Goal: Task Accomplishment & Management: Use online tool/utility

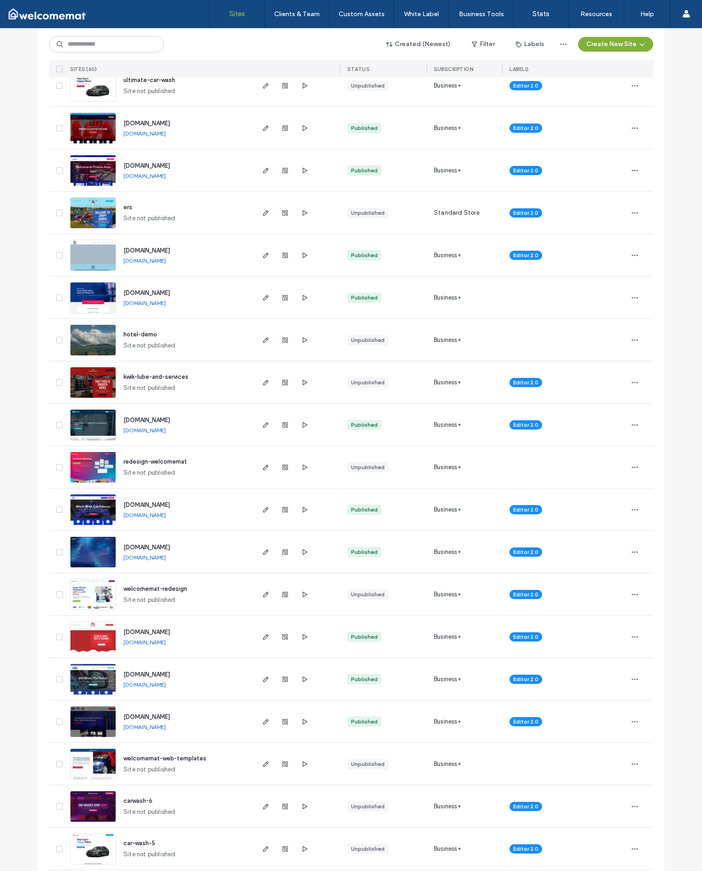
scroll to position [639, 0]
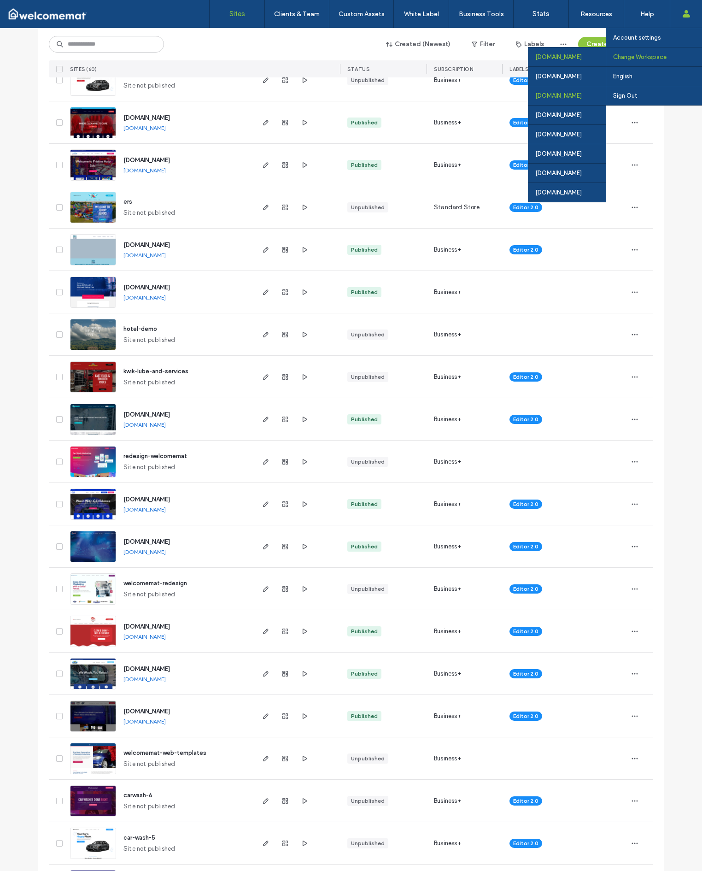
click at [555, 100] on div "[DOMAIN_NAME]" at bounding box center [567, 95] width 77 height 19
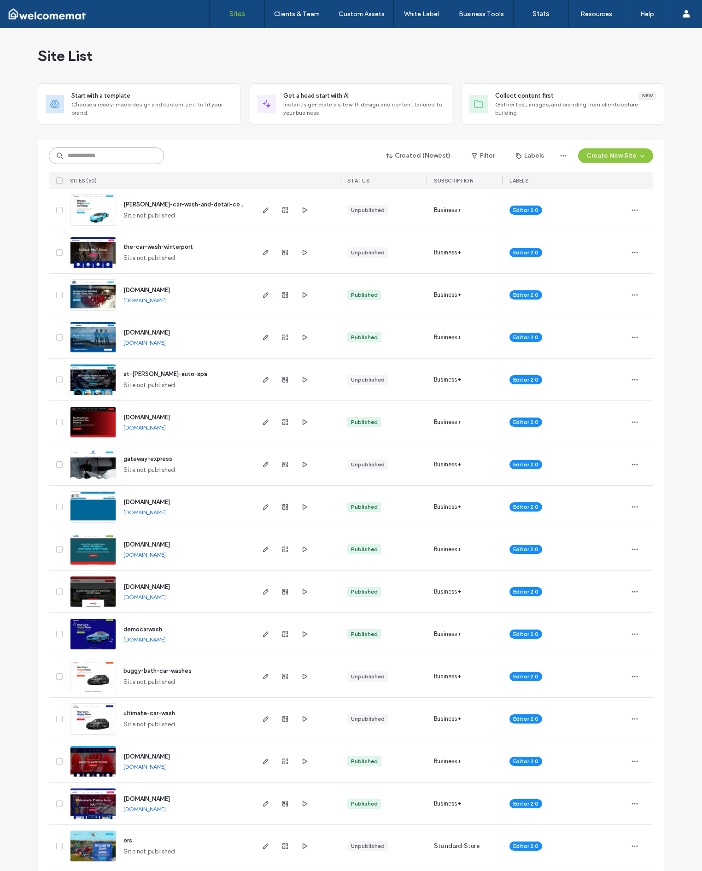
click at [139, 162] on input at bounding box center [106, 155] width 115 height 17
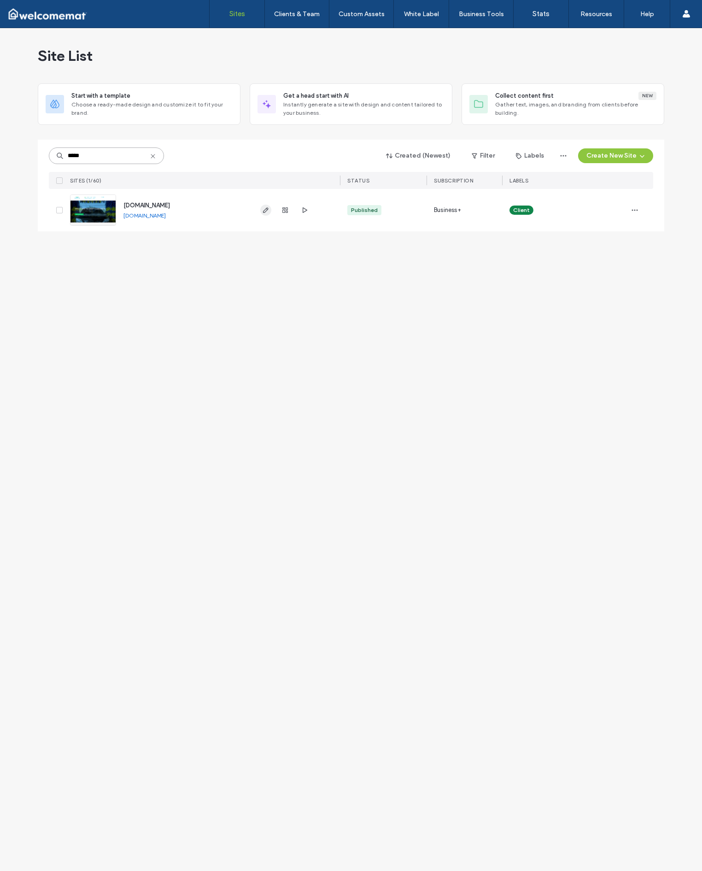
type input "*****"
click at [269, 210] on icon "button" at bounding box center [265, 209] width 7 height 7
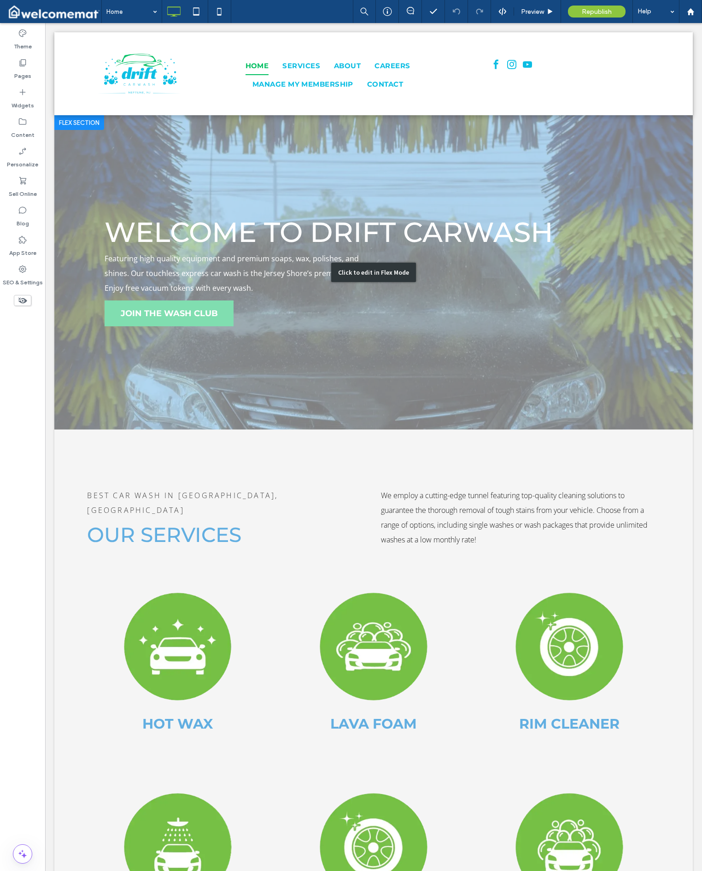
click at [186, 318] on div "Click to edit in Flex Mode" at bounding box center [373, 272] width 639 height 314
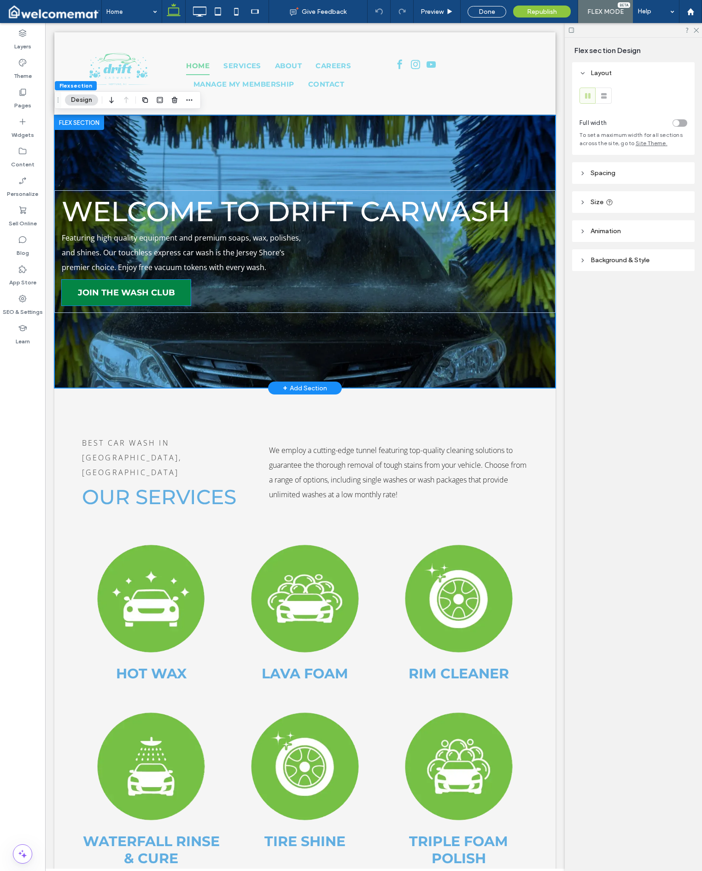
click at [169, 301] on link "JOIN THE WASH CLUB" at bounding box center [126, 293] width 129 height 26
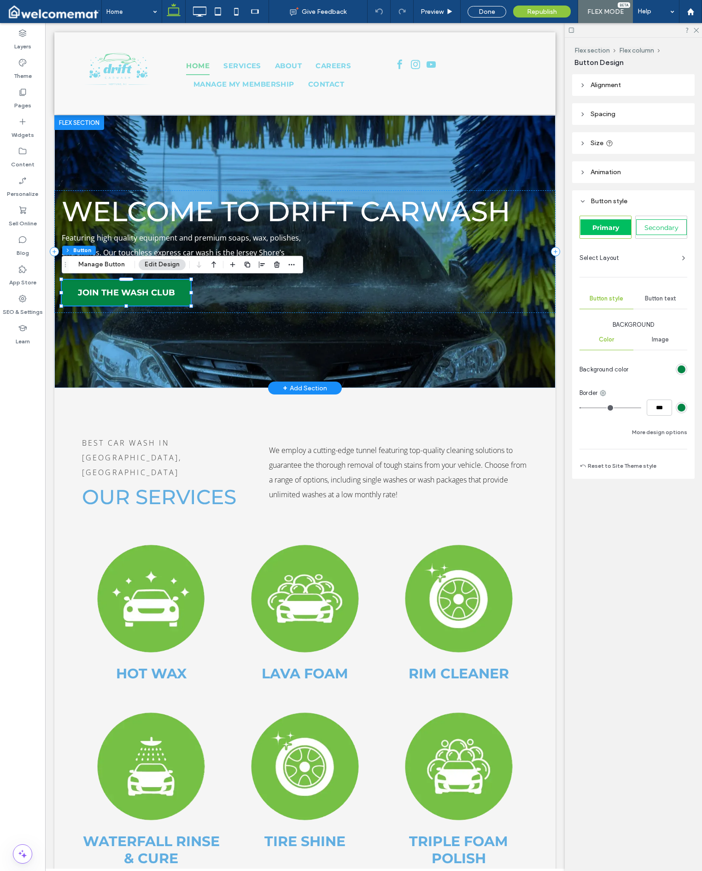
type input "**"
click at [169, 301] on link "JOIN THE WASH CLUB" at bounding box center [126, 293] width 129 height 26
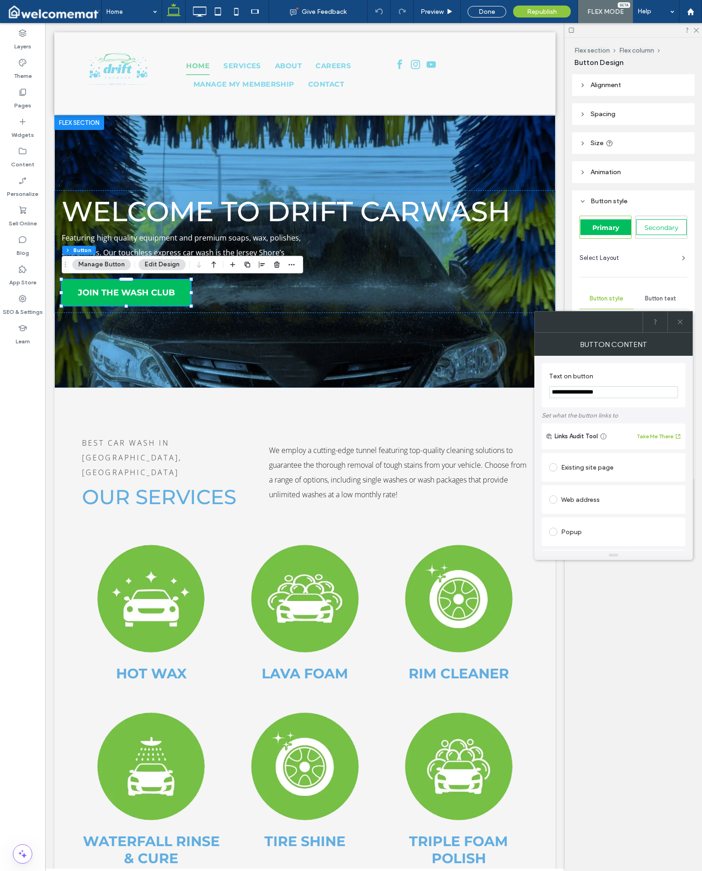
click at [586, 507] on div "Web address" at bounding box center [613, 499] width 129 height 19
drag, startPoint x: 599, startPoint y: 518, endPoint x: 633, endPoint y: 509, distance: 35.5
click at [599, 518] on input "url" at bounding box center [613, 518] width 129 height 12
paste input "**********"
type input "**********"
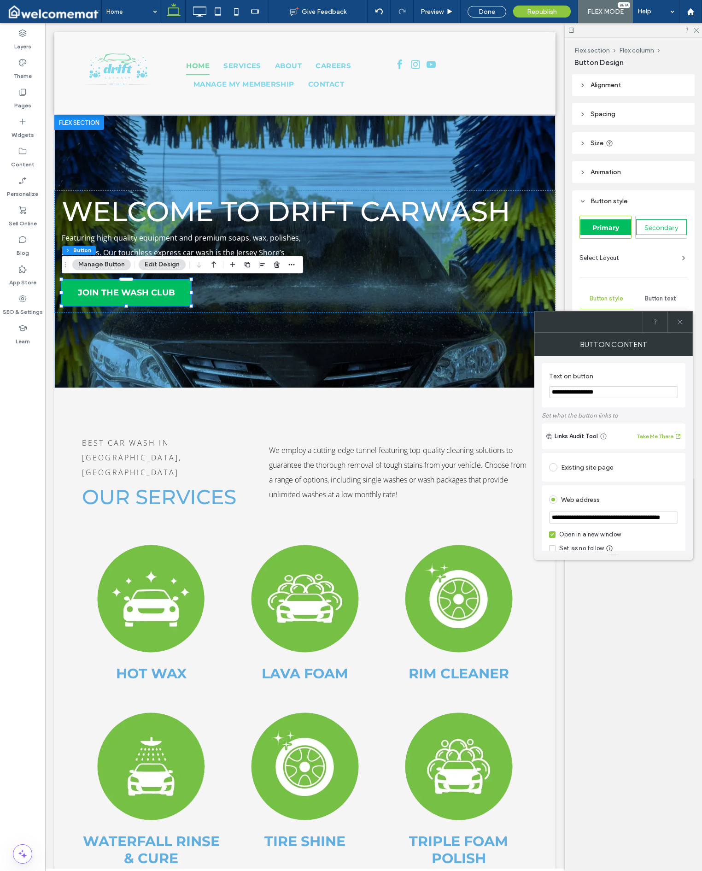
click at [641, 498] on div "Web address" at bounding box center [613, 499] width 129 height 15
click at [682, 323] on icon at bounding box center [680, 321] width 7 height 7
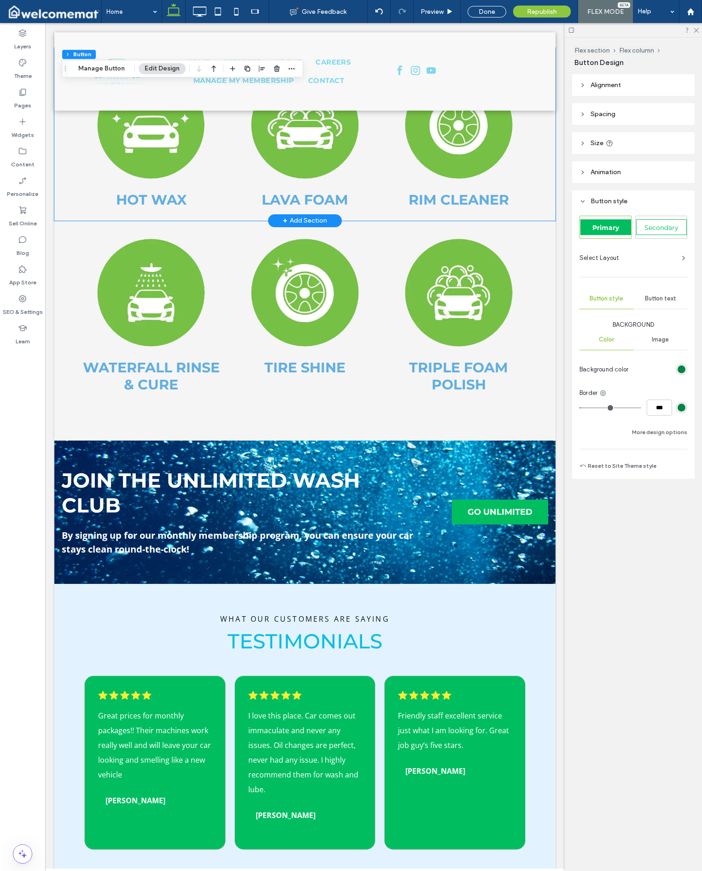
scroll to position [586, 0]
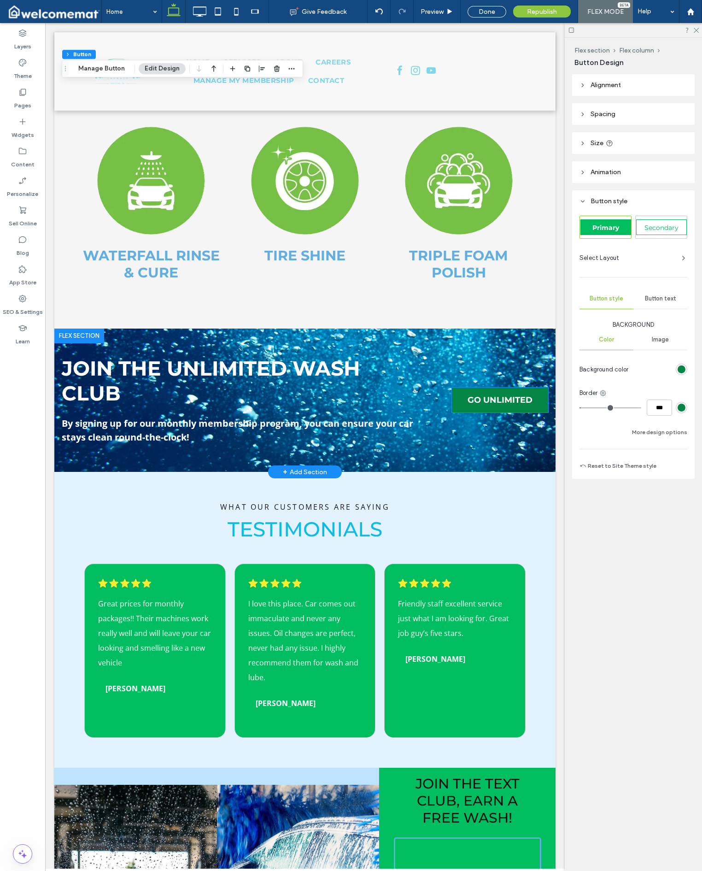
click at [513, 395] on span "GO UNLIMITED" at bounding box center [500, 400] width 65 height 10
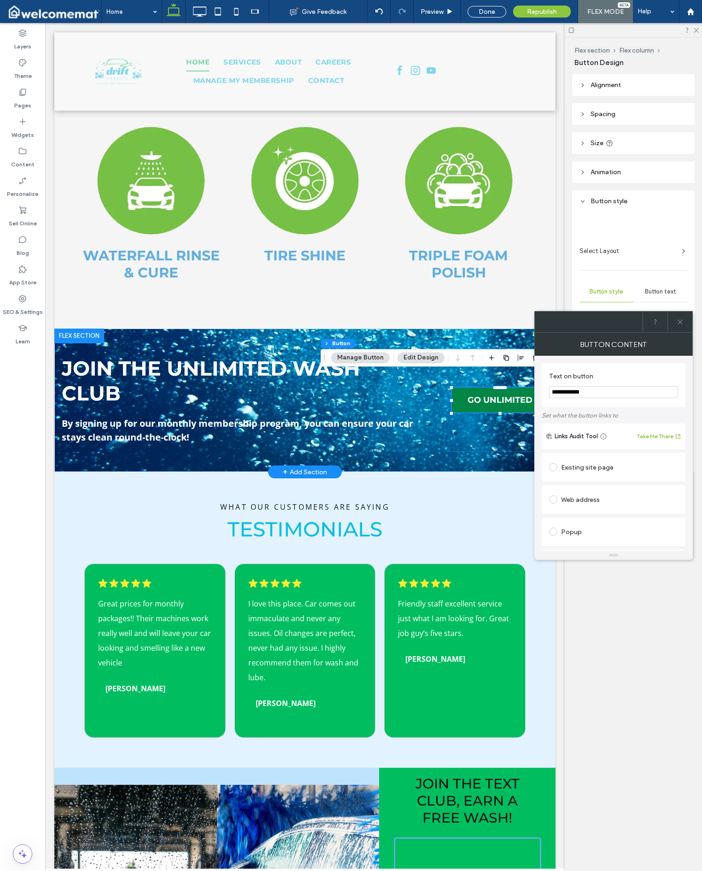
type input "**"
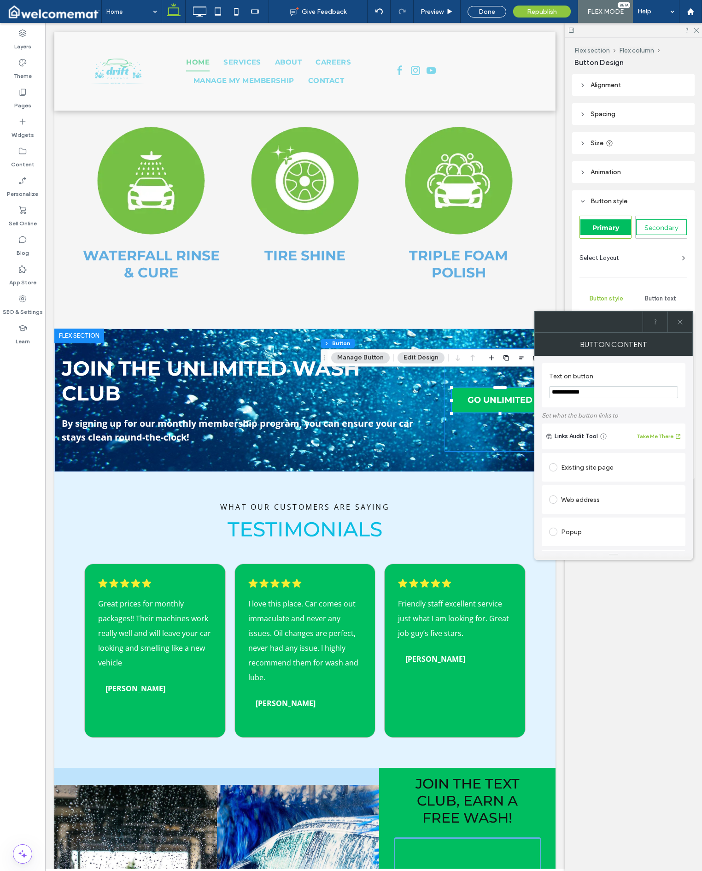
drag, startPoint x: 592, startPoint y: 467, endPoint x: 624, endPoint y: 472, distance: 32.7
click at [592, 467] on div "Existing site page" at bounding box center [613, 467] width 129 height 15
click at [616, 480] on div "Home" at bounding box center [613, 486] width 129 height 15
click at [651, 458] on div "Existing site page Home Services About Careers Contact Coupons Create new page …" at bounding box center [614, 481] width 144 height 57
click at [604, 531] on div "Web address" at bounding box center [613, 528] width 129 height 15
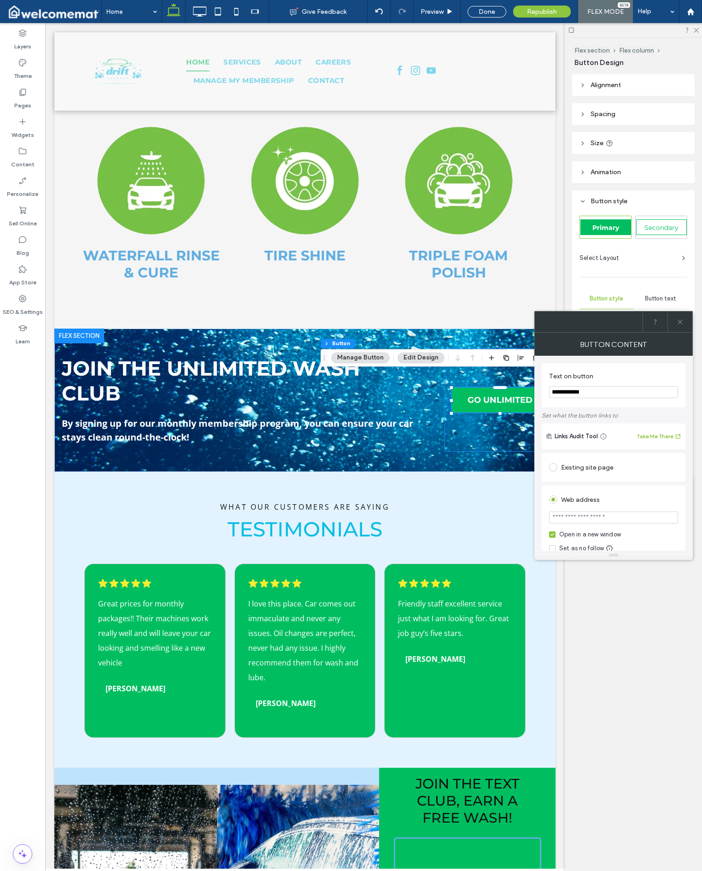
click at [617, 515] on input "url" at bounding box center [613, 518] width 129 height 12
paste input "**********"
type input "**********"
click at [630, 502] on div "Web address" at bounding box center [613, 499] width 129 height 15
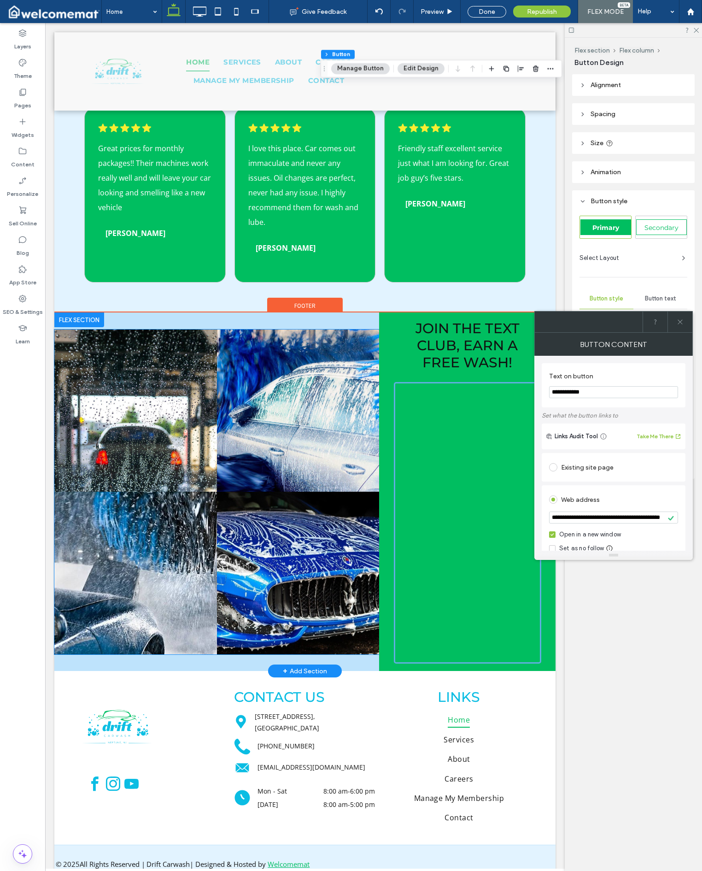
scroll to position [1041, 0]
click at [293, 426] on link at bounding box center [298, 411] width 163 height 163
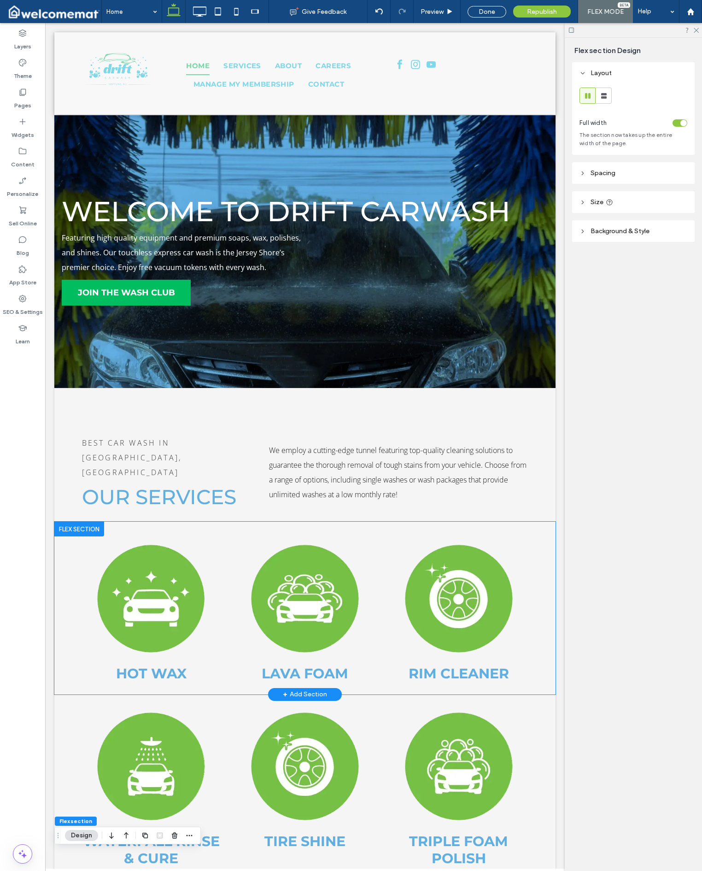
scroll to position [0, 0]
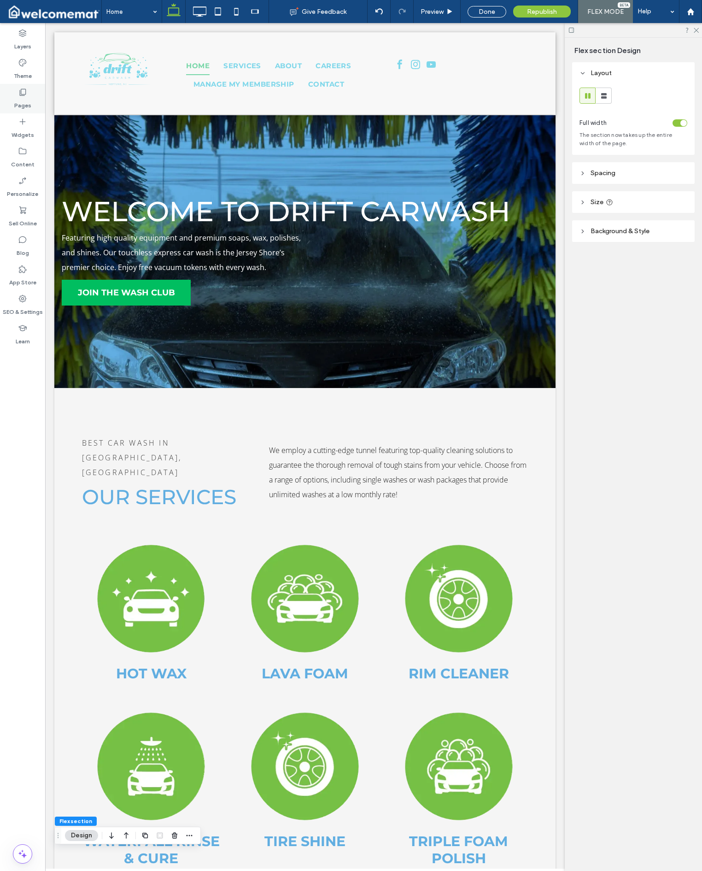
click at [25, 107] on label "Pages" at bounding box center [22, 103] width 17 height 13
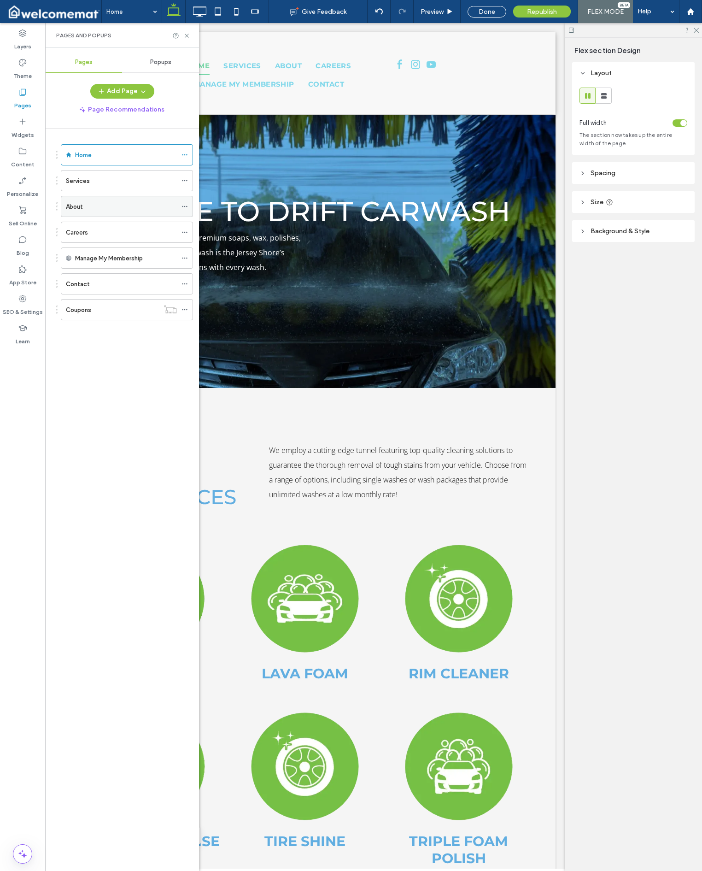
click at [100, 214] on div "About" at bounding box center [121, 206] width 111 height 20
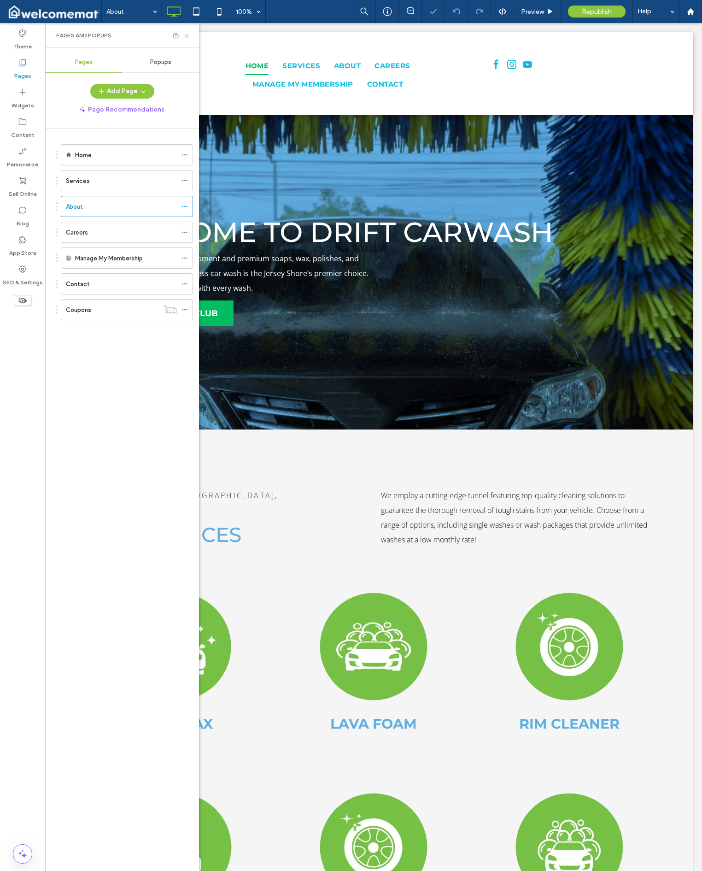
click at [187, 36] on icon at bounding box center [186, 35] width 7 height 7
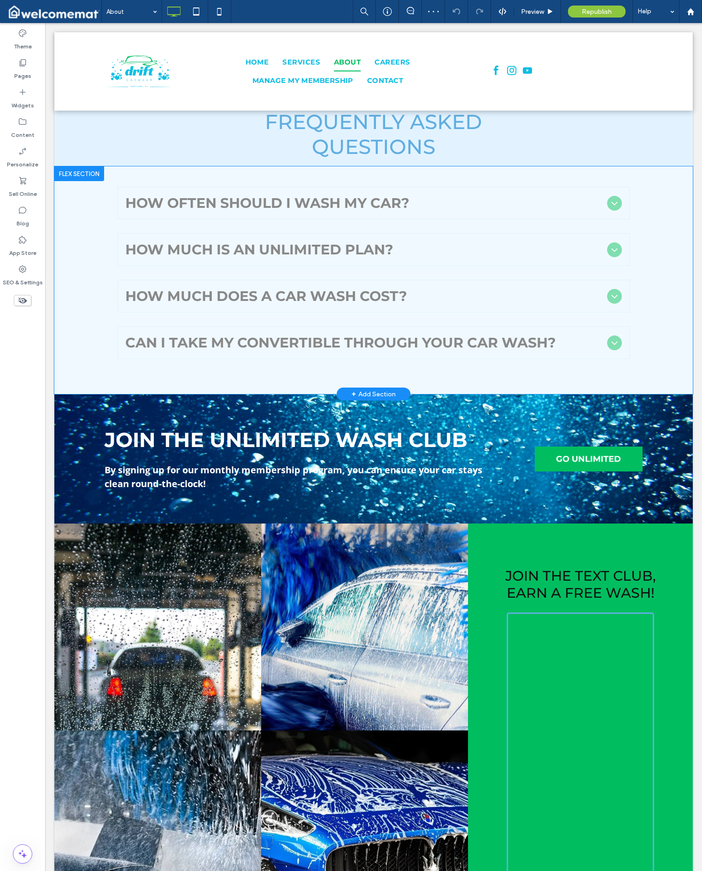
scroll to position [535, 0]
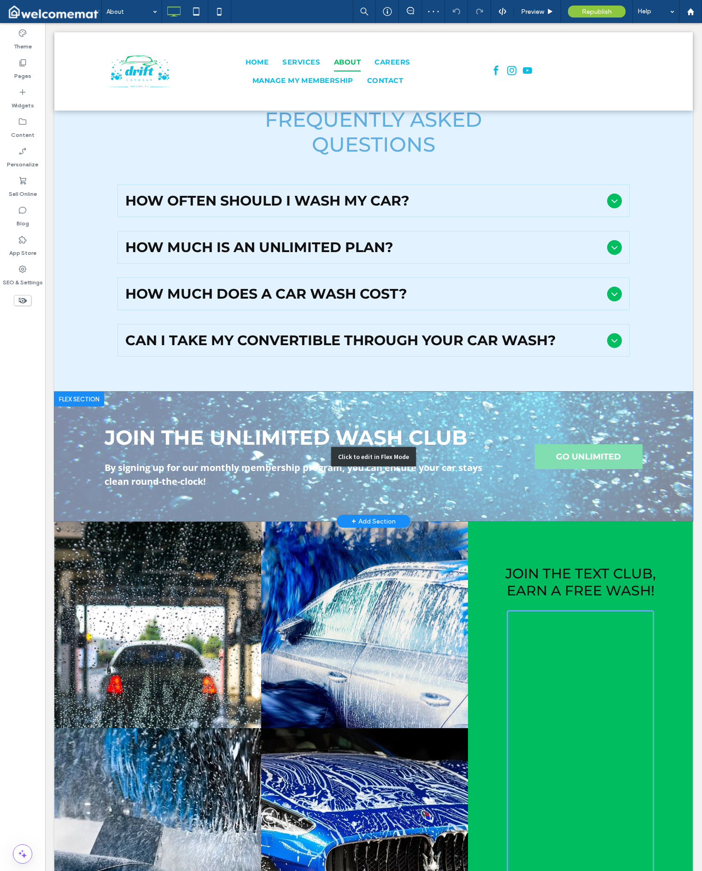
click at [587, 454] on div "Click to edit in Flex Mode" at bounding box center [373, 457] width 639 height 130
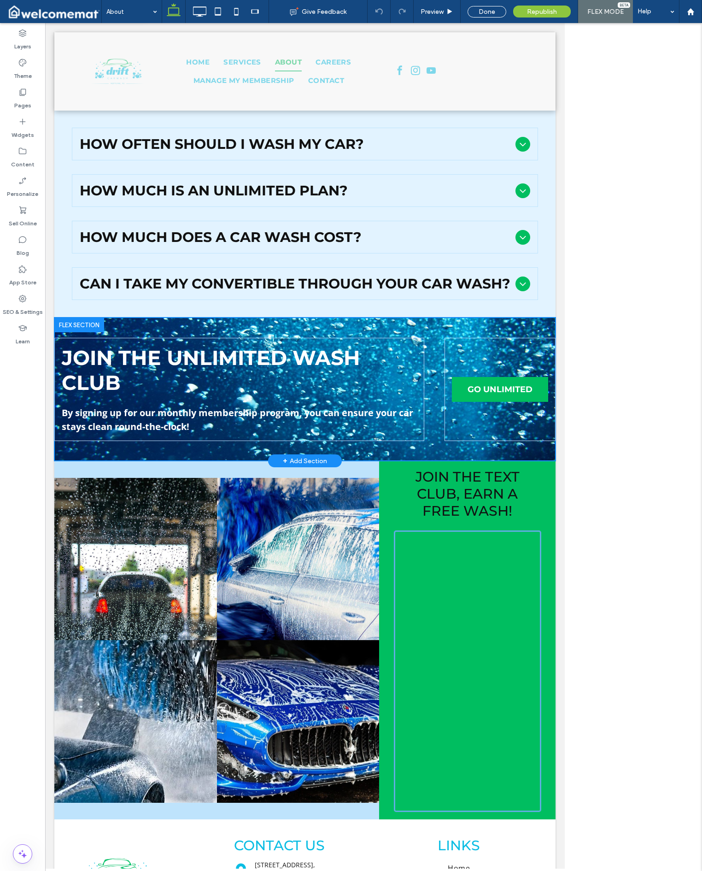
click at [587, 454] on div "Flex section Design Flex section Design Layout Full width To set a maximum widt…" at bounding box center [633, 447] width 137 height 848
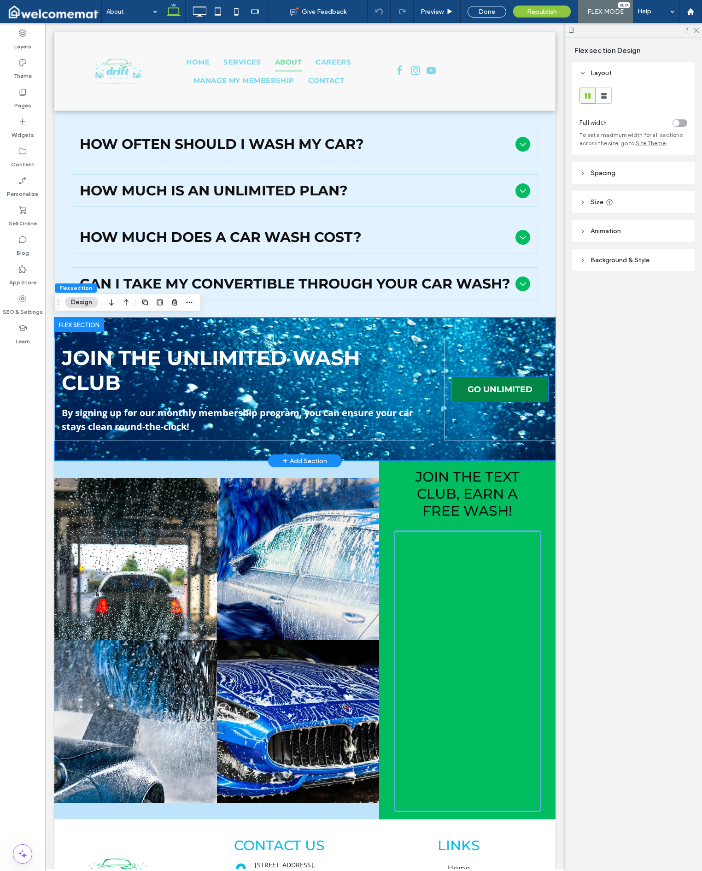
click at [508, 389] on span "GO UNLIMITED" at bounding box center [500, 389] width 65 height 10
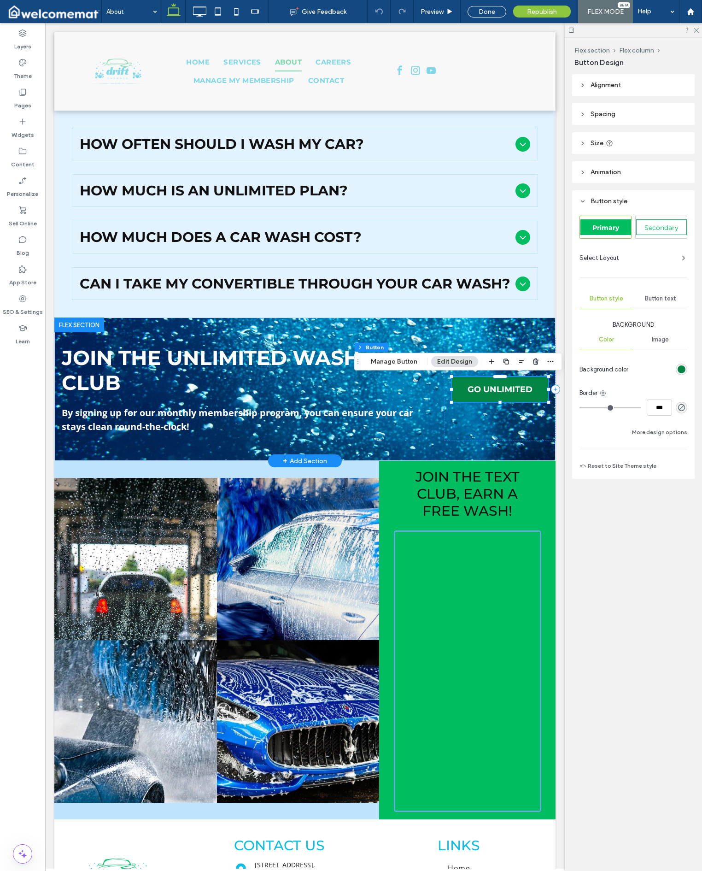
click at [471, 396] on link "GO UNLIMITED" at bounding box center [500, 389] width 96 height 25
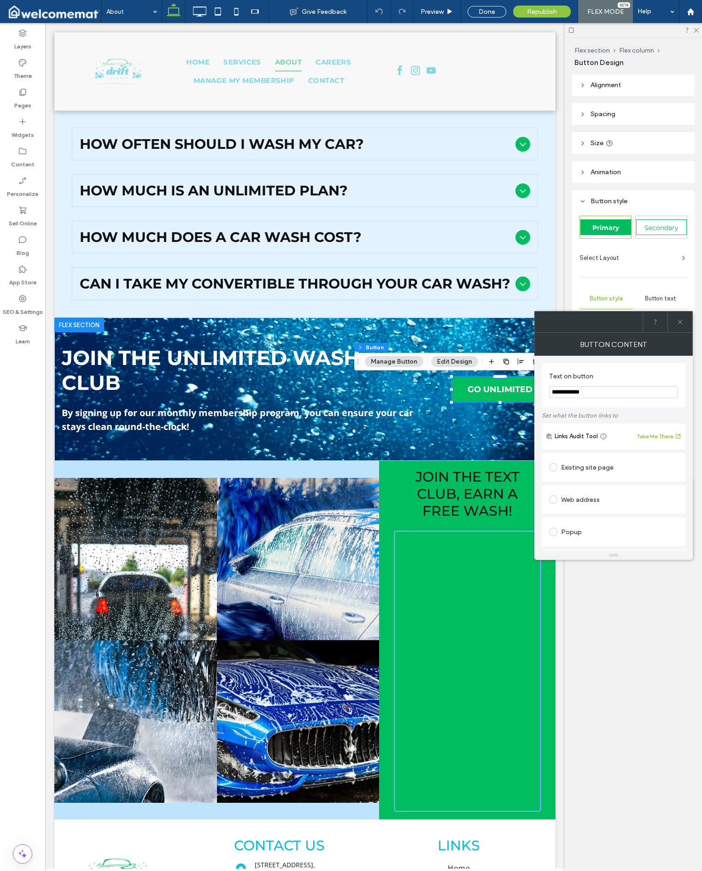
click at [599, 465] on div "Existing site page" at bounding box center [613, 467] width 129 height 15
click at [598, 466] on div "Existing site page" at bounding box center [613, 467] width 129 height 15
click at [581, 529] on div "Web address" at bounding box center [613, 528] width 129 height 15
drag, startPoint x: 611, startPoint y: 519, endPoint x: 636, endPoint y: 513, distance: 26.0
click at [611, 519] on input "url" at bounding box center [613, 518] width 129 height 12
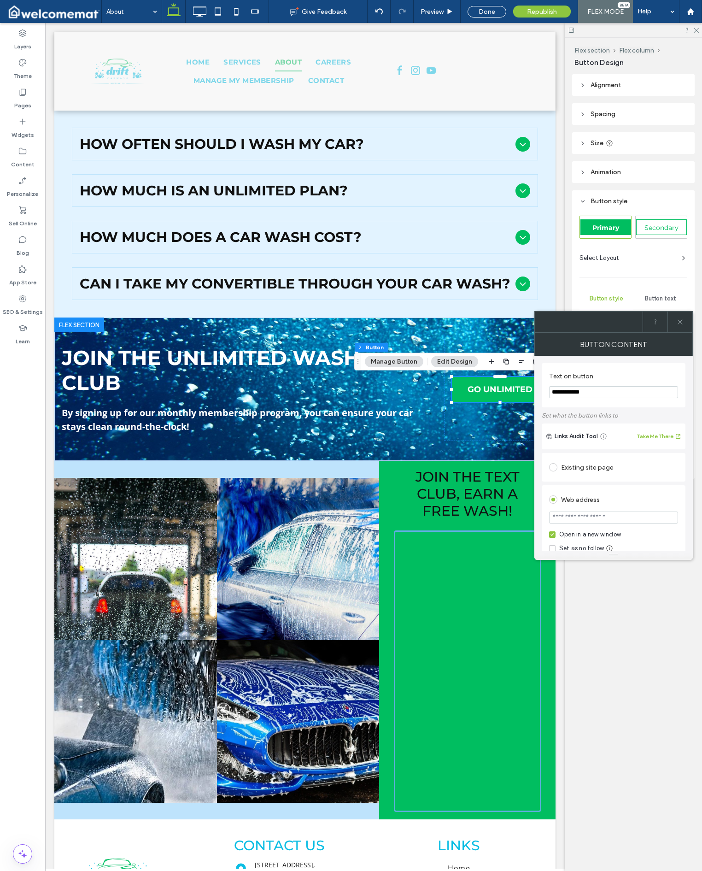
paste input "**********"
type input "**********"
click at [650, 497] on div "Web address" at bounding box center [613, 499] width 129 height 15
click at [28, 96] on div "Pages" at bounding box center [22, 98] width 45 height 29
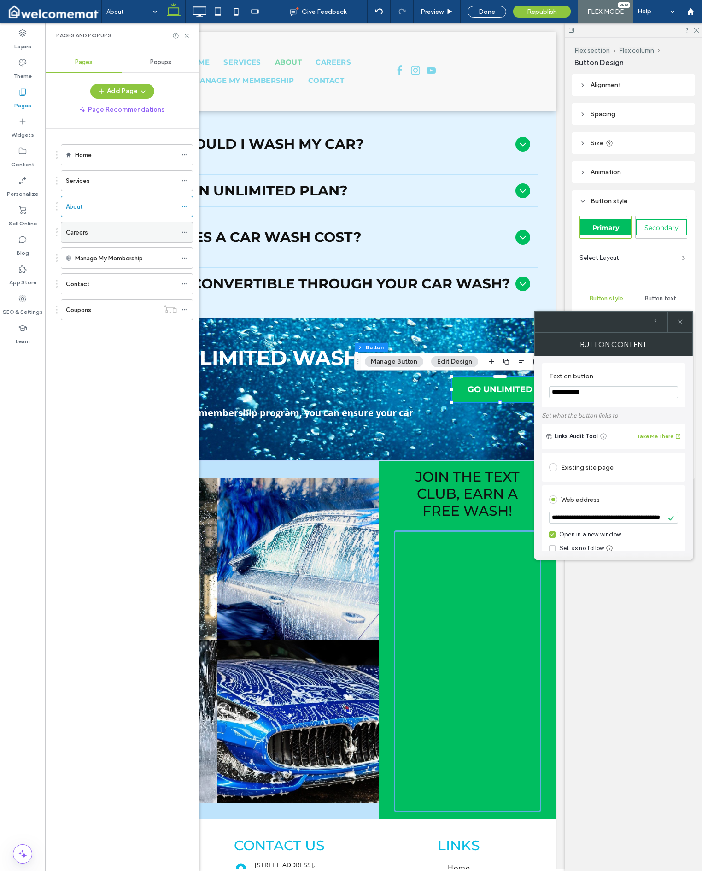
click at [99, 230] on div "Careers" at bounding box center [121, 233] width 111 height 10
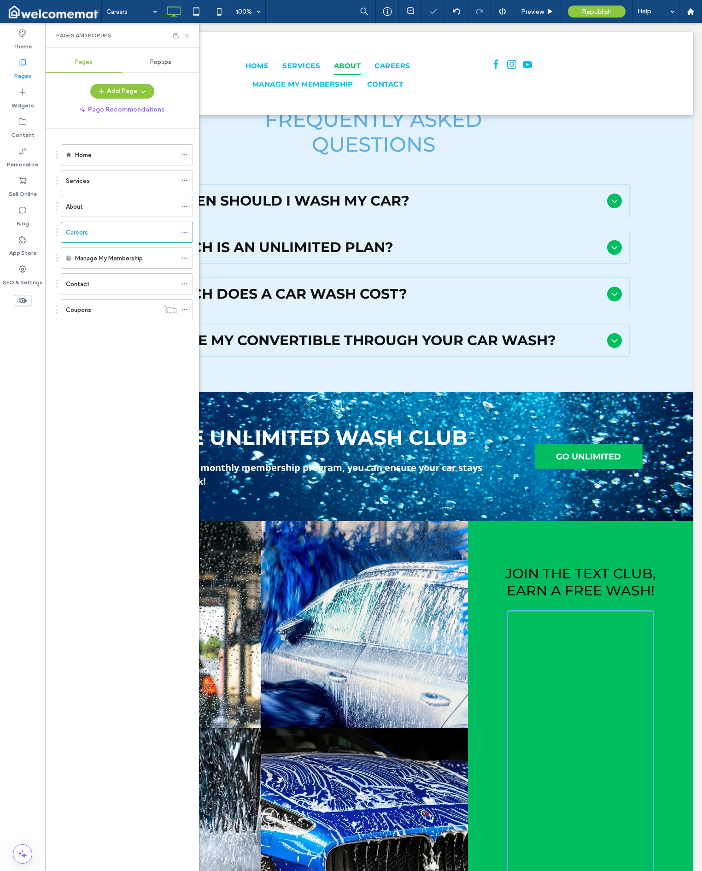
click at [186, 35] on icon at bounding box center [186, 35] width 7 height 7
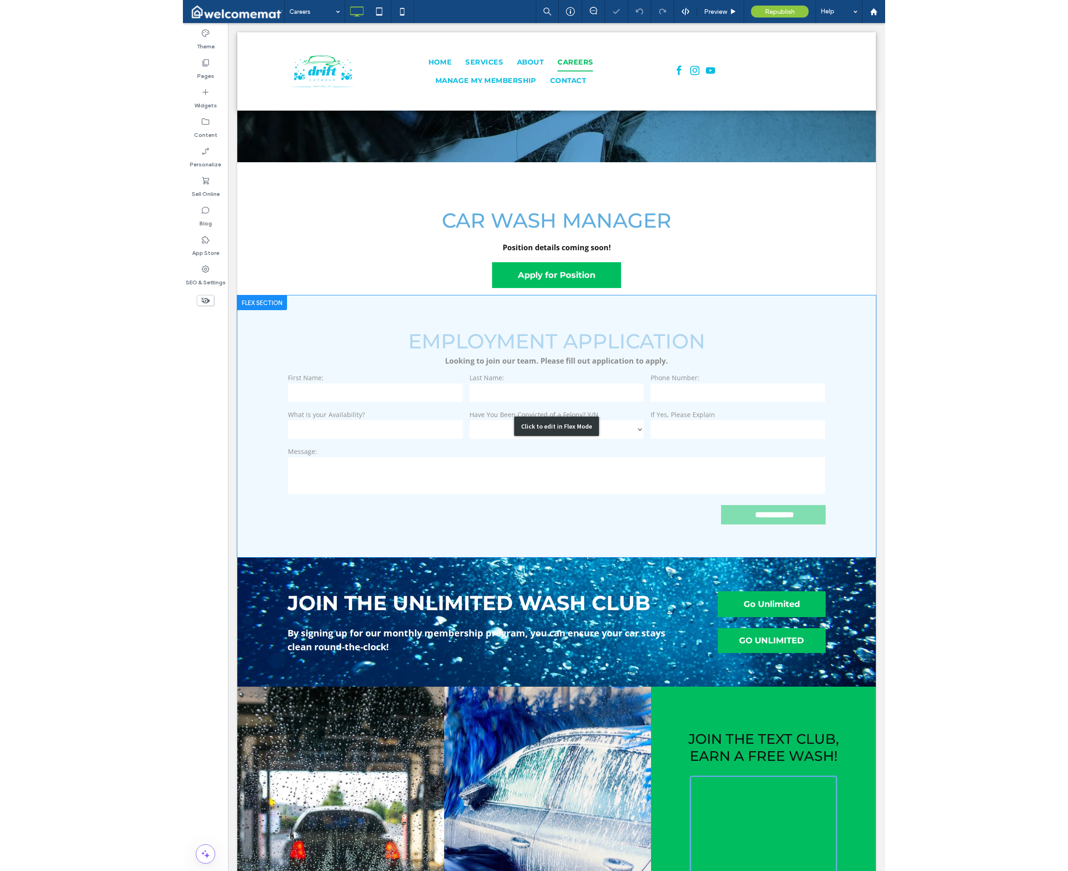
scroll to position [209, 0]
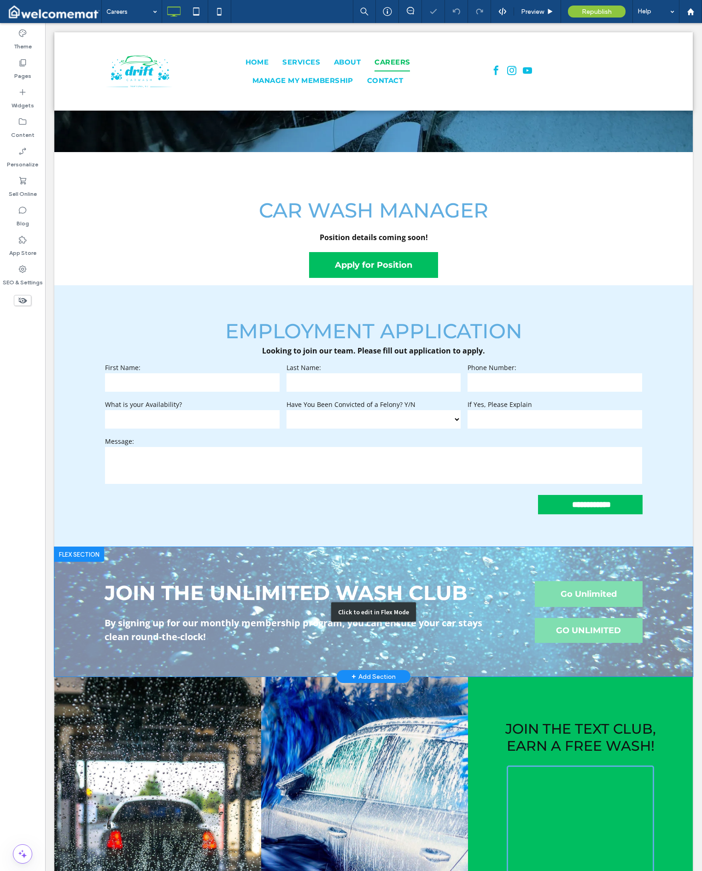
click at [603, 640] on div "Click to edit in Flex Mode" at bounding box center [373, 612] width 639 height 130
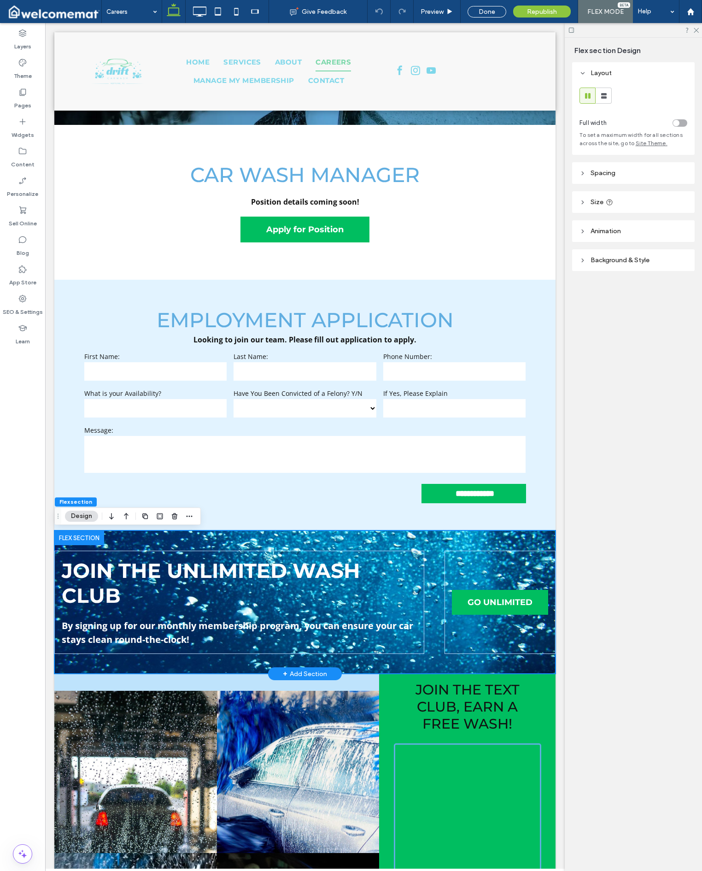
click at [485, 669] on div "Join the Unlimited Wash Club By signing up for our monthly membership program, …" at bounding box center [304, 601] width 501 height 143
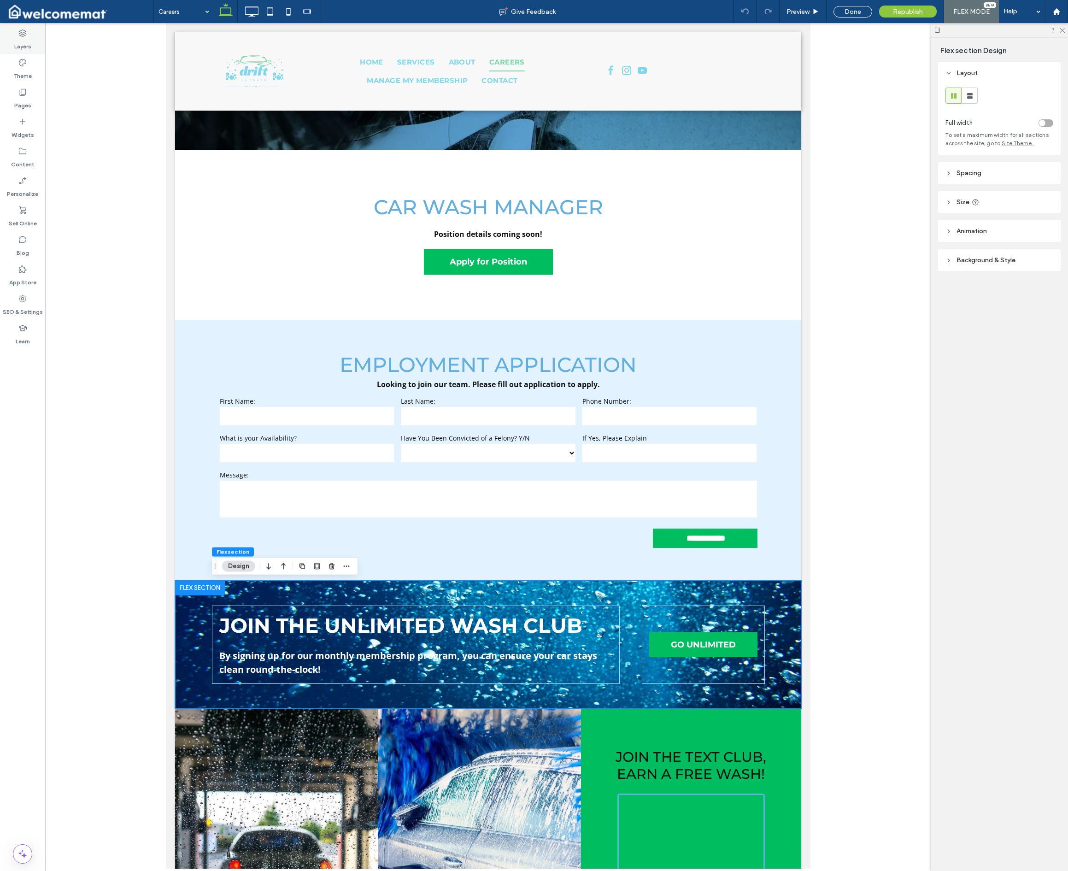
click at [21, 48] on label "Layers" at bounding box center [22, 44] width 17 height 13
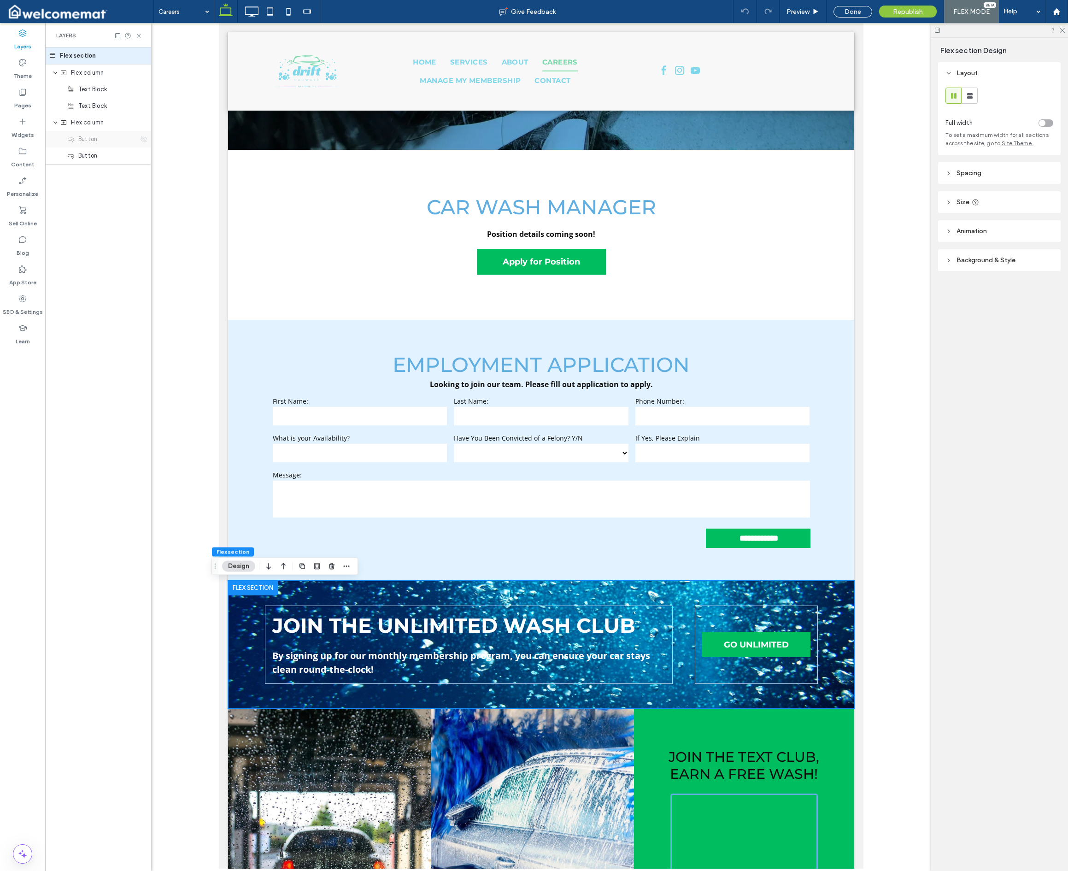
click at [145, 141] on icon at bounding box center [143, 138] width 7 height 7
click at [702, 633] on link "Go Unlimited" at bounding box center [756, 627] width 108 height 26
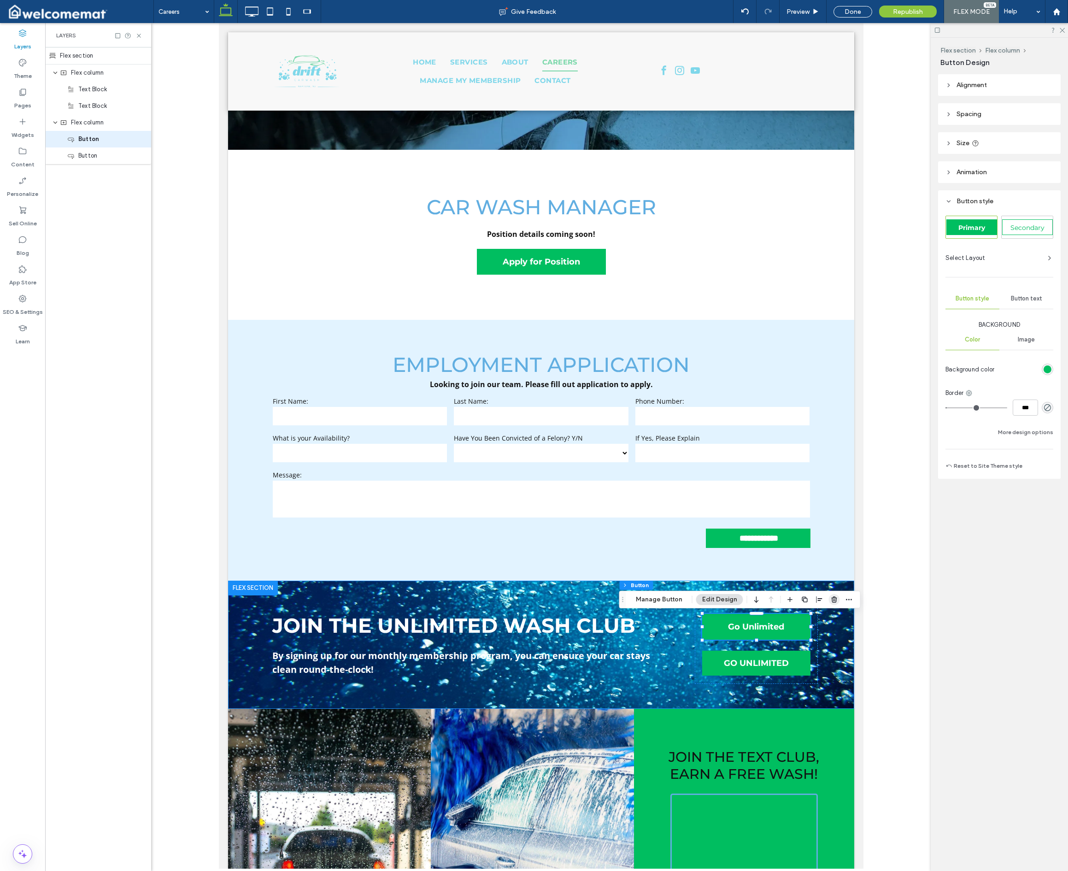
click at [702, 601] on use "button" at bounding box center [834, 599] width 6 height 6
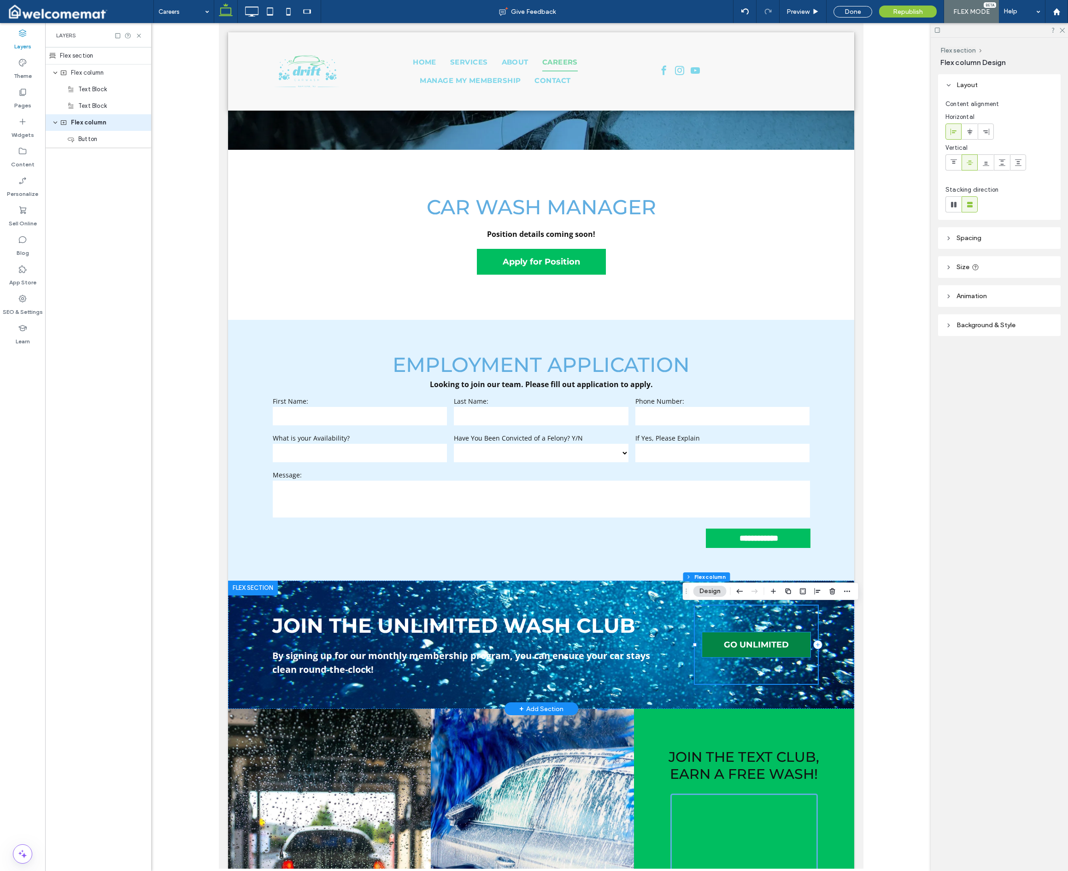
click at [702, 643] on span "GO UNLIMITED" at bounding box center [756, 645] width 65 height 10
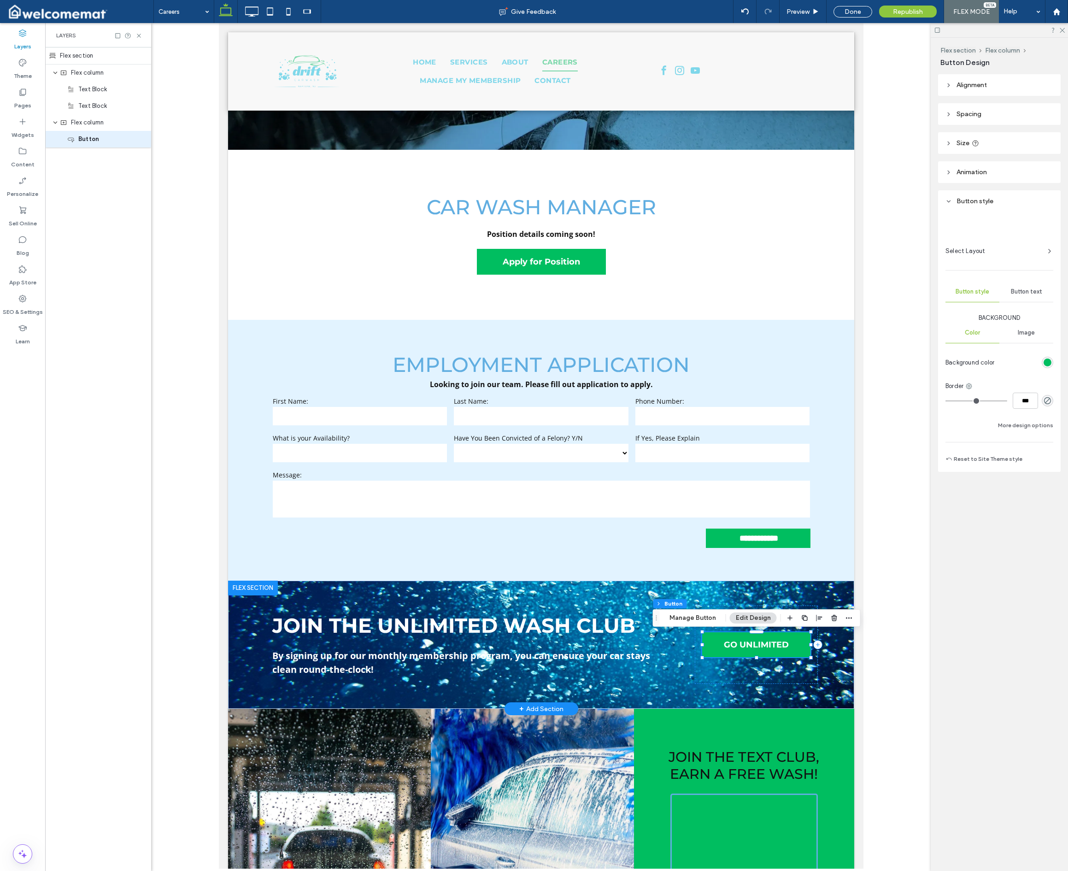
type input "**"
click at [702, 644] on span "GO UNLIMITED" at bounding box center [756, 645] width 65 height 10
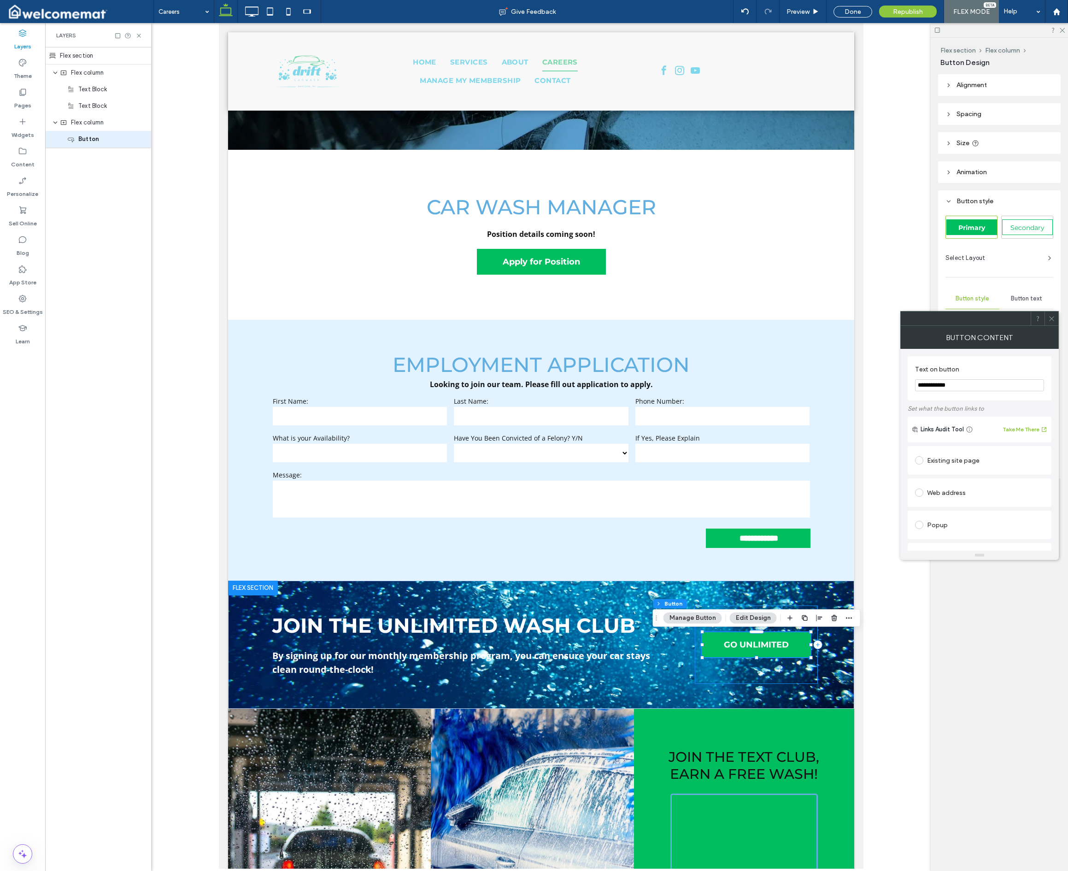
click at [702, 493] on div "Web address" at bounding box center [979, 492] width 129 height 15
click at [702, 512] on input "url" at bounding box center [979, 511] width 129 height 12
paste input "**********"
type input "**********"
click at [702, 486] on div "Web address" at bounding box center [979, 492] width 129 height 15
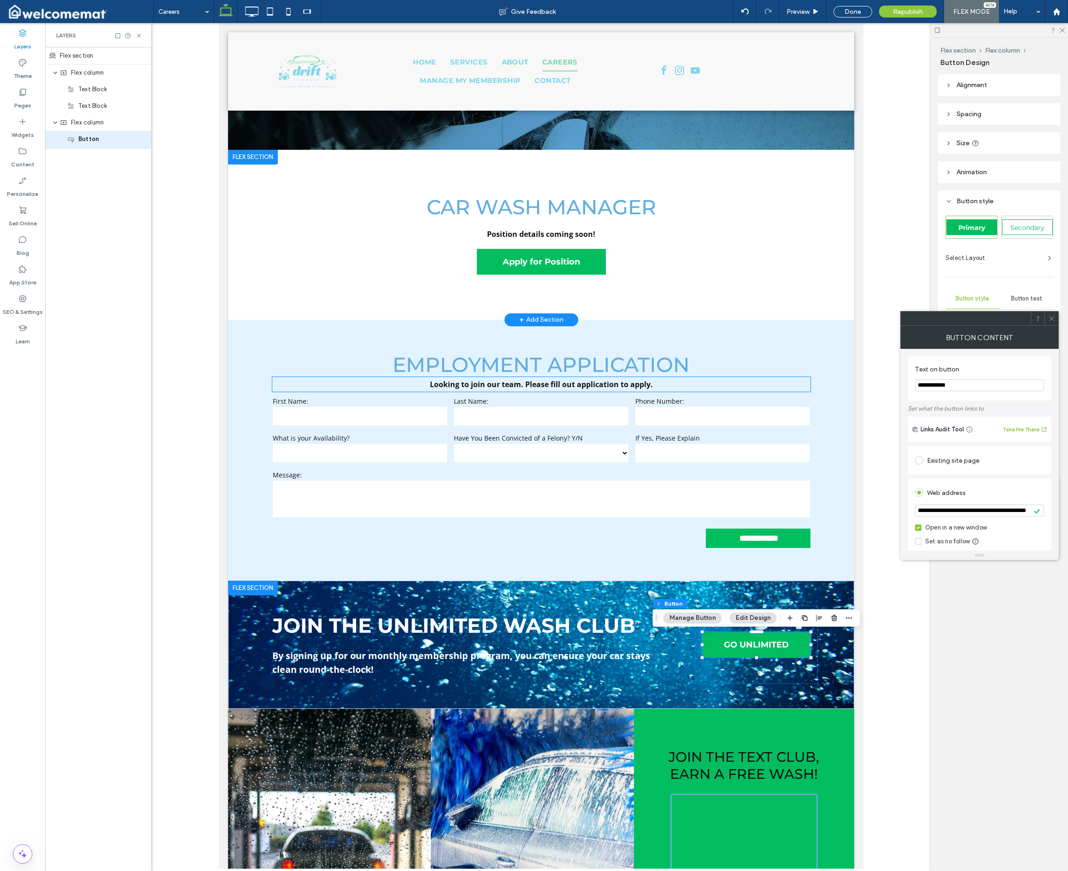
scroll to position [209, 0]
click at [19, 96] on icon at bounding box center [22, 92] width 9 height 9
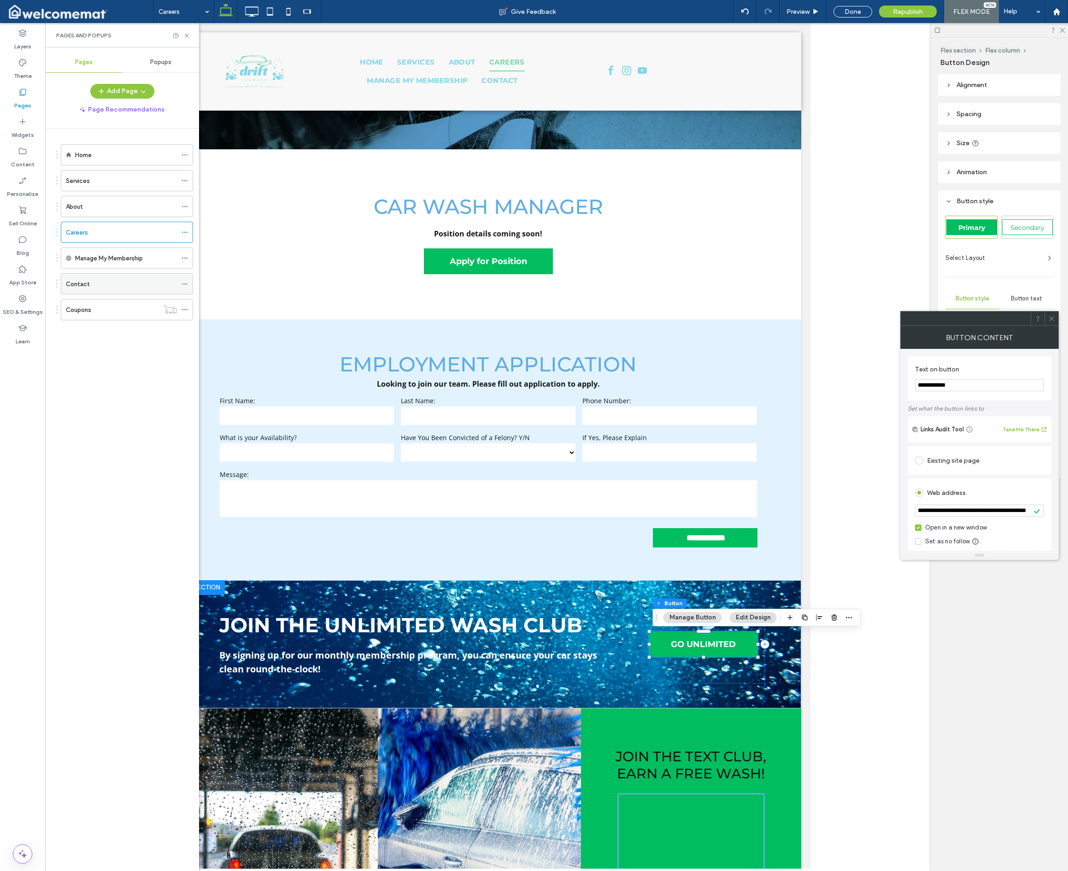
click at [112, 283] on div "Contact" at bounding box center [121, 284] width 111 height 10
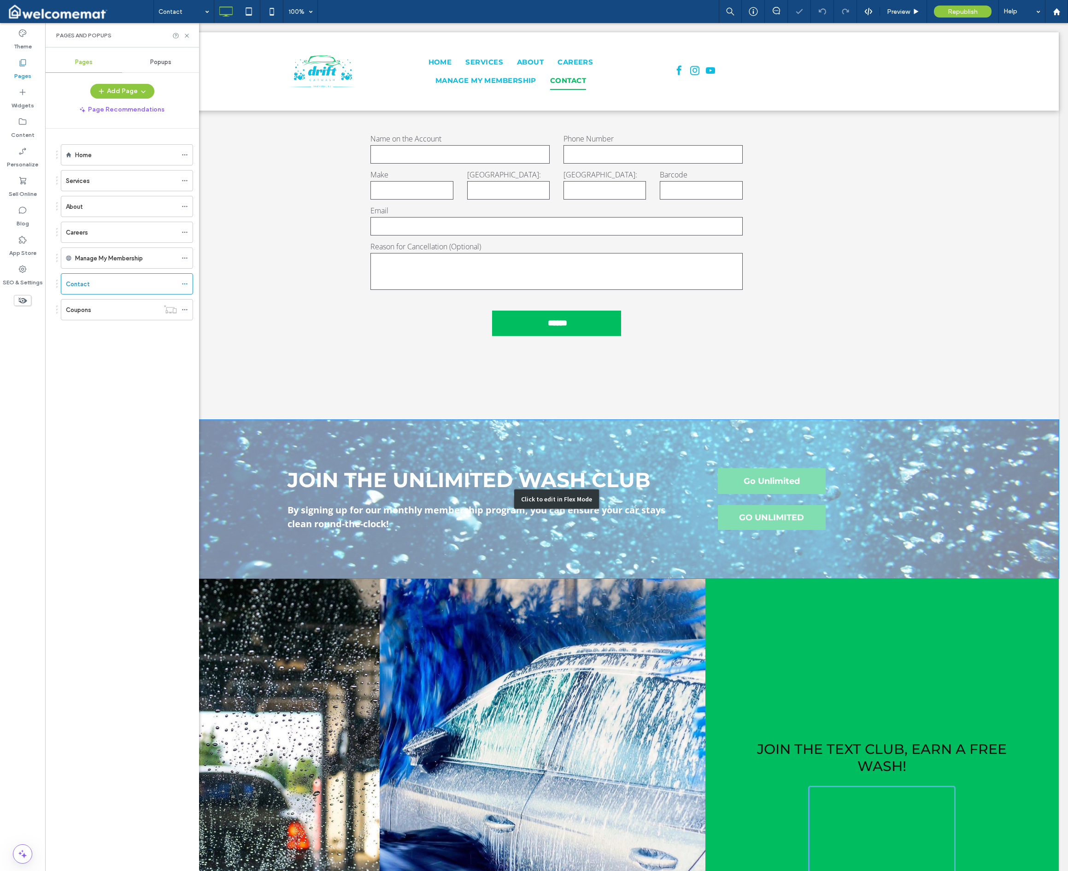
scroll to position [1106, 0]
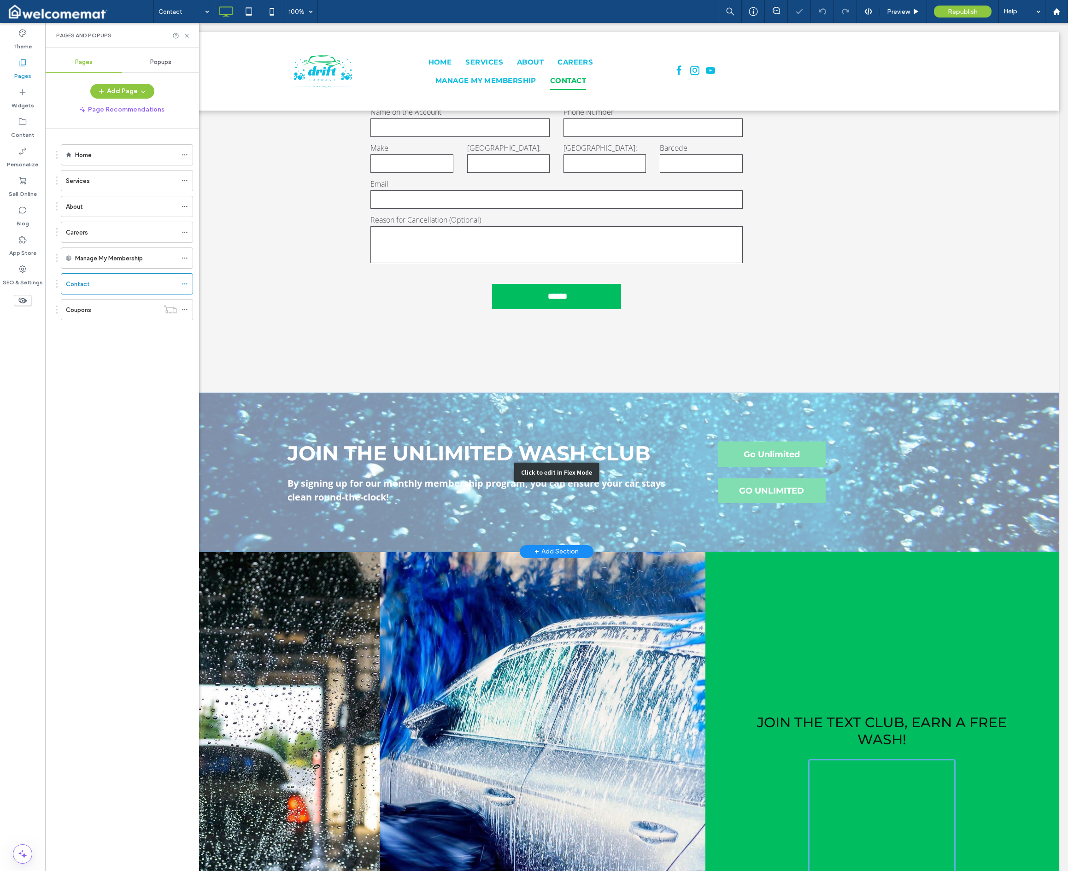
click at [702, 487] on div "Click to edit in Flex Mode" at bounding box center [556, 472] width 1005 height 159
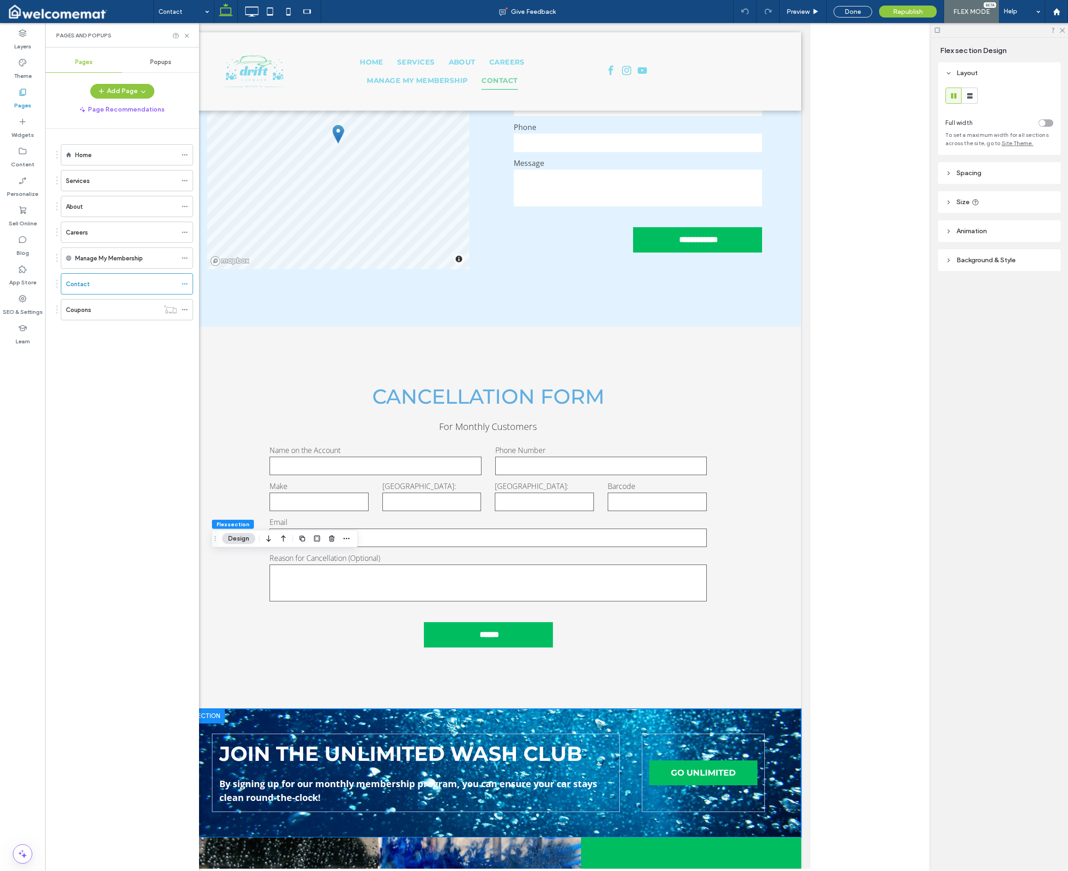
scroll to position [523, 0]
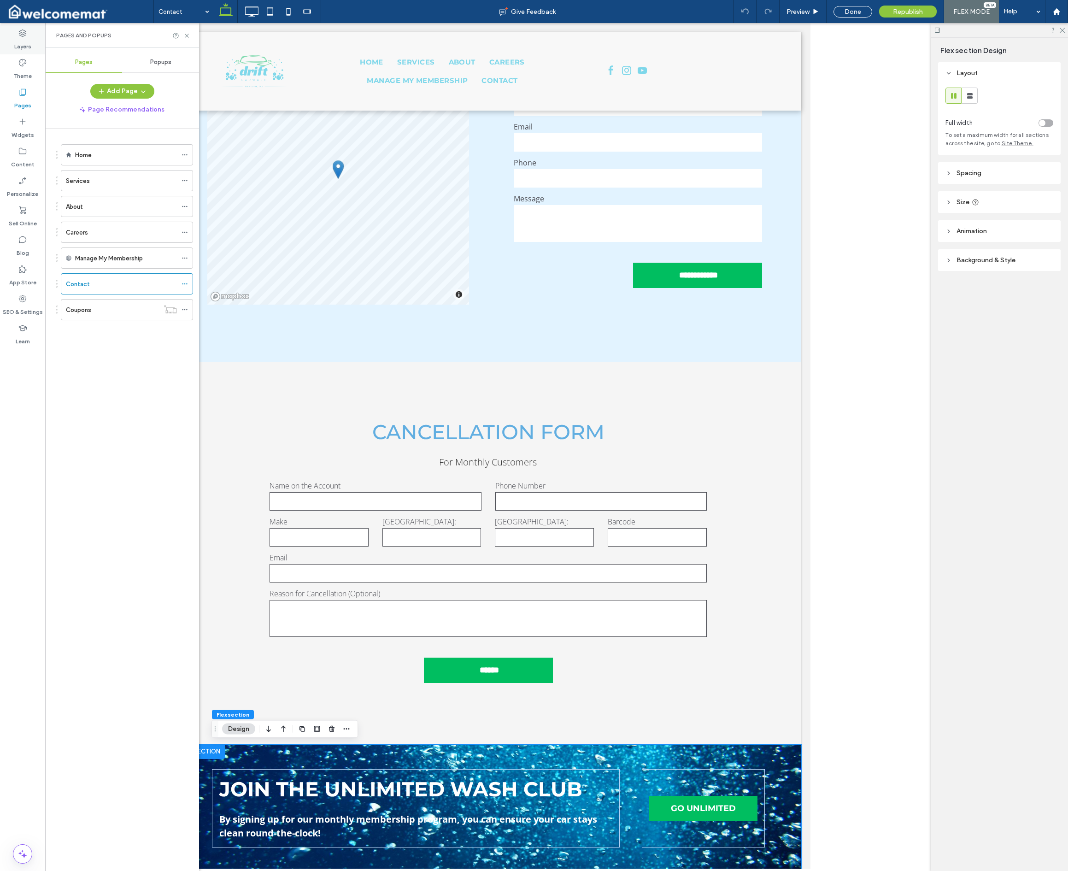
click at [24, 50] on label "Layers" at bounding box center [22, 44] width 17 height 13
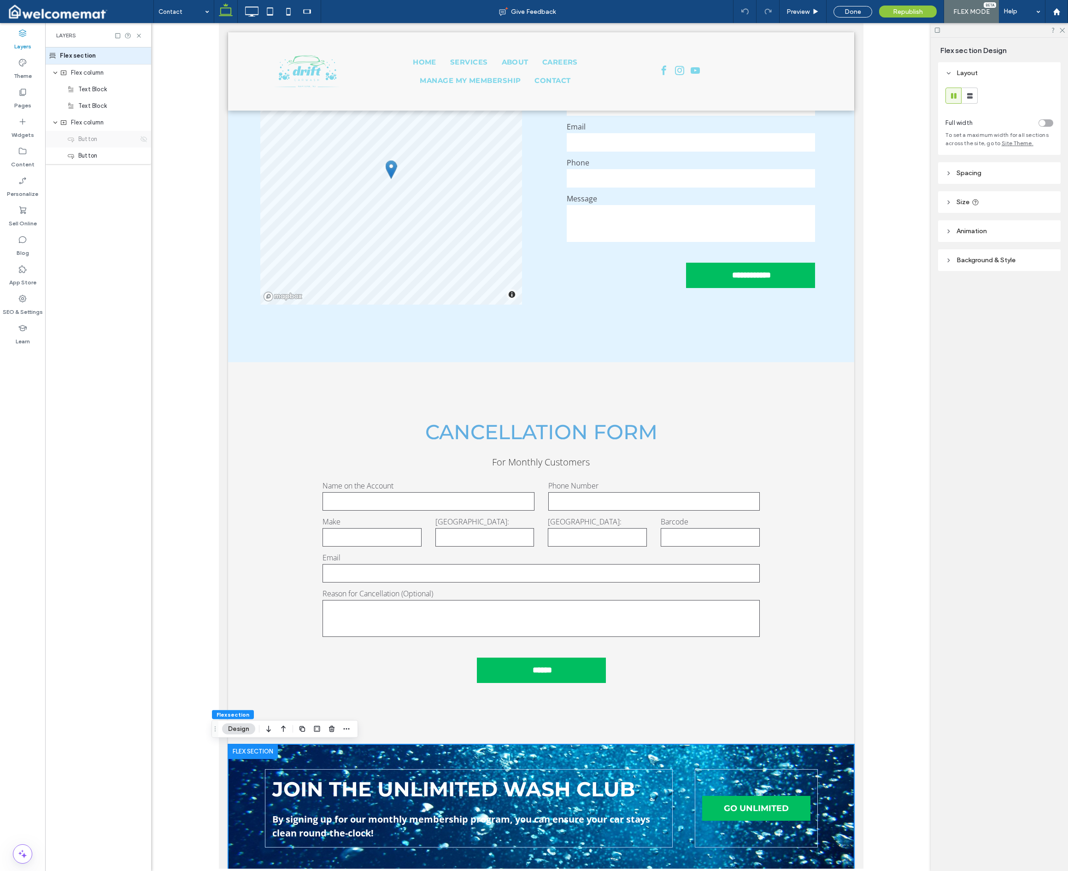
click at [142, 139] on icon at bounding box center [143, 138] width 7 height 7
click at [702, 789] on link "Go Unlimited" at bounding box center [756, 790] width 108 height 26
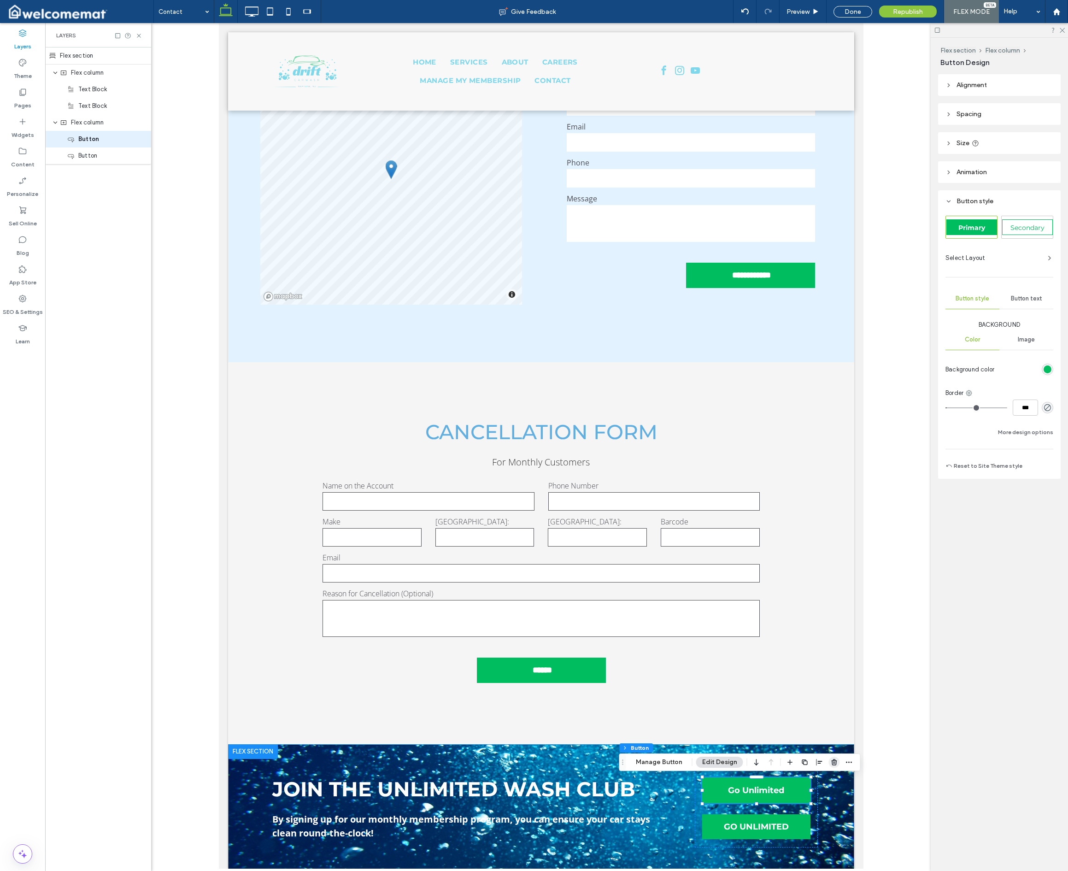
drag, startPoint x: 832, startPoint y: 761, endPoint x: 608, endPoint y: 769, distance: 224.6
click at [702, 761] on icon "button" at bounding box center [834, 762] width 7 height 7
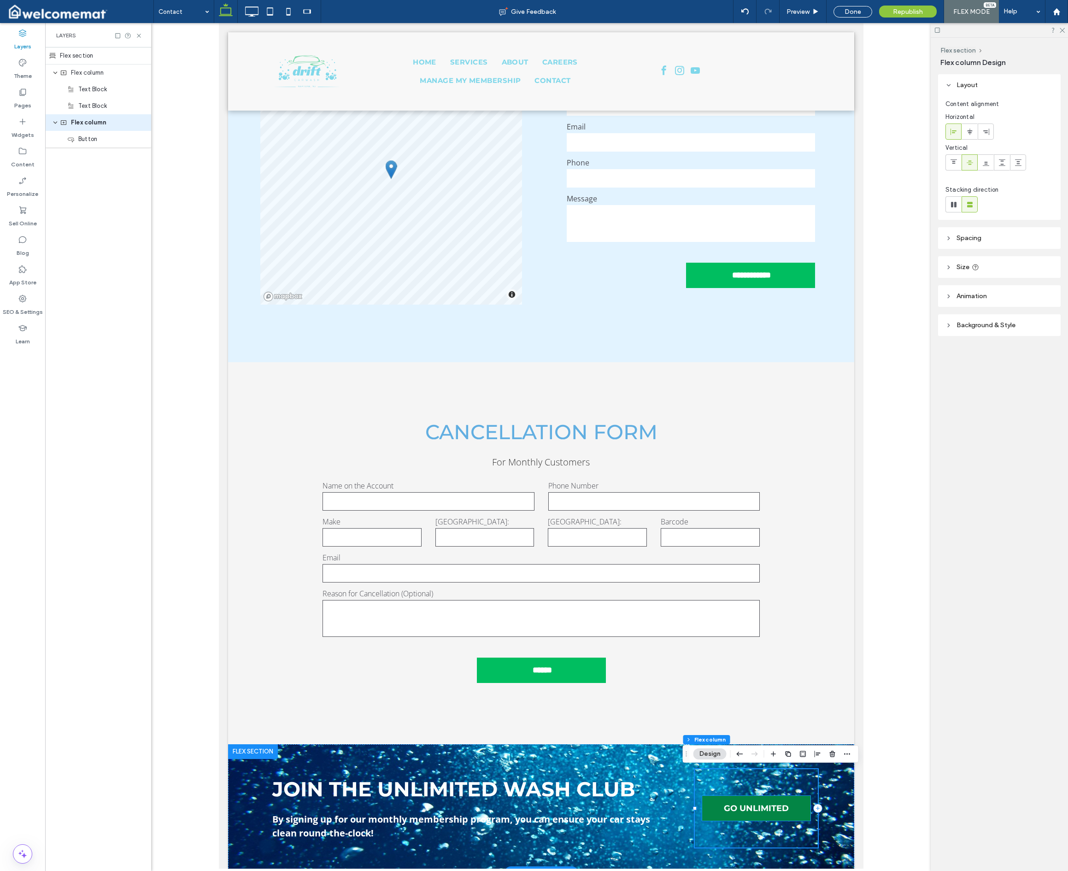
click at [702, 805] on link "GO UNLIMITED" at bounding box center [756, 808] width 108 height 25
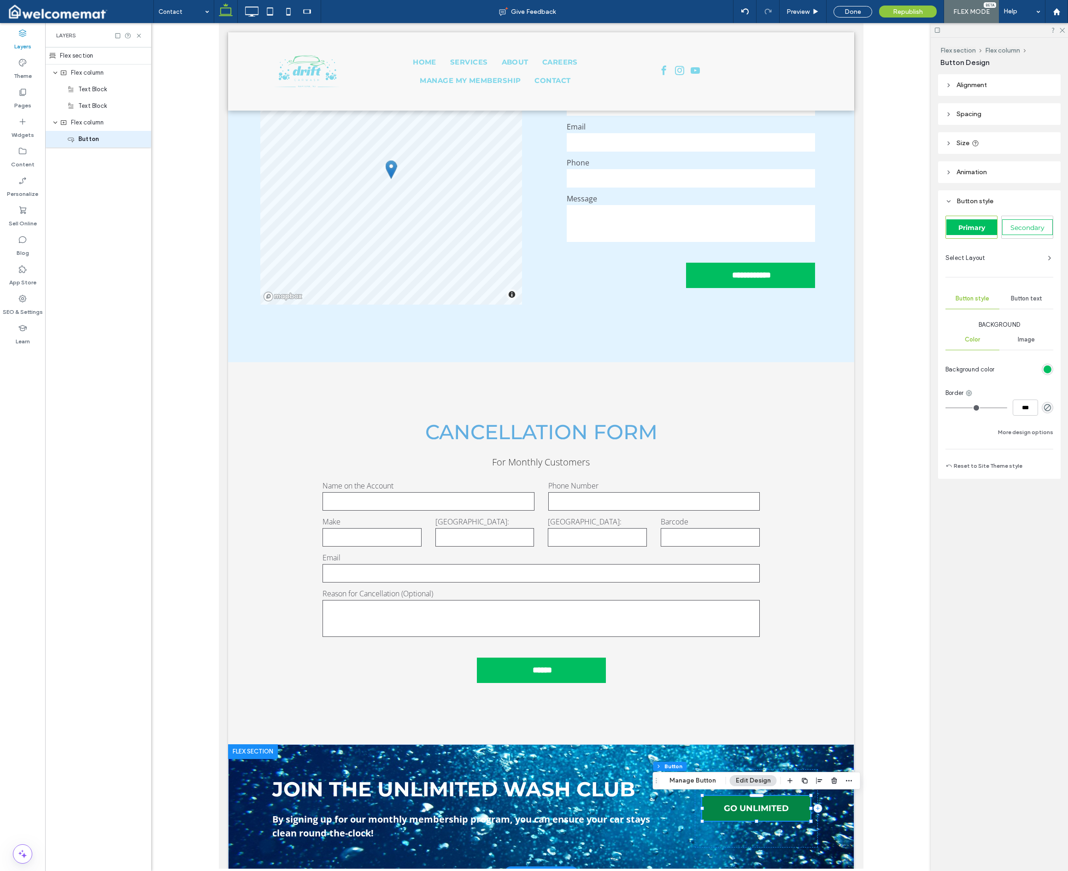
click at [702, 805] on div "GO UNLIMITED" at bounding box center [756, 808] width 108 height 25
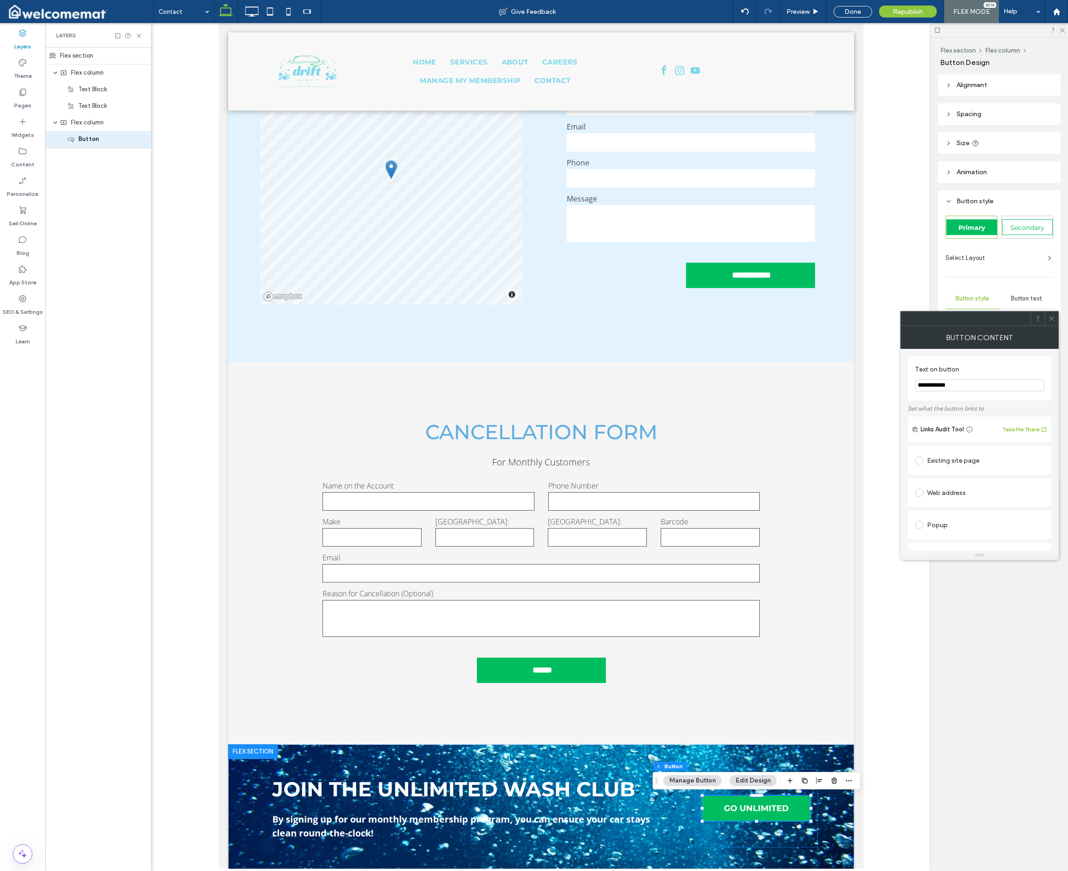
click at [702, 495] on div "Web address" at bounding box center [979, 492] width 129 height 15
drag, startPoint x: 975, startPoint y: 511, endPoint x: 1007, endPoint y: 486, distance: 40.3
click at [702, 511] on input "url" at bounding box center [979, 511] width 129 height 12
paste input "**********"
type input "**********"
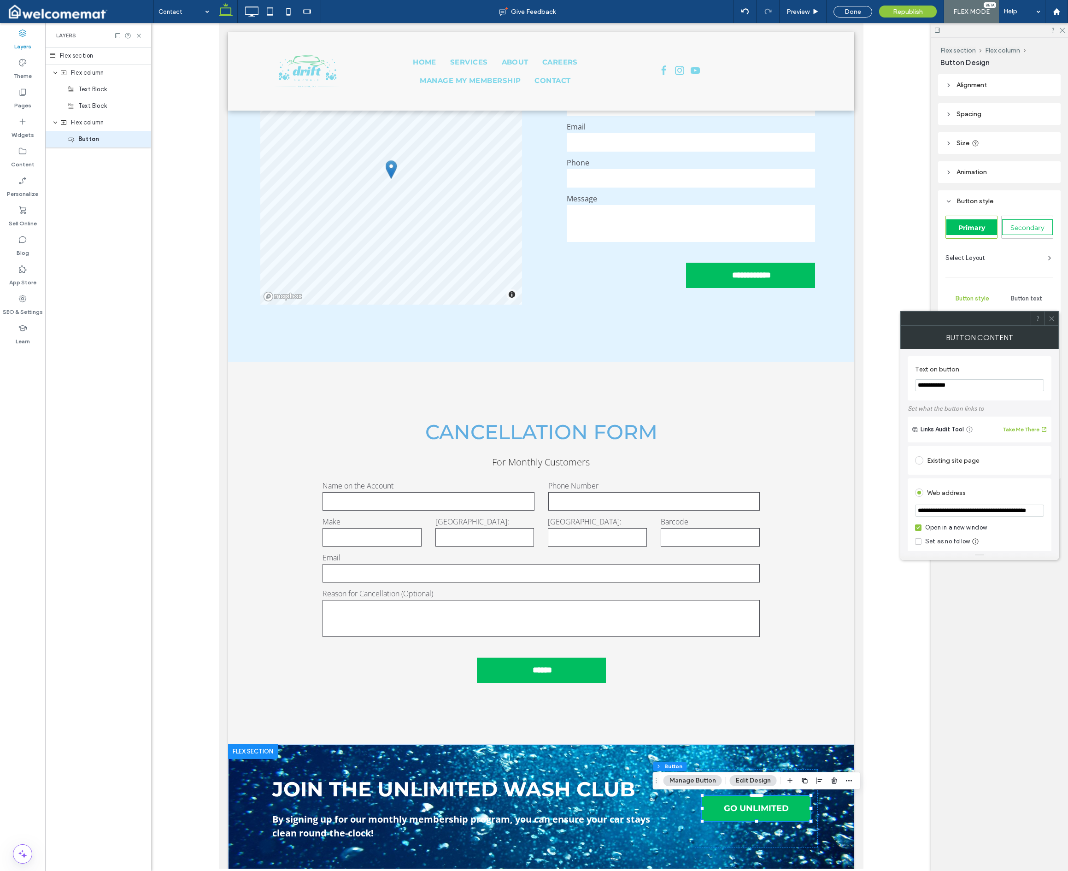
click at [702, 486] on div "Web address" at bounding box center [979, 492] width 129 height 15
click at [702, 320] on use at bounding box center [1051, 318] width 5 height 5
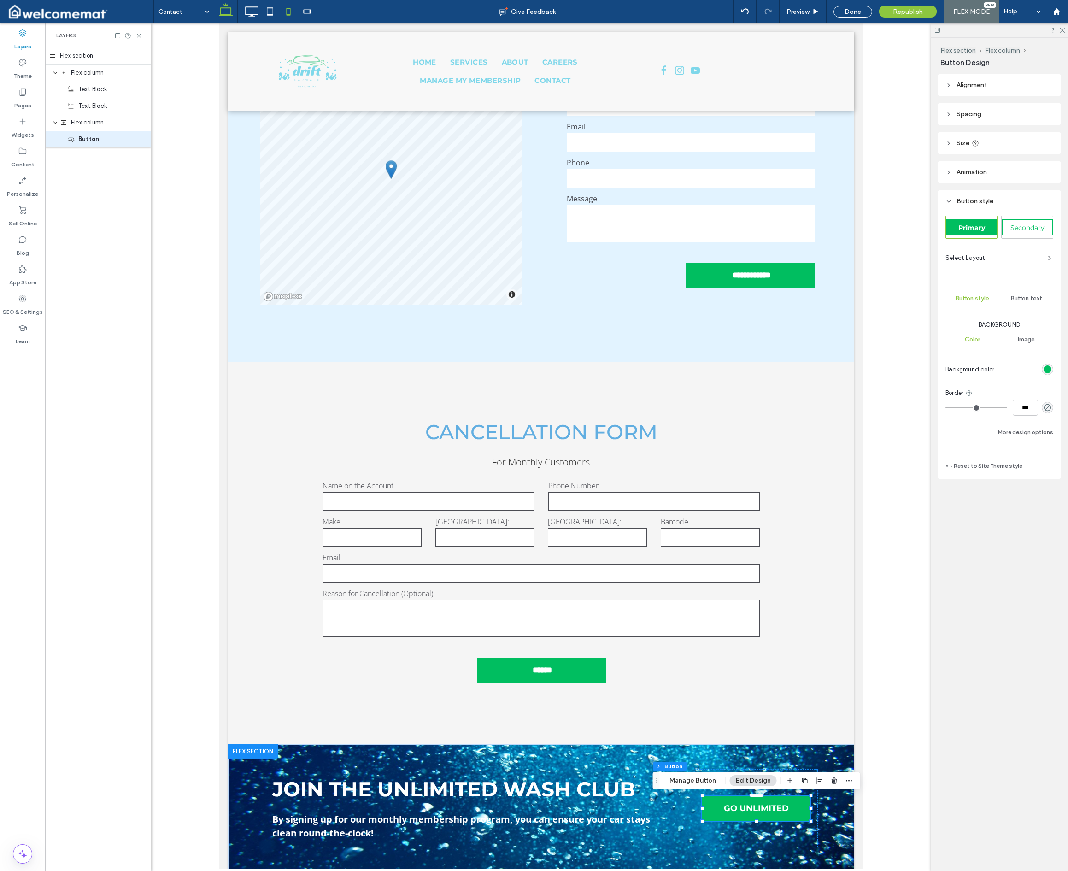
drag, startPoint x: 272, startPoint y: 12, endPoint x: 285, endPoint y: 13, distance: 12.9
click at [272, 12] on icon at bounding box center [270, 11] width 18 height 18
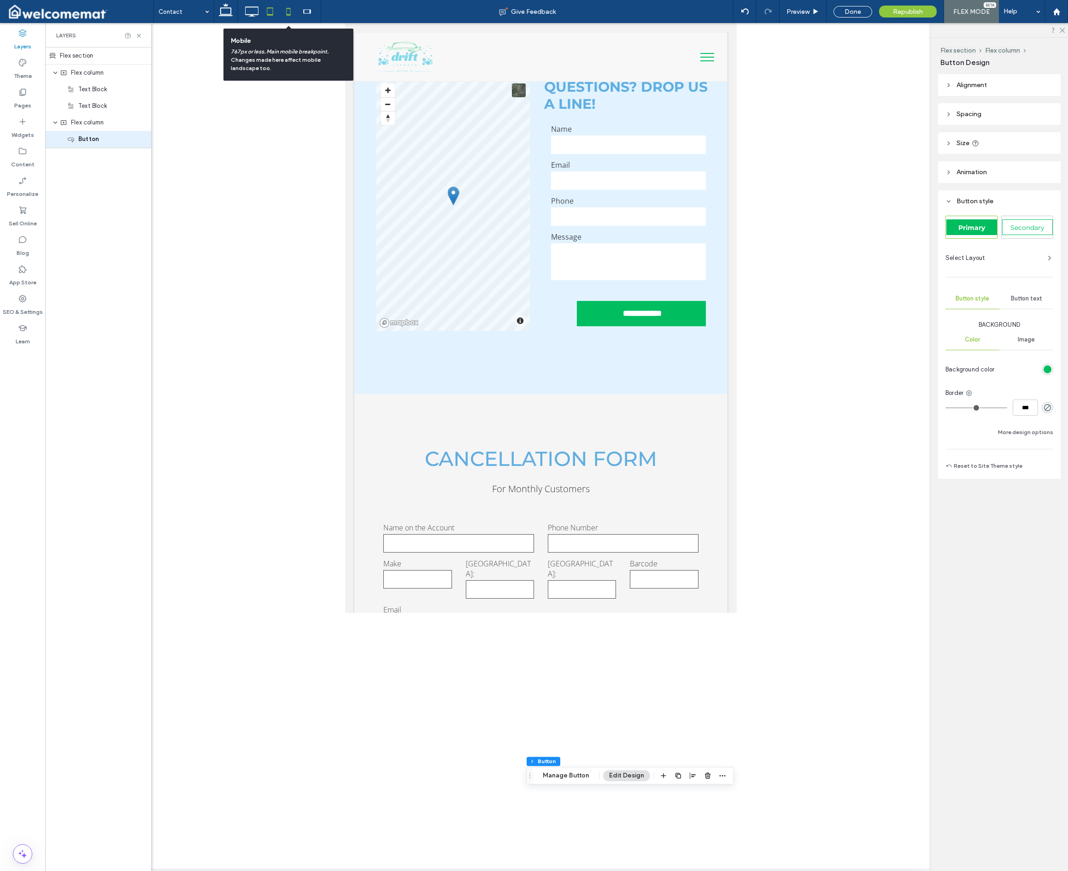
click at [287, 13] on icon at bounding box center [288, 11] width 18 height 18
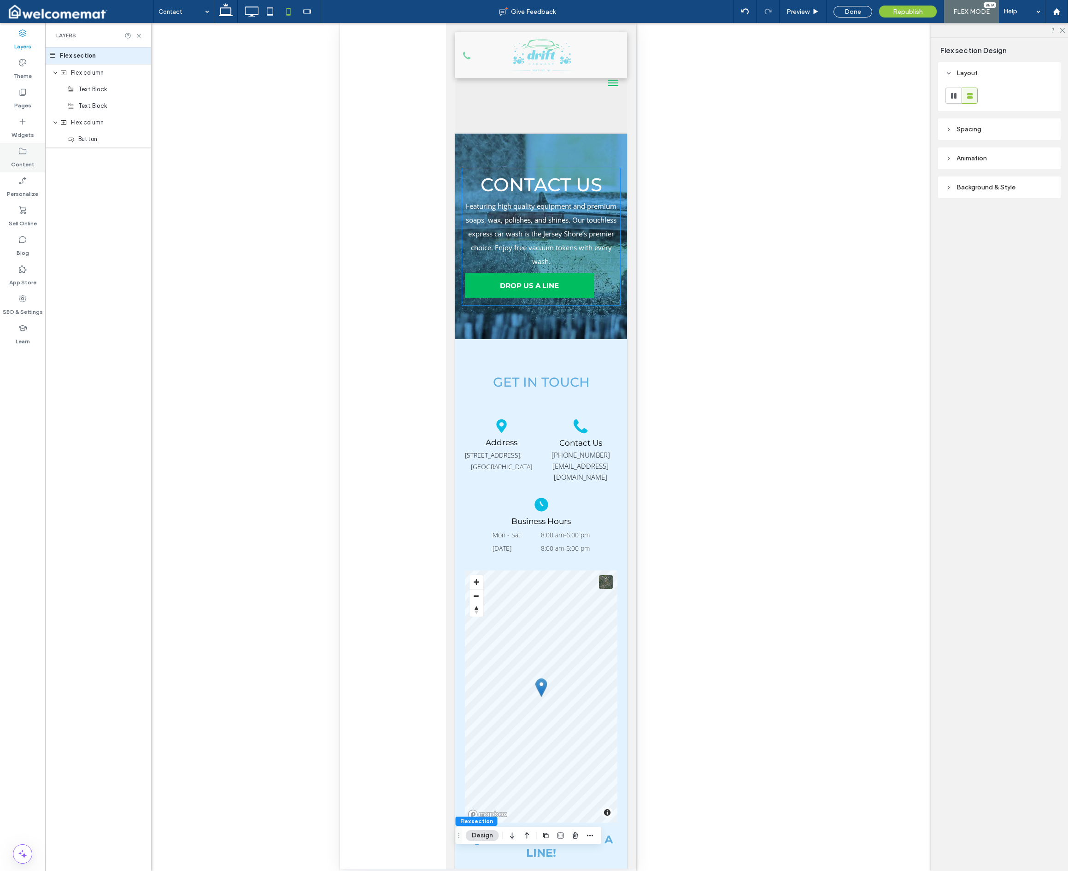
scroll to position [0, 0]
click at [607, 280] on div "Contact Us Featuring high quality equipment and premium soaps, wax, polishes, a…" at bounding box center [541, 236] width 158 height 137
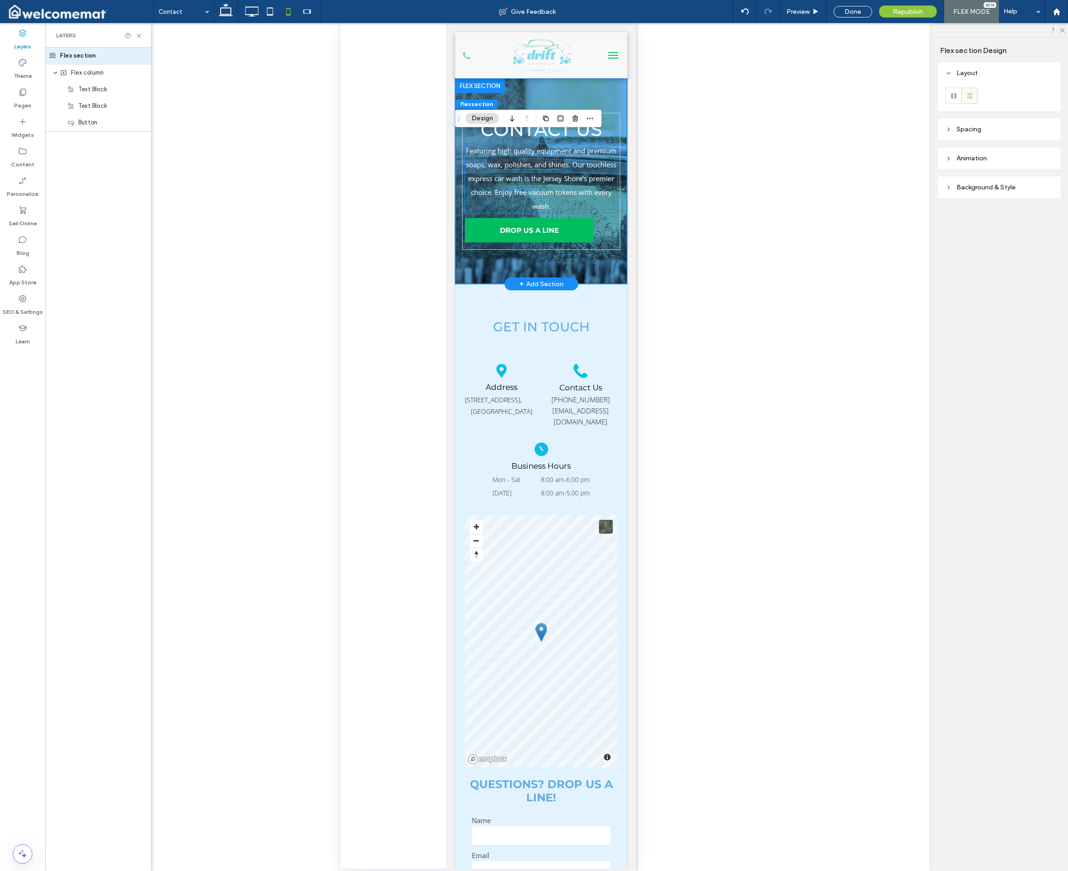
click at [606, 205] on p "Featuring high quality equipment and premium soaps, wax, polishes, and shines. …" at bounding box center [541, 178] width 153 height 69
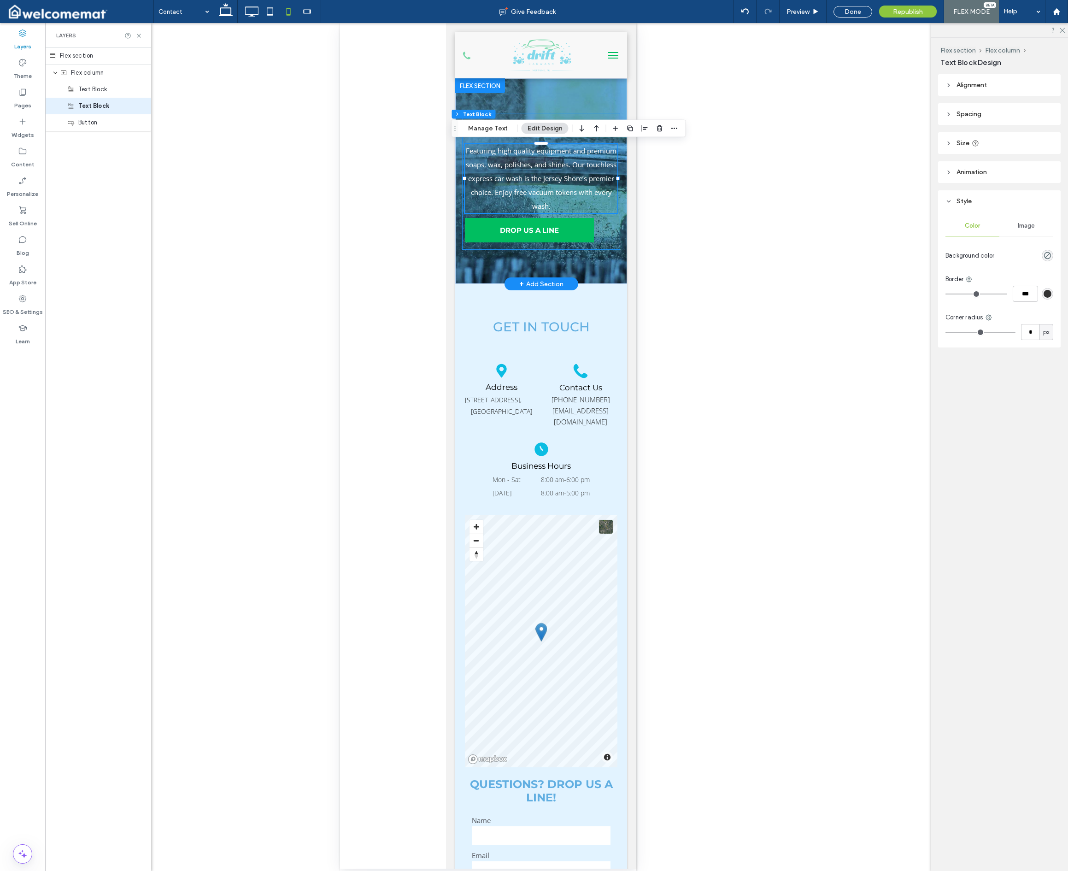
click at [608, 237] on div "Contact Us Featuring high quality equipment and premium soaps, wax, polishes, a…" at bounding box center [541, 181] width 158 height 137
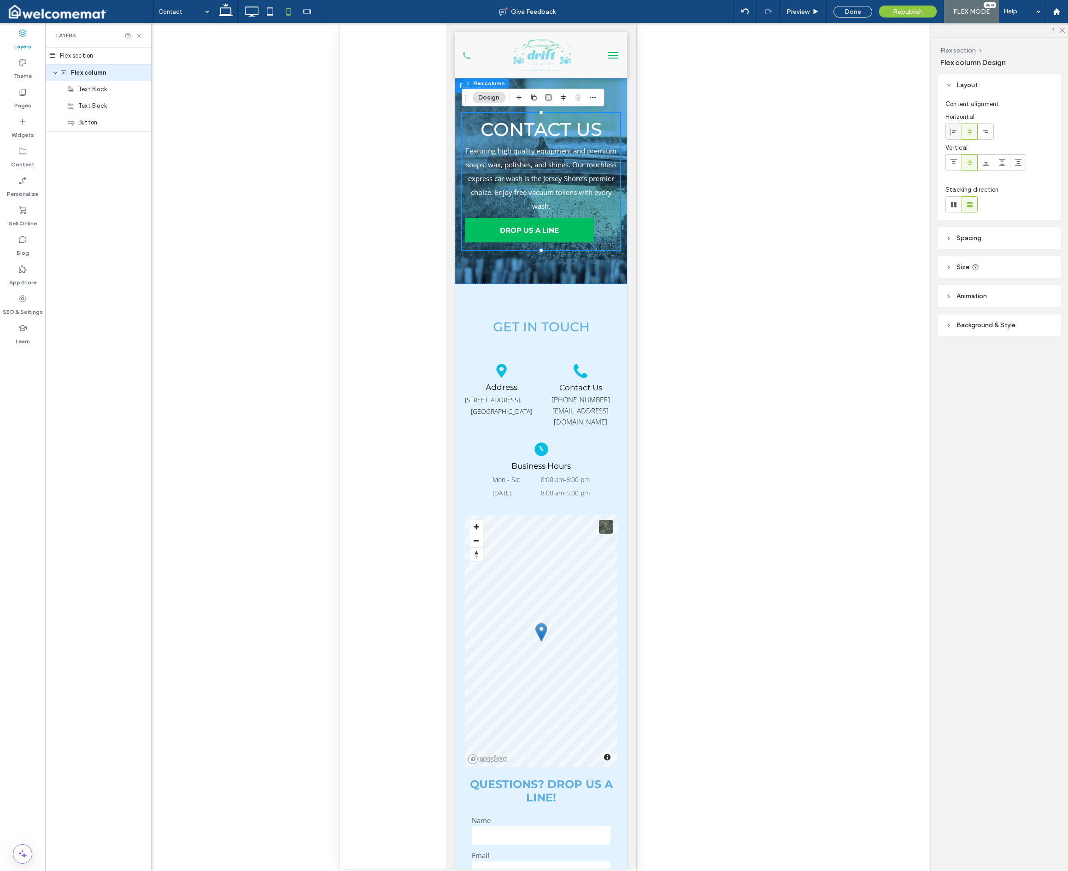
click at [702, 135] on icon at bounding box center [953, 131] width 7 height 7
click at [702, 133] on div at bounding box center [969, 131] width 15 height 15
click at [575, 230] on link "DROP US A LINE" at bounding box center [529, 230] width 129 height 24
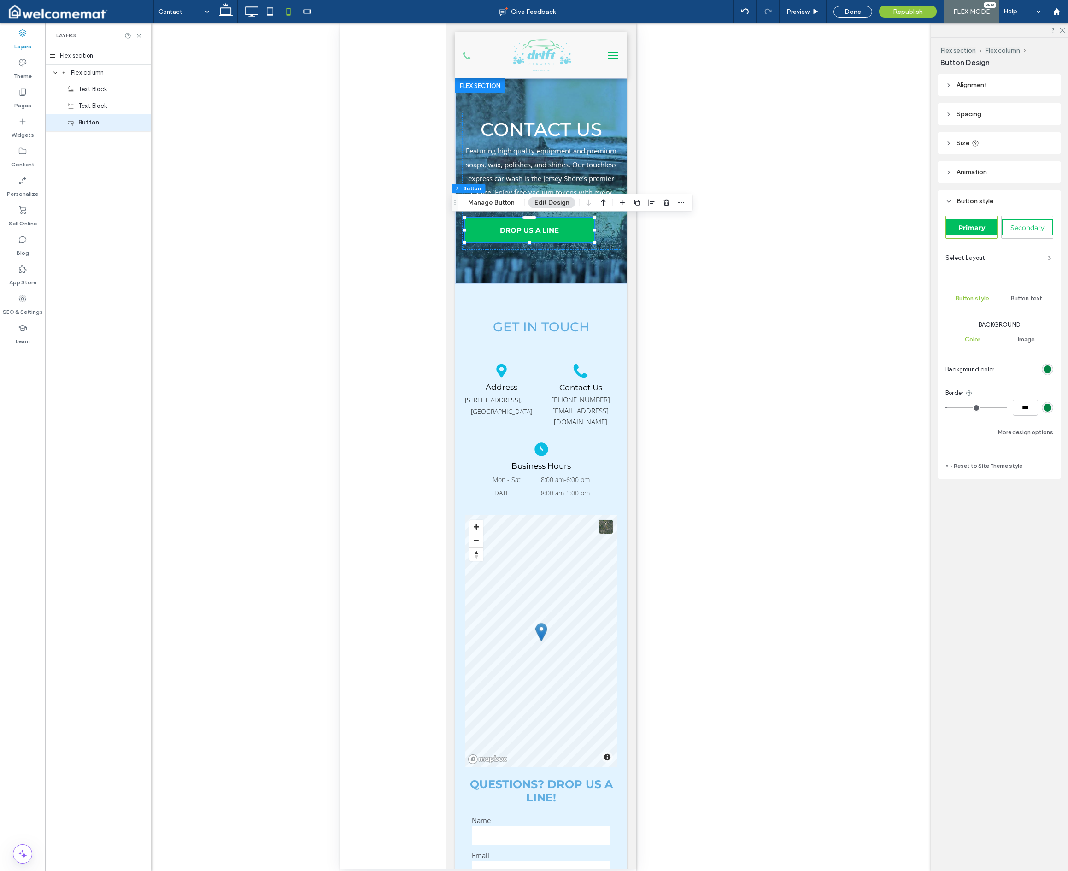
click at [702, 85] on span "Alignment" at bounding box center [972, 85] width 30 height 8
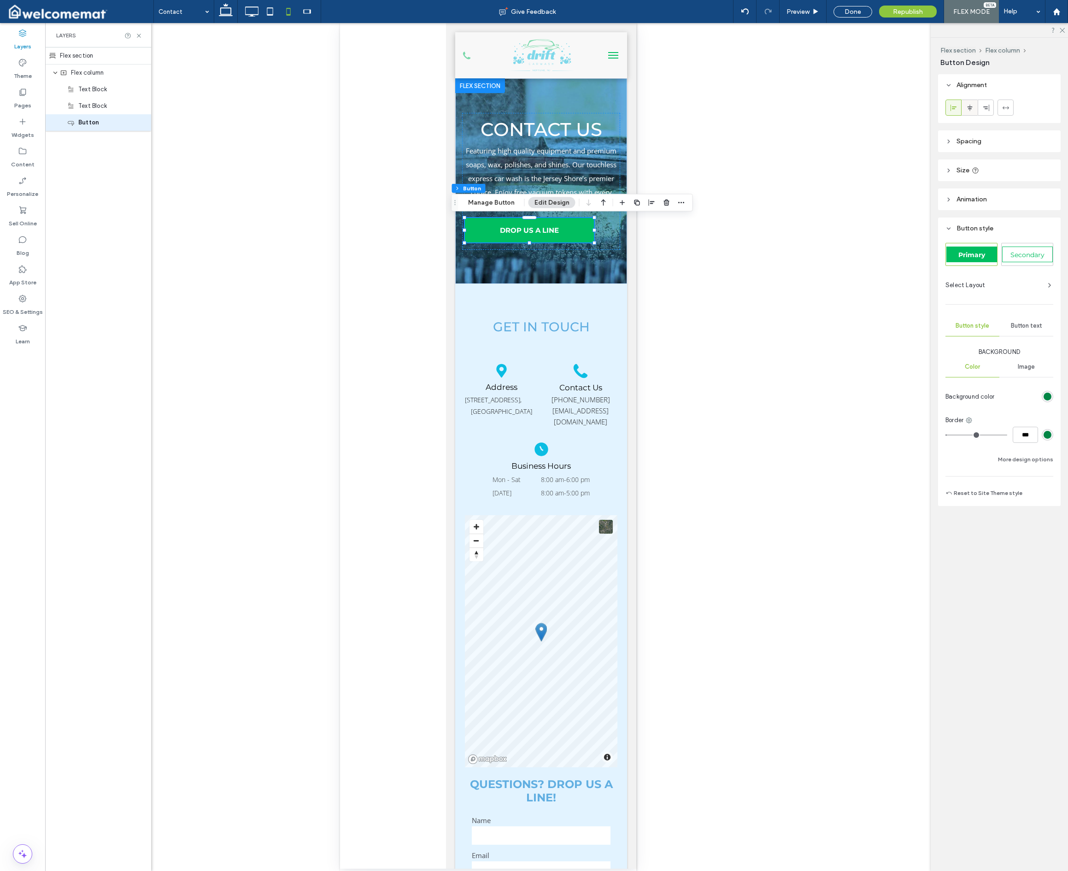
click at [702, 109] on use at bounding box center [969, 107] width 5 height 6
click at [233, 14] on icon at bounding box center [226, 11] width 18 height 18
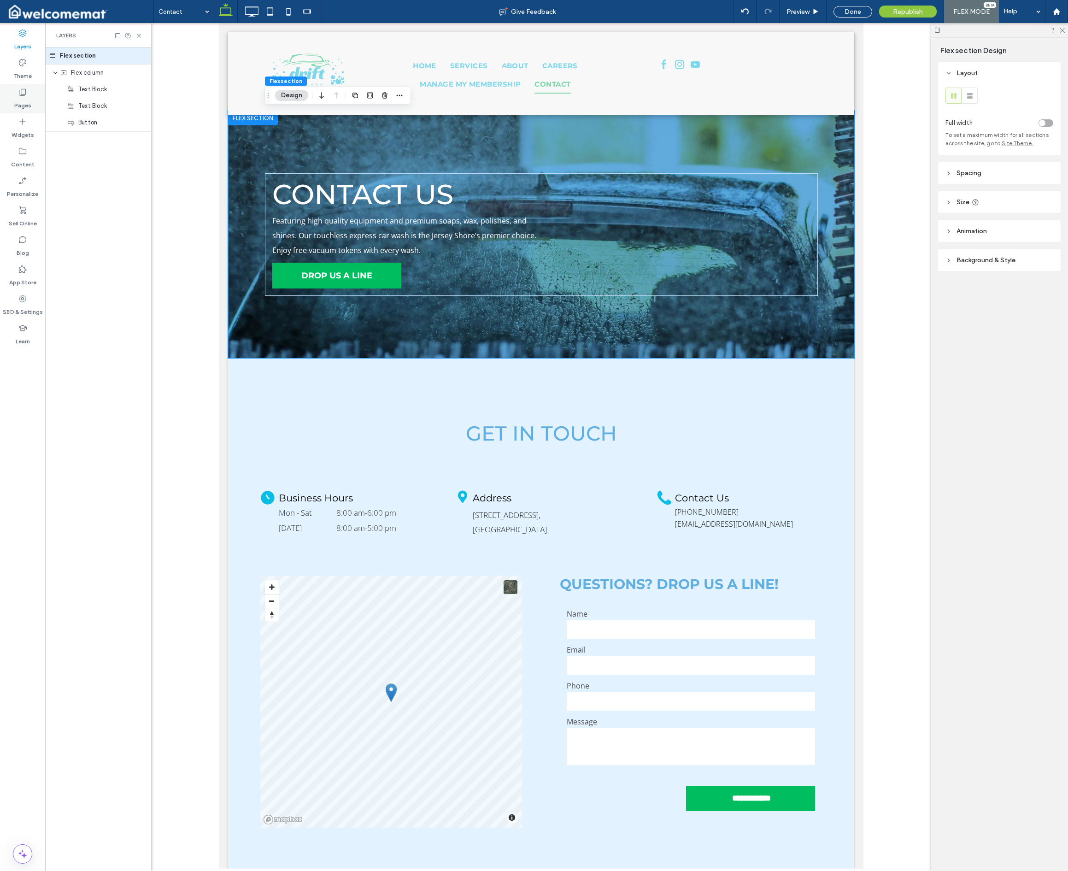
click at [27, 105] on label "Pages" at bounding box center [22, 103] width 17 height 13
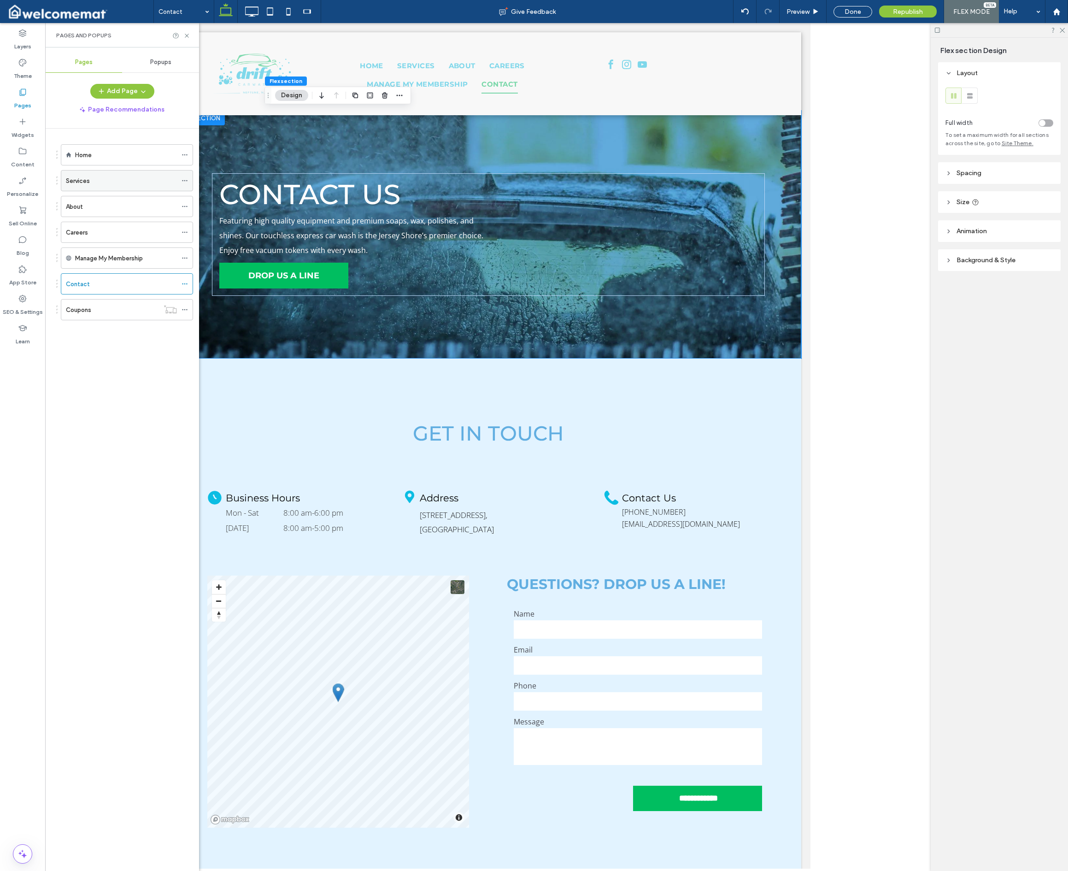
click at [120, 182] on div "Services" at bounding box center [121, 181] width 111 height 10
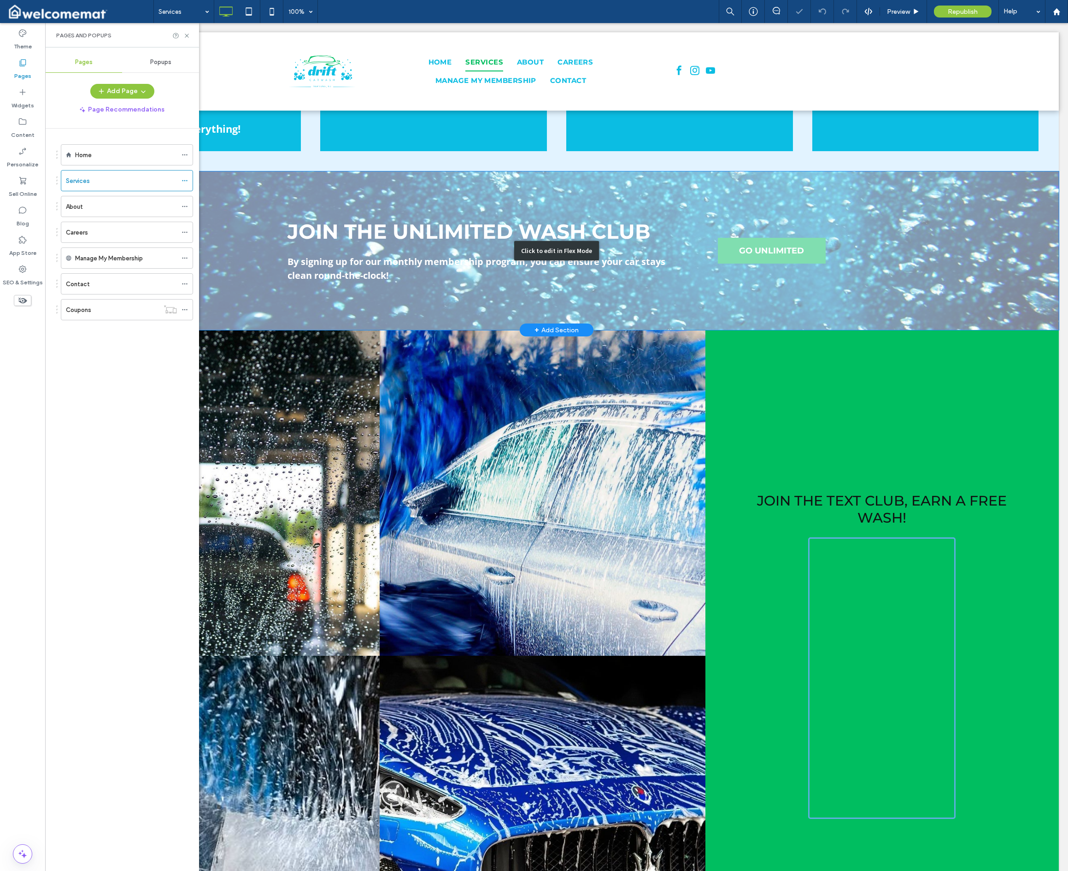
click at [702, 219] on div "Click to edit in Flex Mode" at bounding box center [556, 250] width 1005 height 159
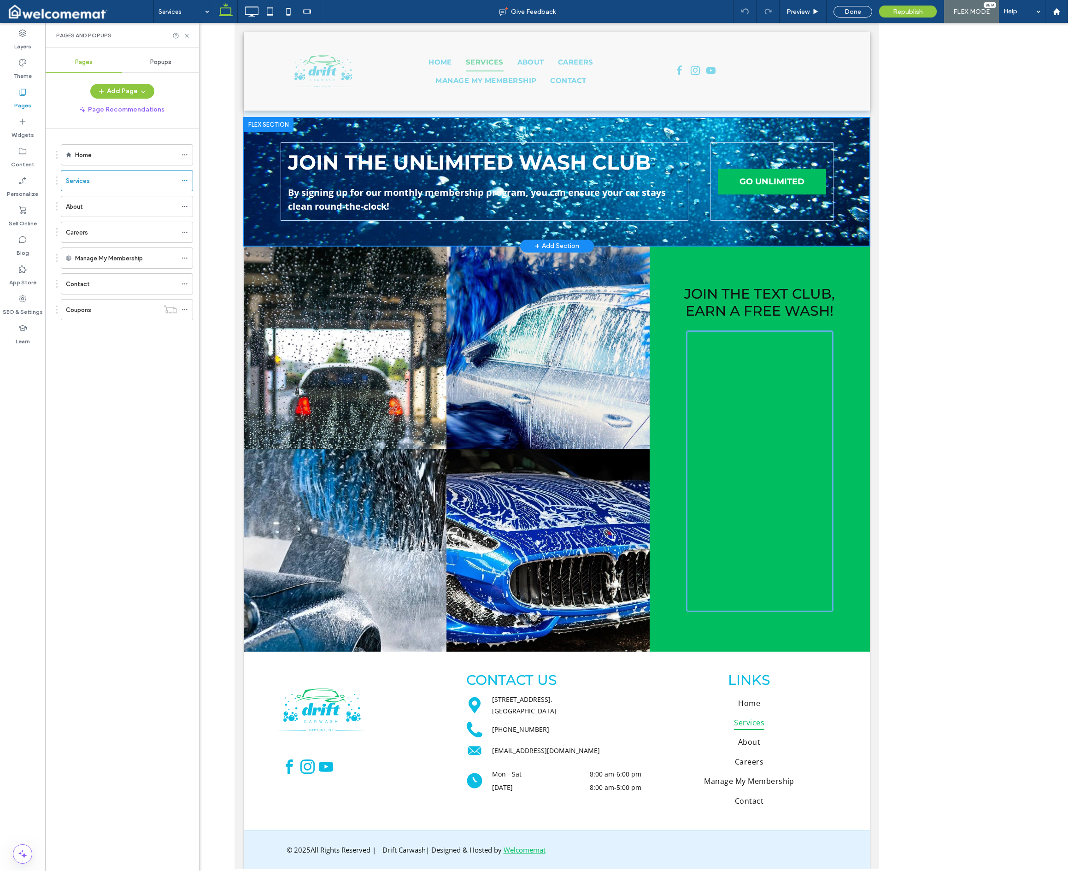
scroll to position [960, 0]
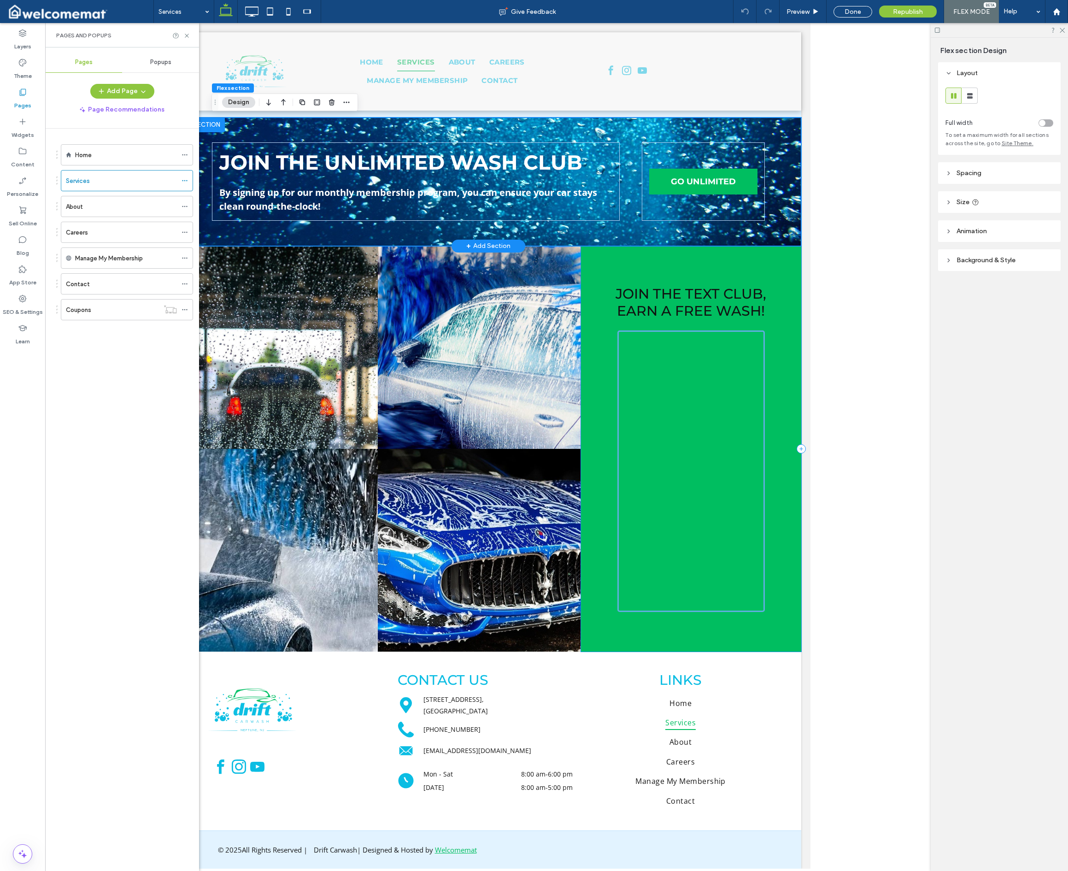
drag, startPoint x: 794, startPoint y: 250, endPoint x: 774, endPoint y: 228, distance: 29.0
click at [702, 250] on div "Join the Text Club, Earn a Free Wash!" at bounding box center [691, 449] width 220 height 406
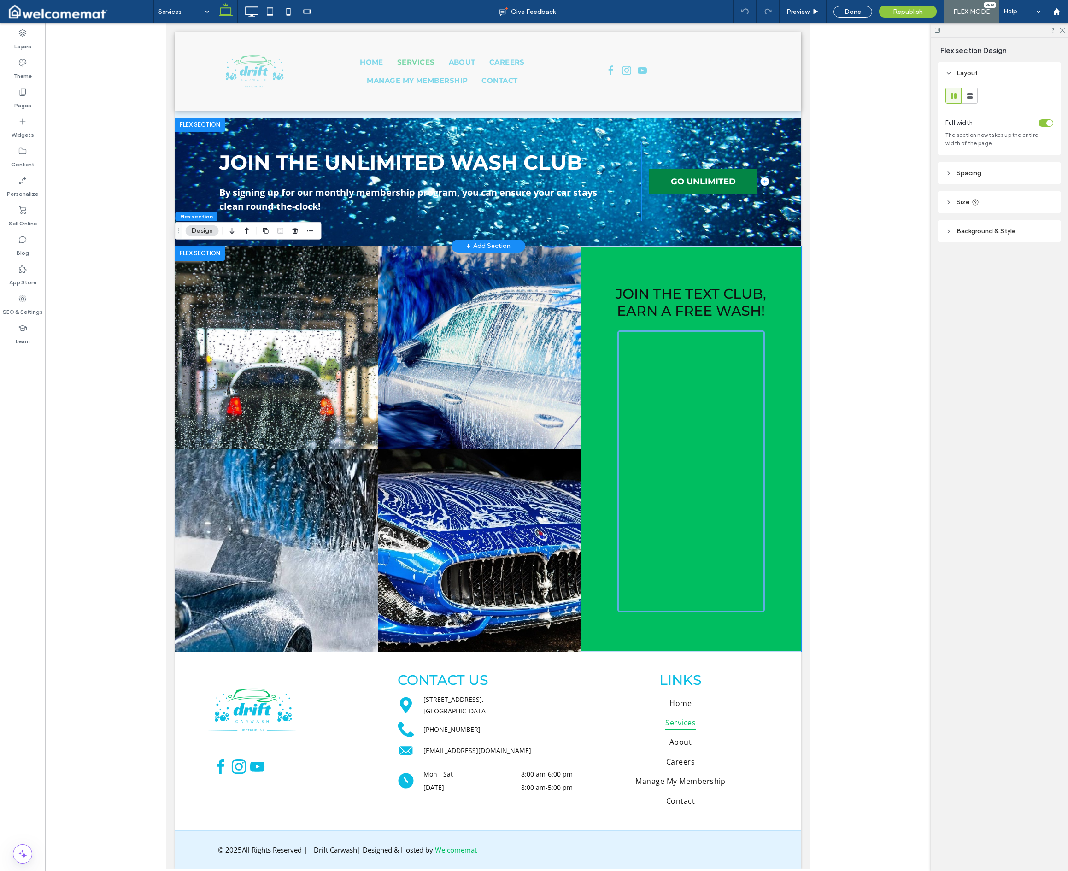
click at [702, 182] on span "GO UNLIMITED" at bounding box center [703, 182] width 65 height 10
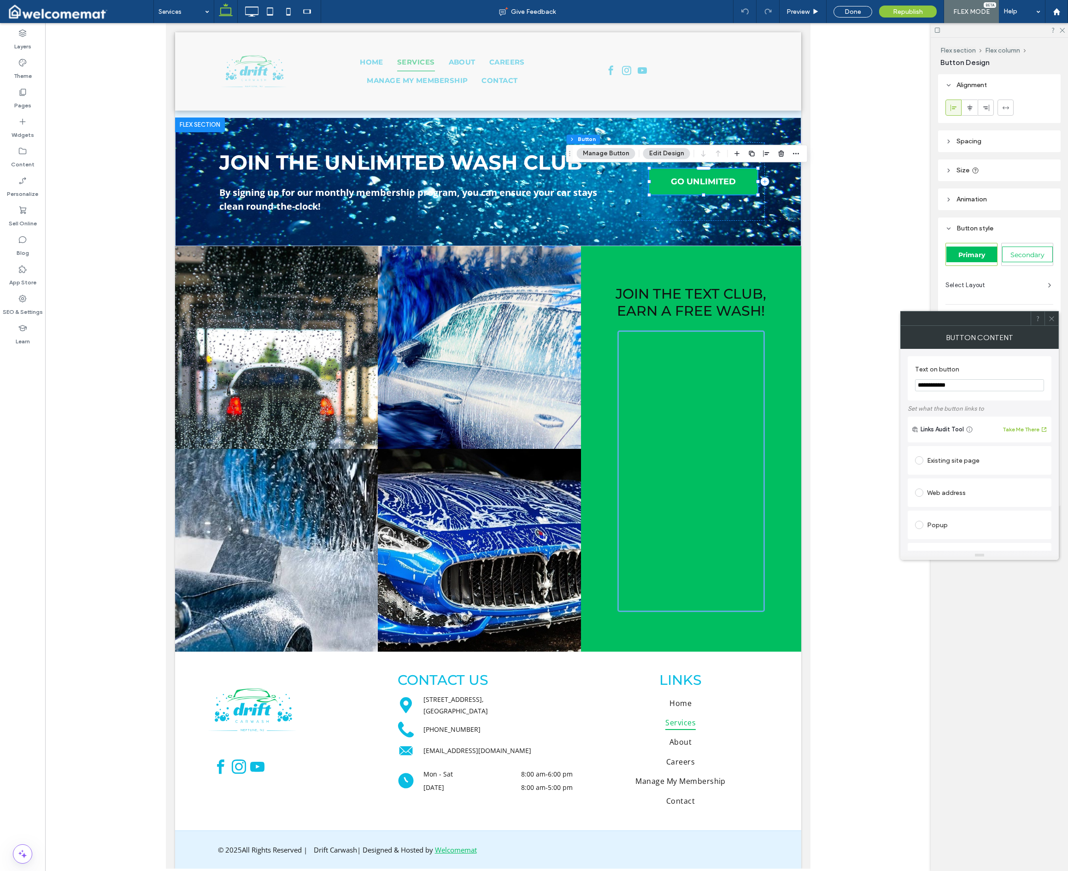
click at [702, 464] on div "Existing site page" at bounding box center [979, 460] width 129 height 15
click at [702, 516] on div "Web address" at bounding box center [979, 521] width 129 height 15
drag, startPoint x: 983, startPoint y: 512, endPoint x: 1002, endPoint y: 499, distance: 23.3
click at [702, 512] on input "url" at bounding box center [979, 511] width 129 height 12
paste input "**********"
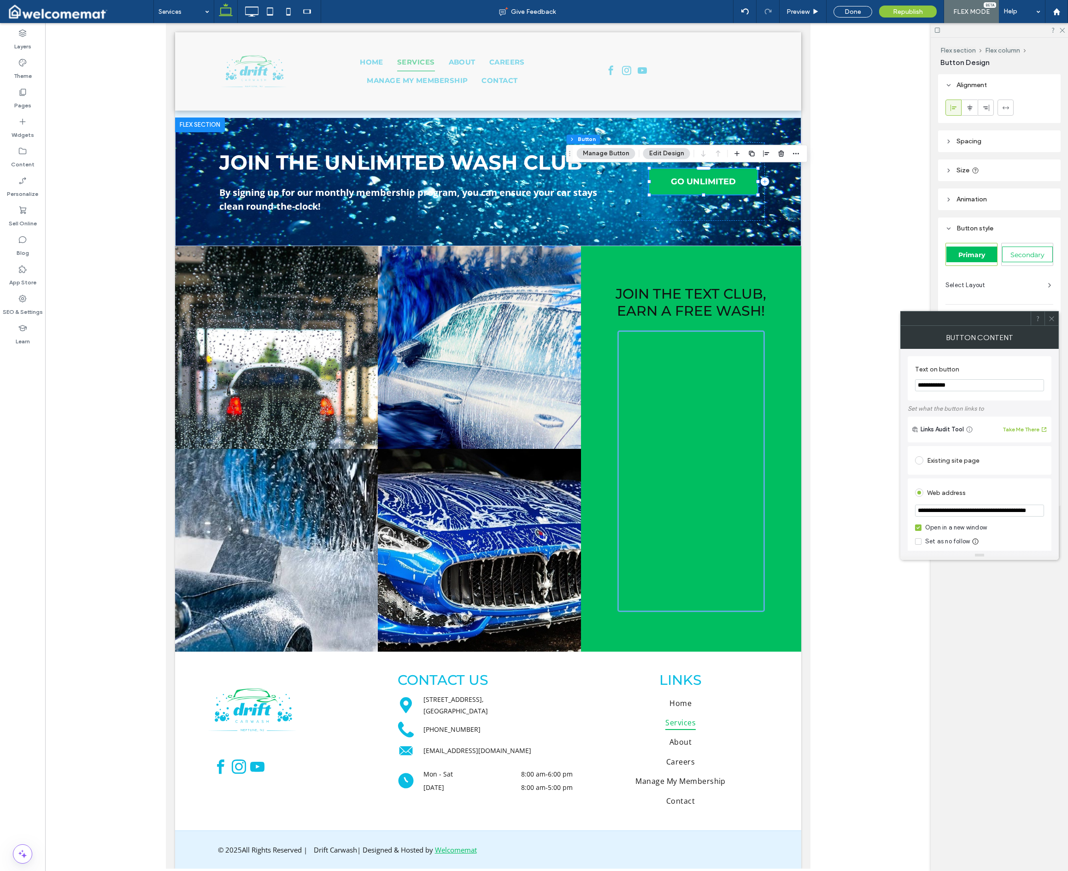
type input "**********"
click at [702, 492] on div "Web address" at bounding box center [979, 492] width 129 height 15
click at [702, 187] on span "GO UNLIMITED" at bounding box center [703, 182] width 65 height 10
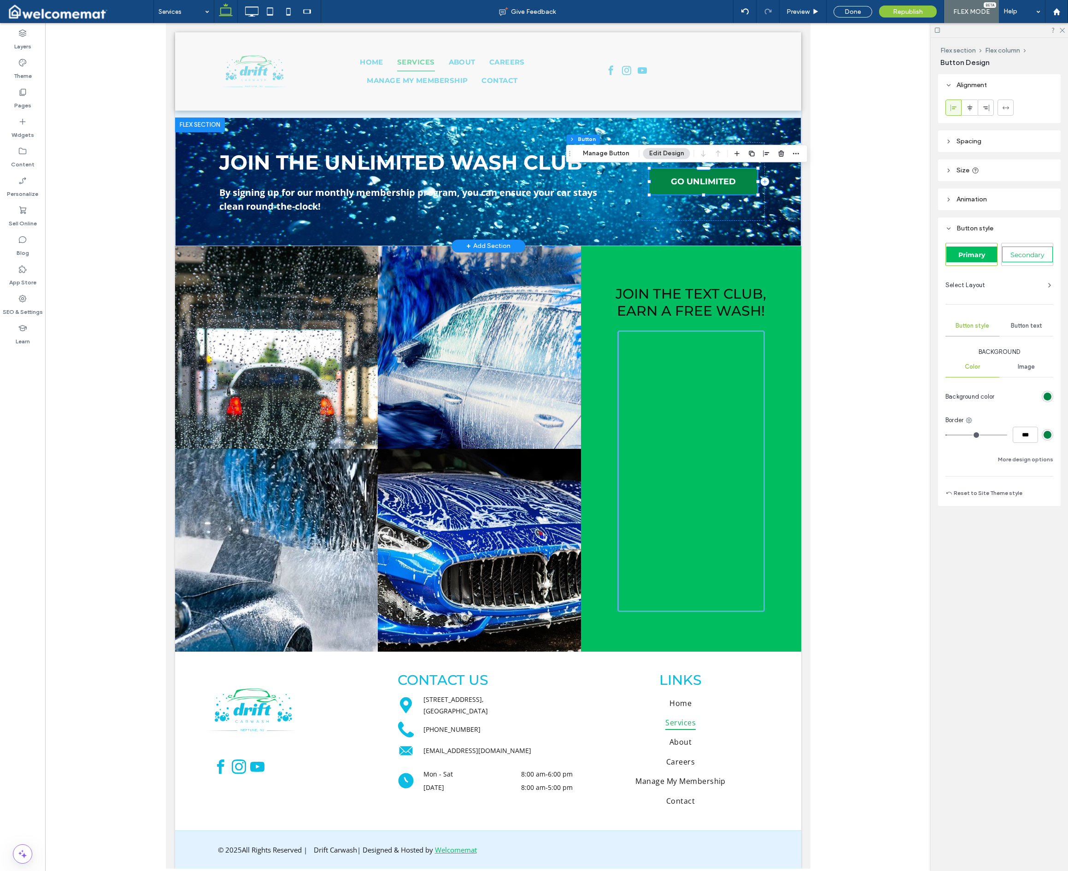
click at [702, 180] on span "GO UNLIMITED" at bounding box center [703, 182] width 65 height 10
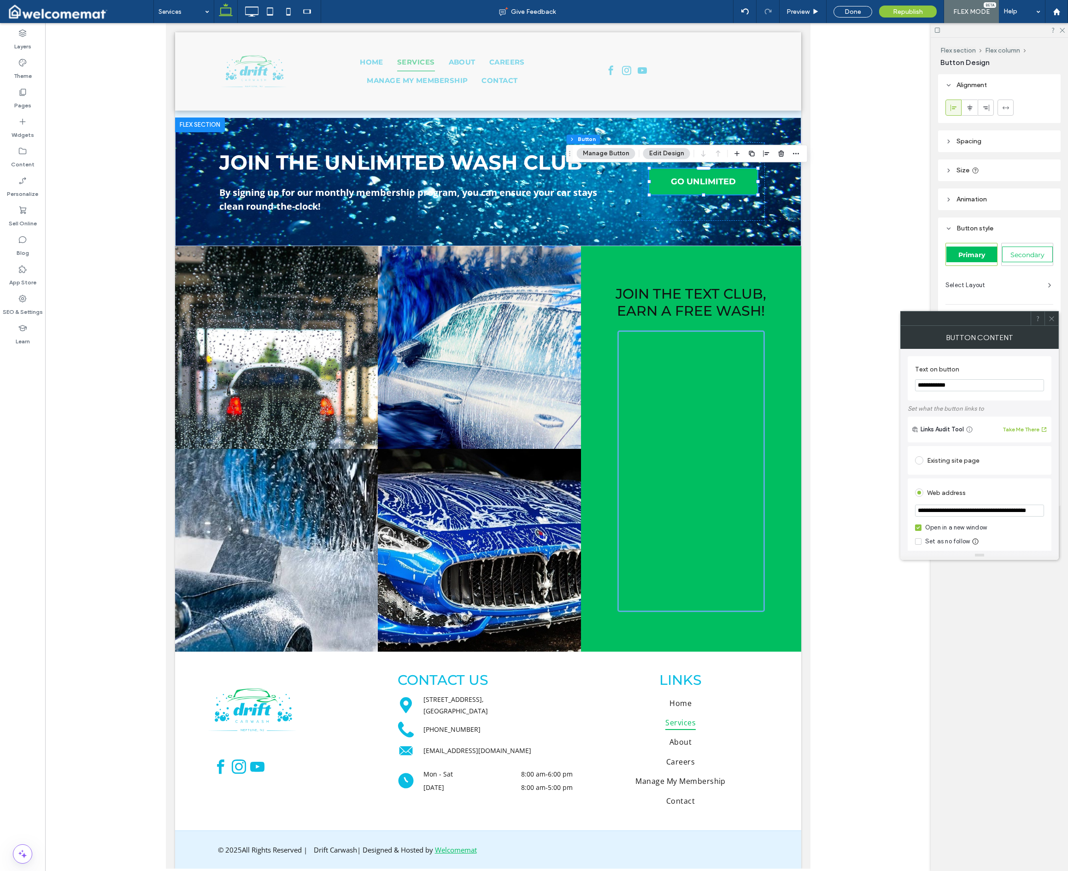
click at [702, 509] on input "**********" at bounding box center [979, 511] width 129 height 12
paste input "url"
type input "**********"
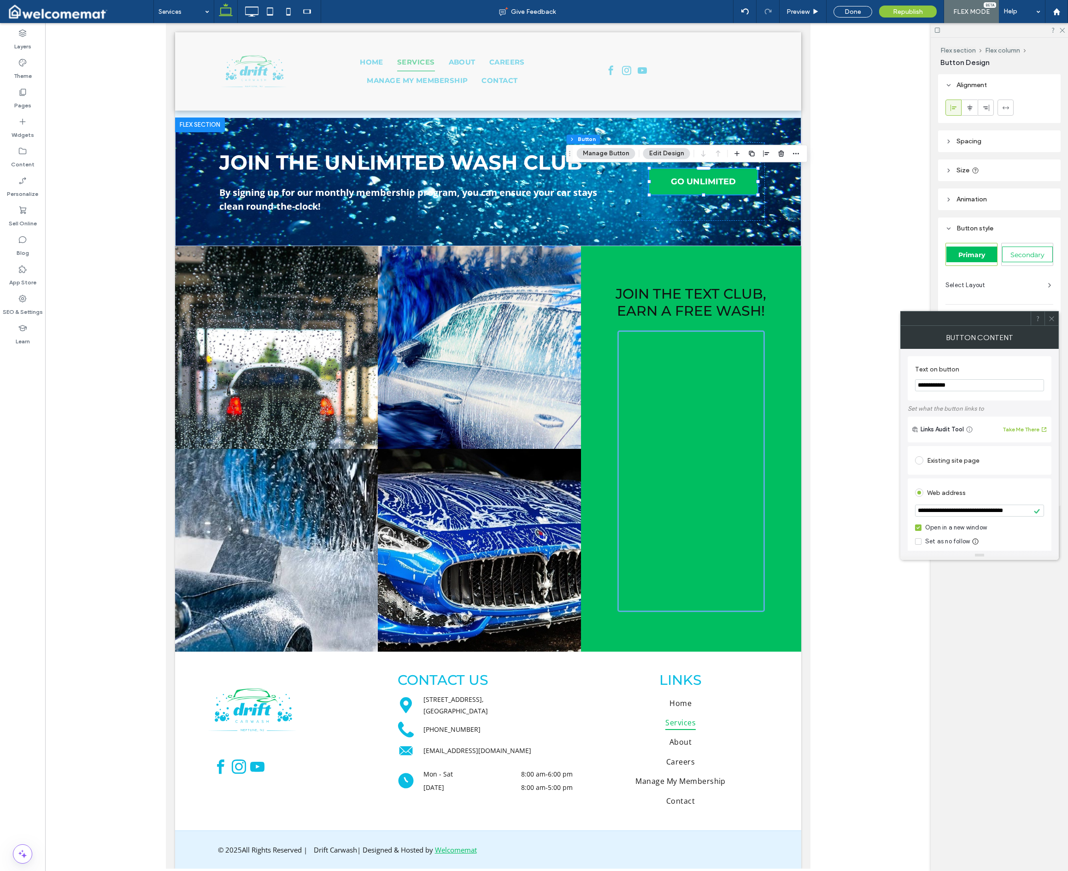
click at [702, 492] on div "Web address" at bounding box center [979, 492] width 129 height 15
click at [28, 101] on label "Pages" at bounding box center [22, 103] width 17 height 13
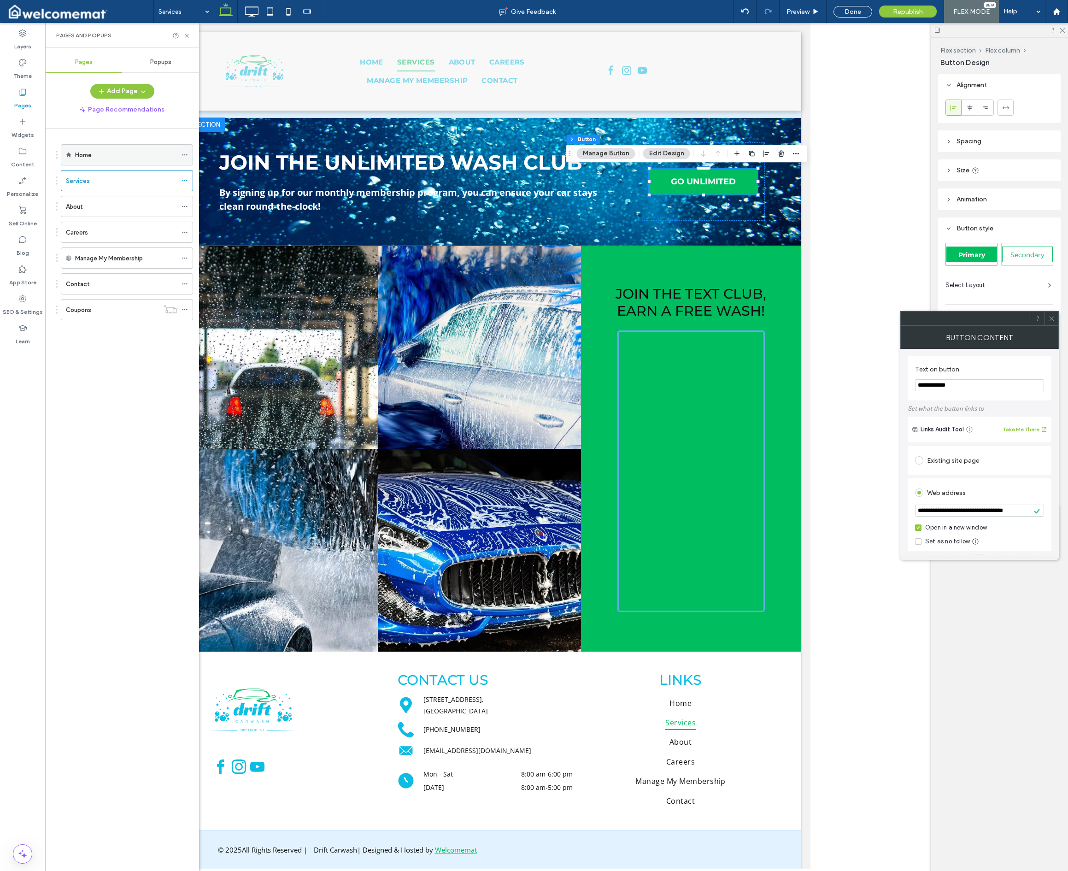
click at [102, 156] on div "Home" at bounding box center [126, 155] width 102 height 10
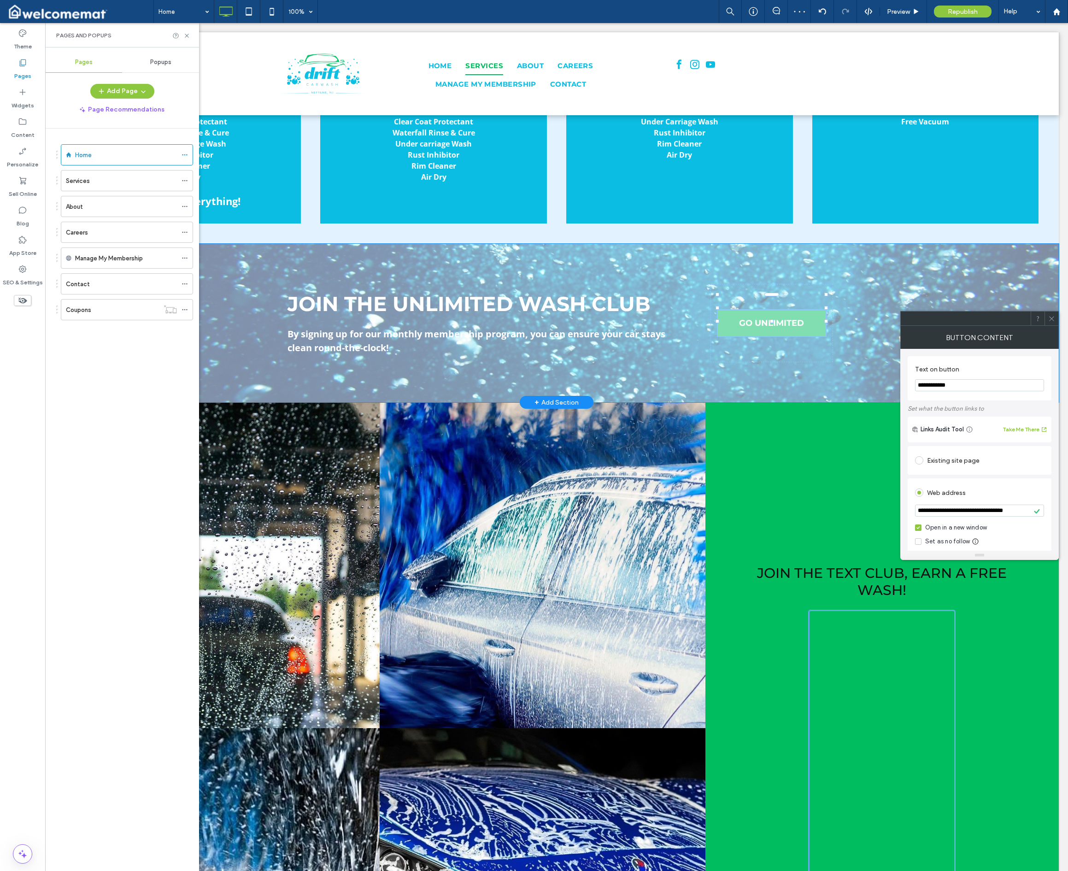
scroll to position [958, 0]
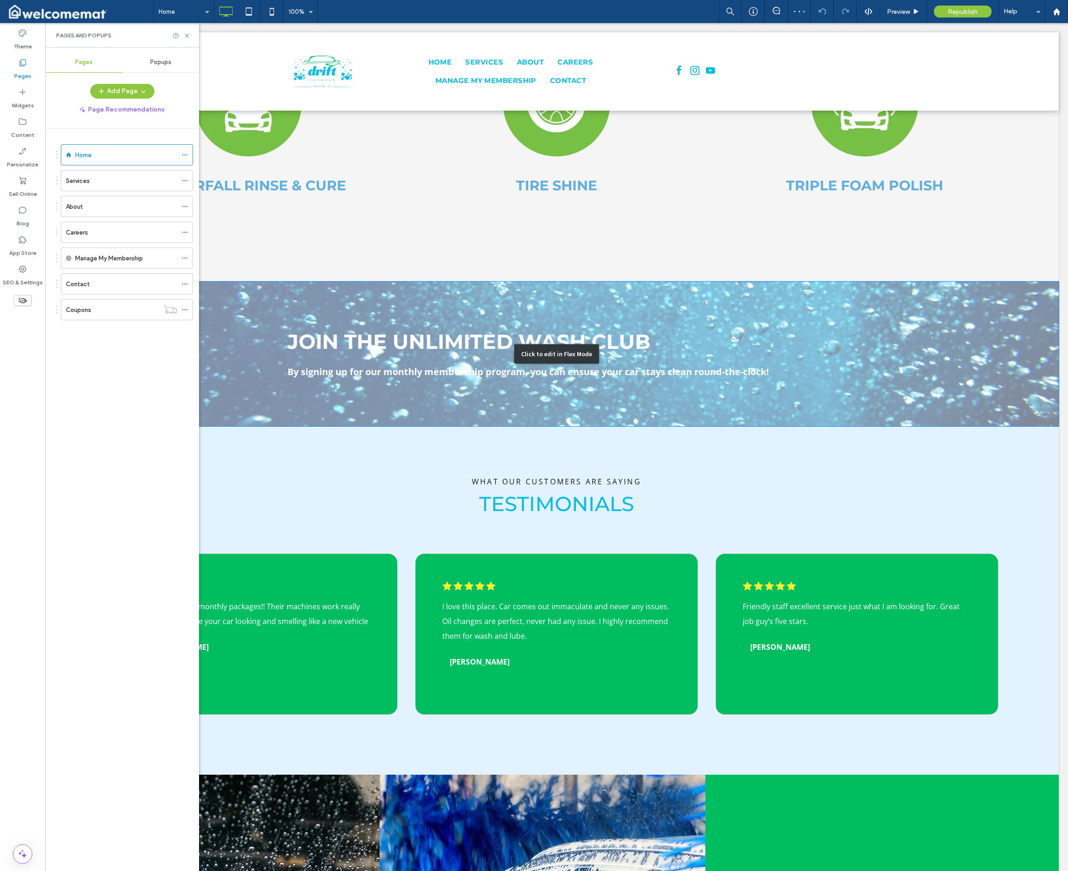
scroll to position [921, 0]
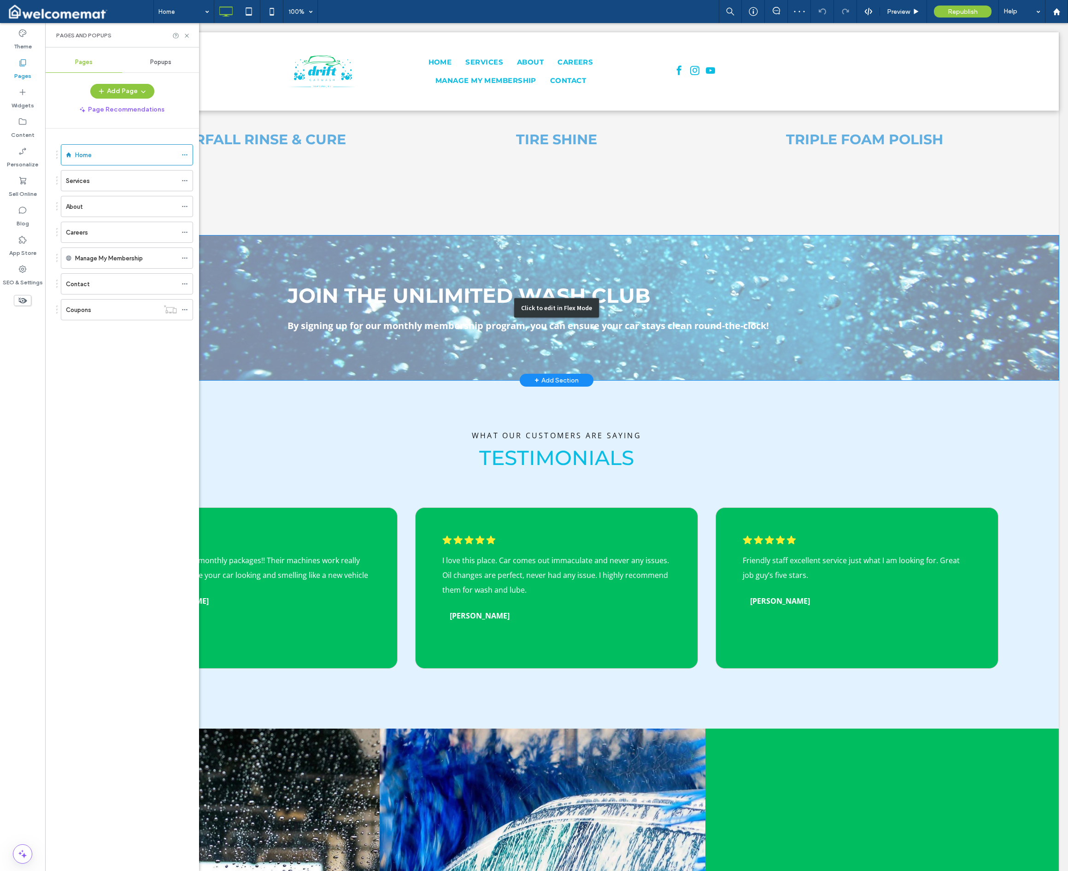
click at [702, 344] on div "Click to edit in Flex Mode" at bounding box center [556, 308] width 1005 height 145
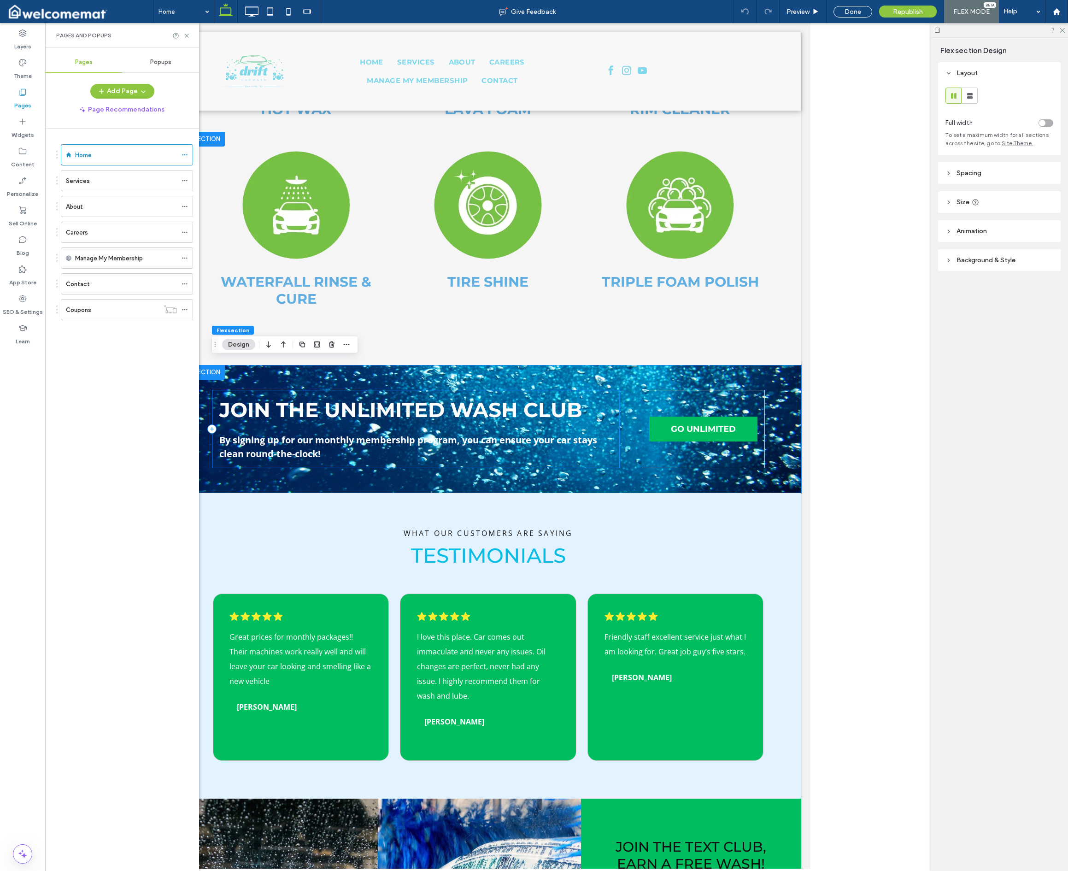
scroll to position [545, 0]
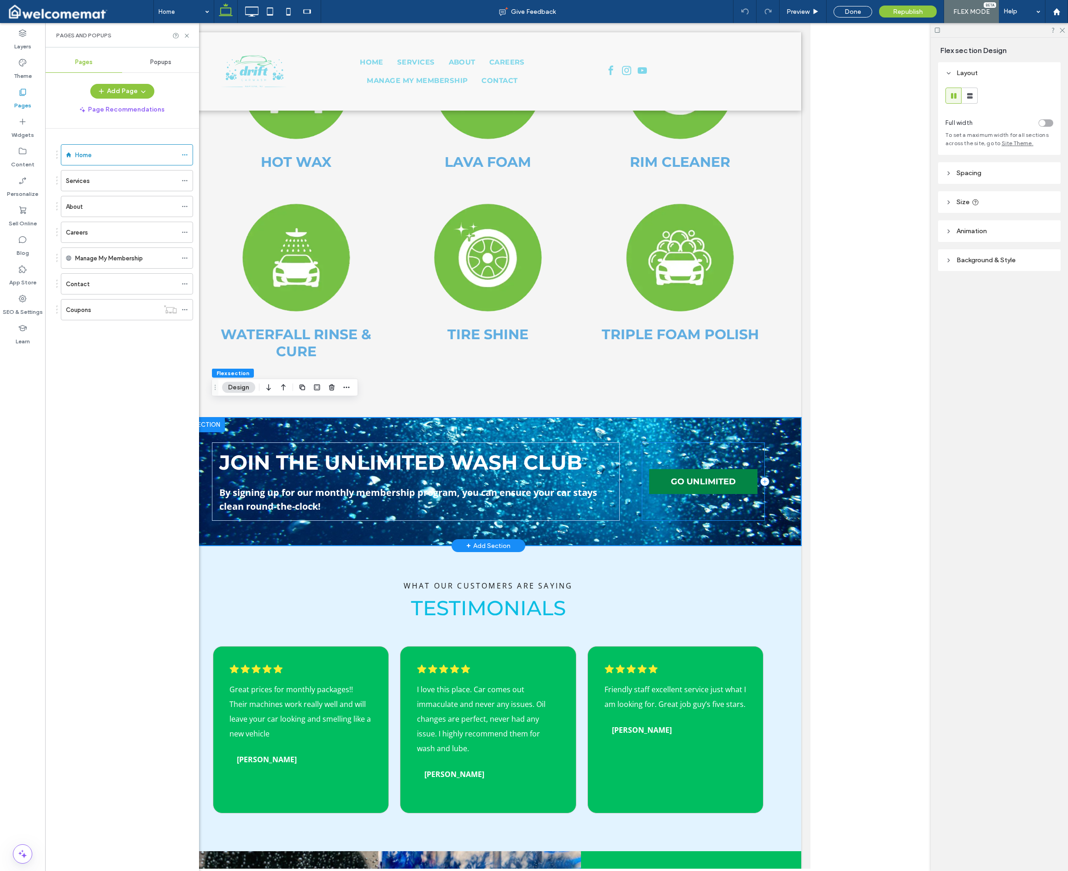
click at [702, 474] on link "GO UNLIMITED" at bounding box center [703, 481] width 108 height 25
click at [702, 474] on div "GO UNLIMITED" at bounding box center [703, 481] width 108 height 25
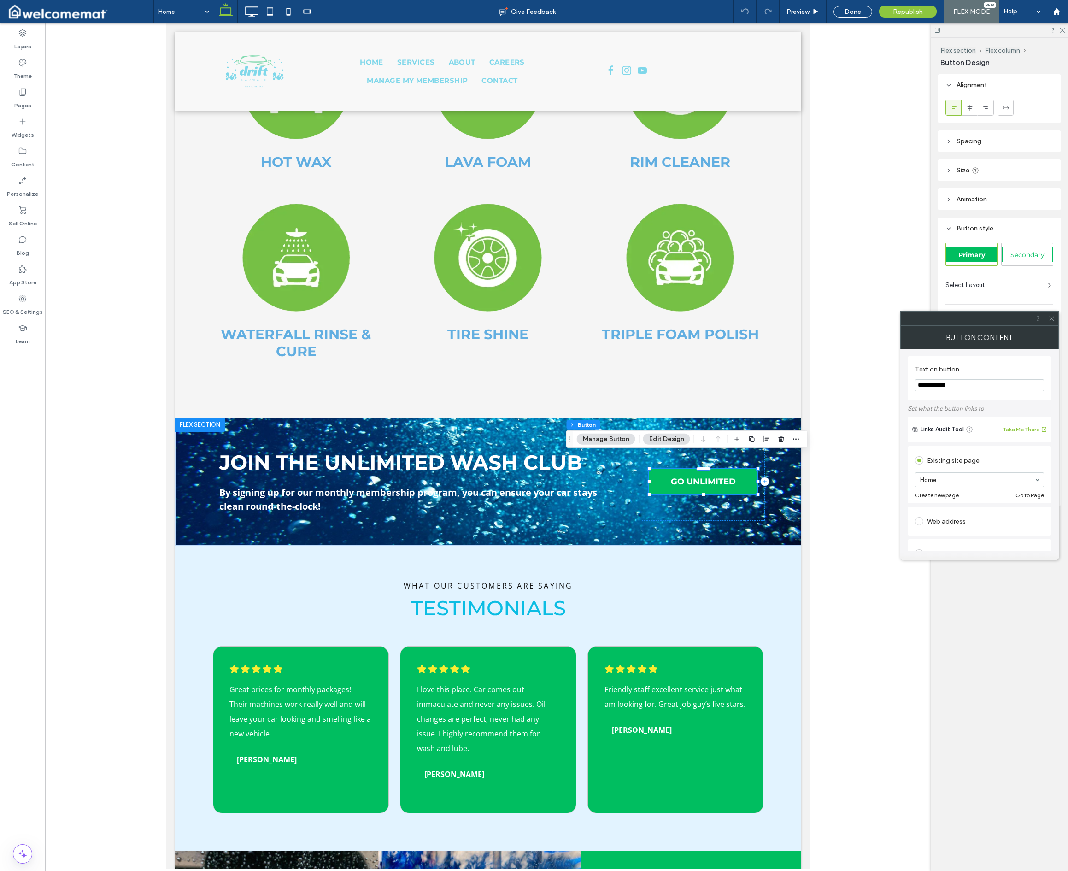
click at [702, 522] on div "Web address" at bounding box center [979, 521] width 129 height 15
click at [702, 512] on input "url" at bounding box center [979, 511] width 129 height 12
paste input "**********"
type input "**********"
drag, startPoint x: 1006, startPoint y: 498, endPoint x: 1034, endPoint y: 433, distance: 70.2
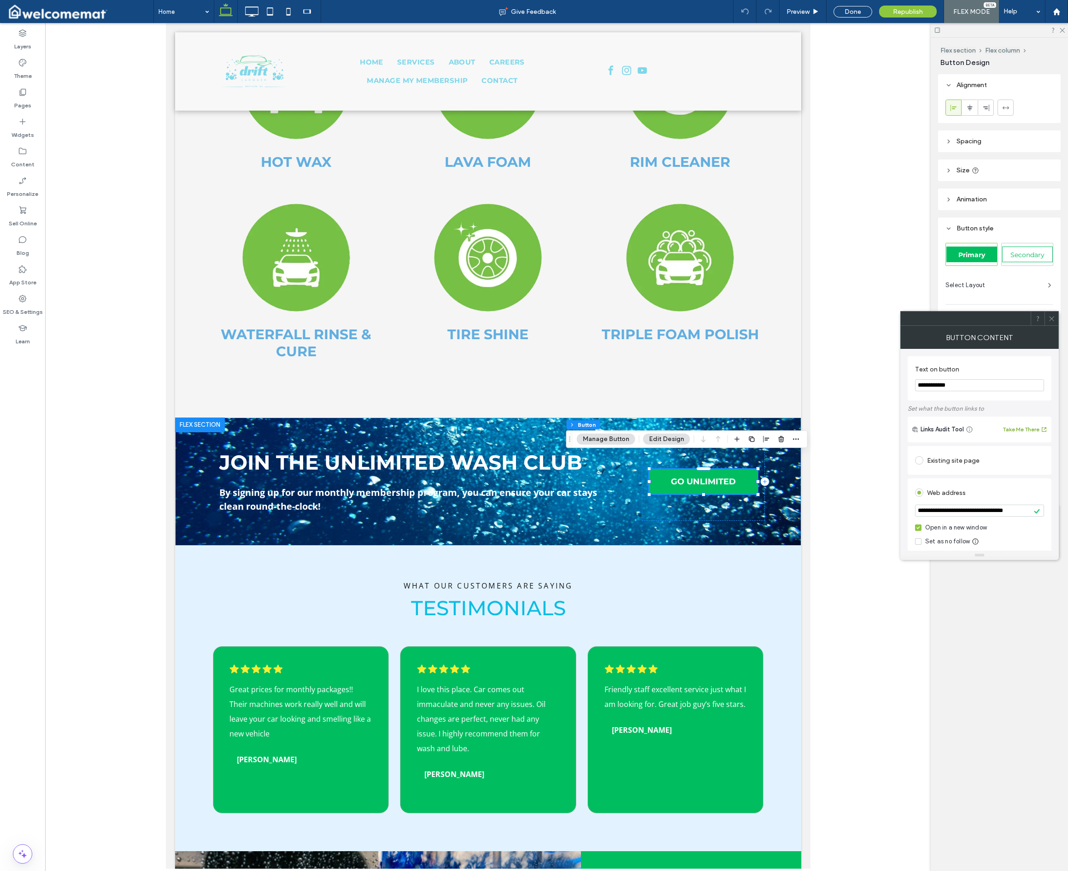
click at [702, 497] on div "Web address" at bounding box center [979, 492] width 129 height 15
click at [702, 319] on icon at bounding box center [1051, 318] width 7 height 7
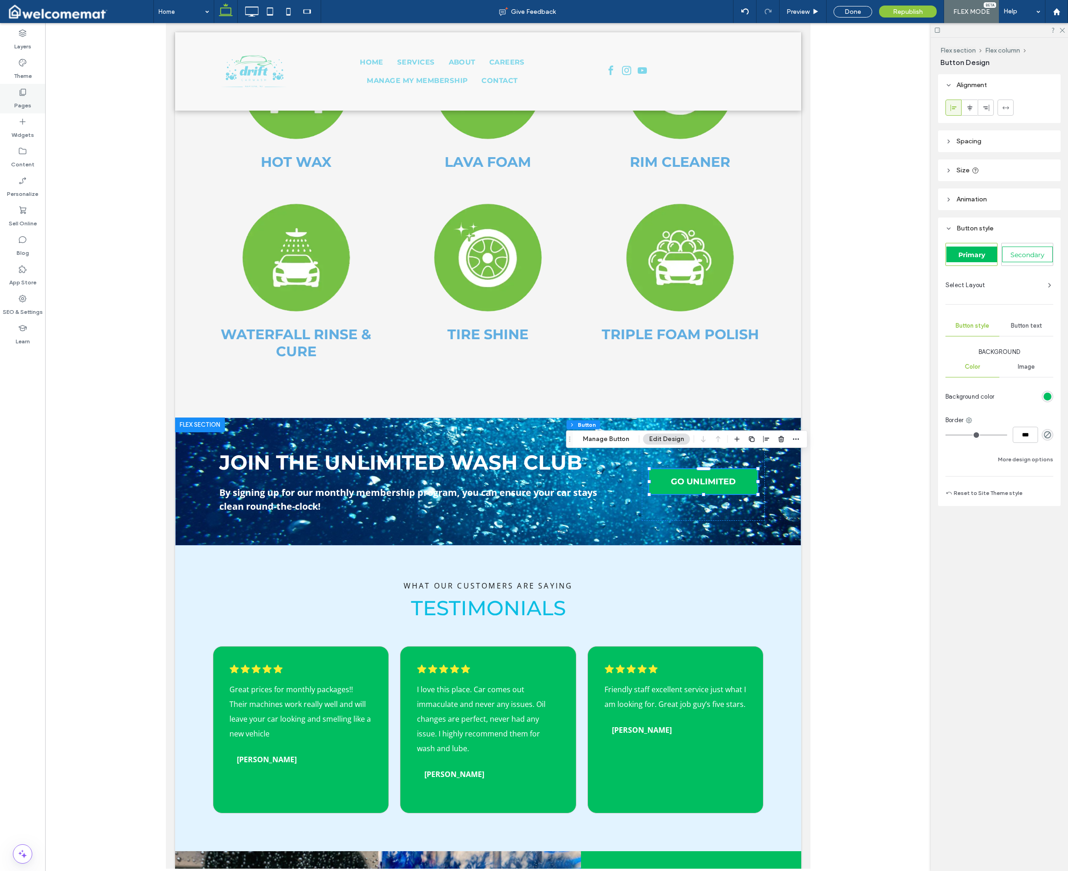
click at [29, 94] on div "Pages" at bounding box center [22, 98] width 45 height 29
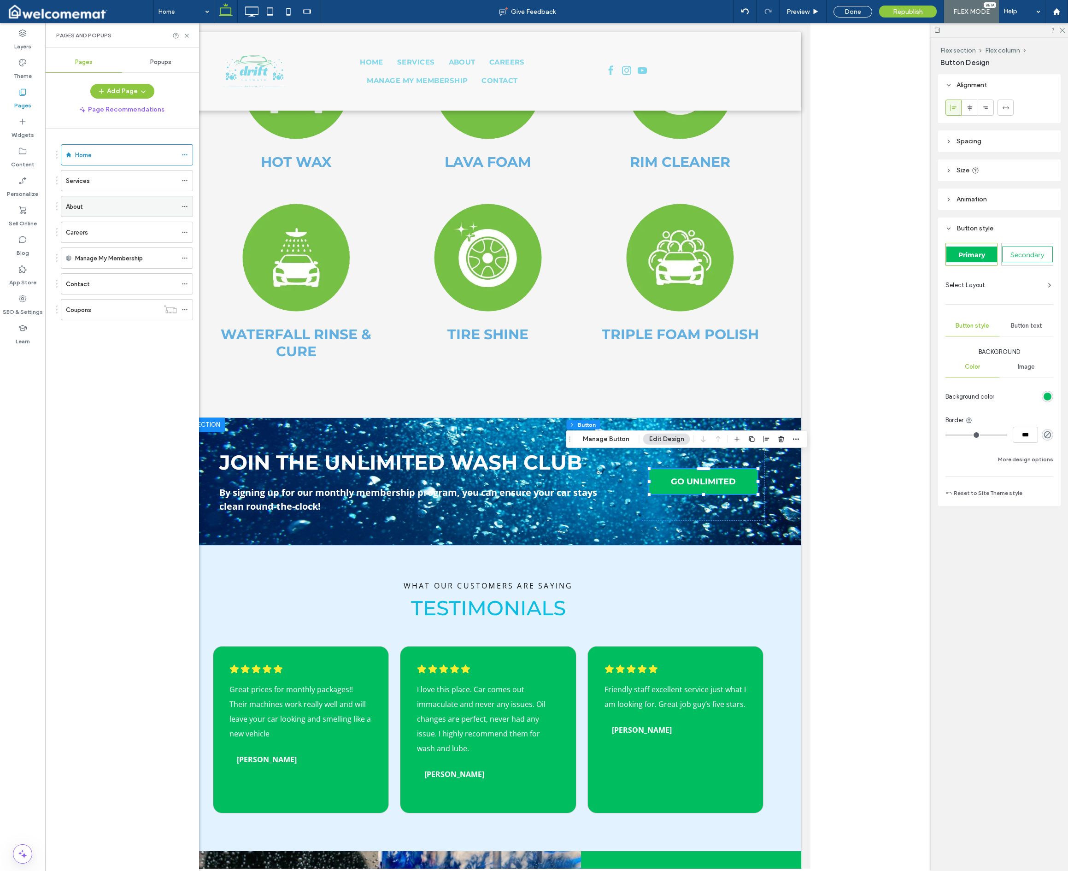
click at [94, 204] on div "About" at bounding box center [121, 207] width 111 height 10
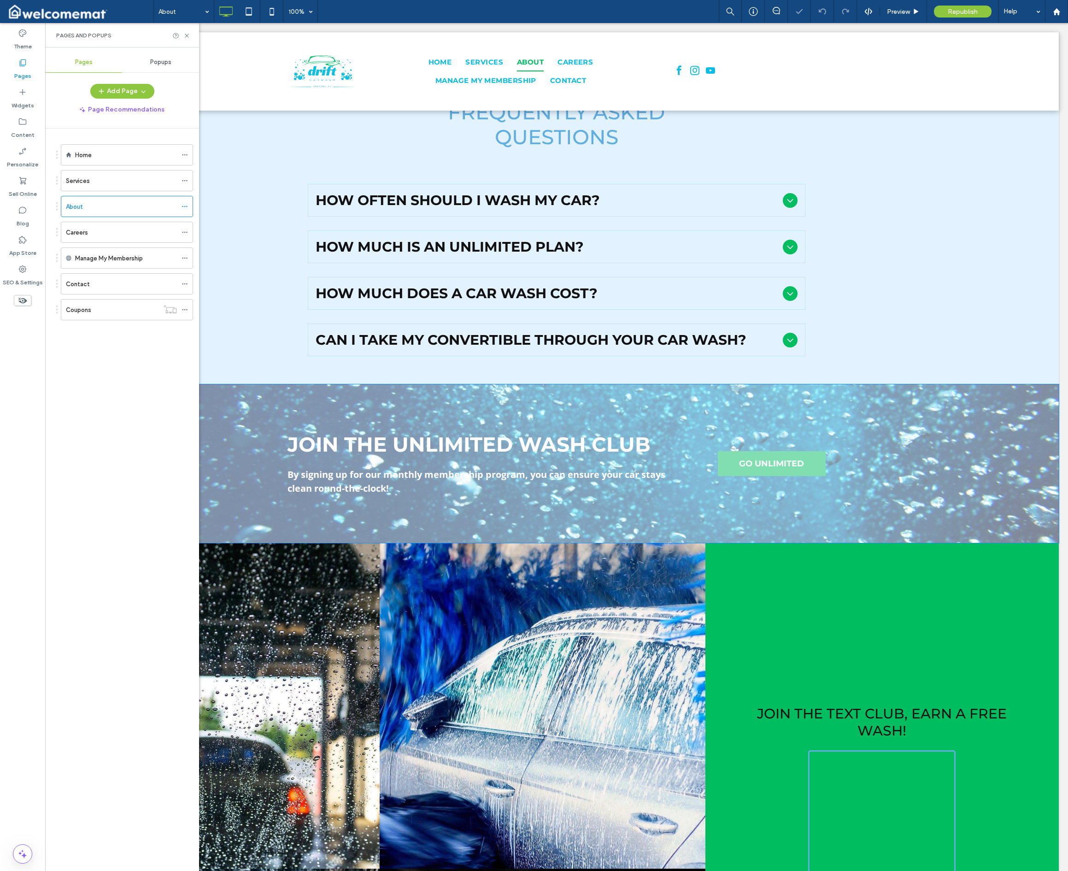
scroll to position [650, 0]
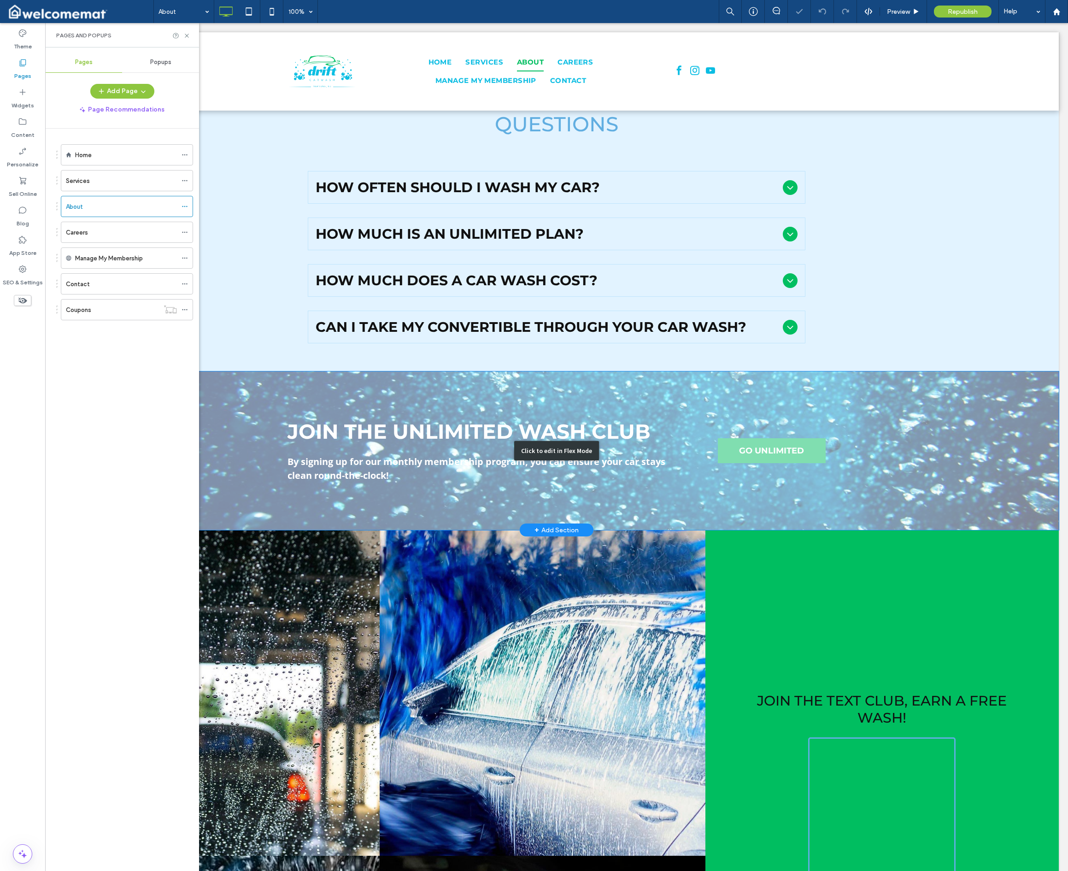
click at [702, 456] on div "Click to edit in Flex Mode" at bounding box center [556, 450] width 1005 height 159
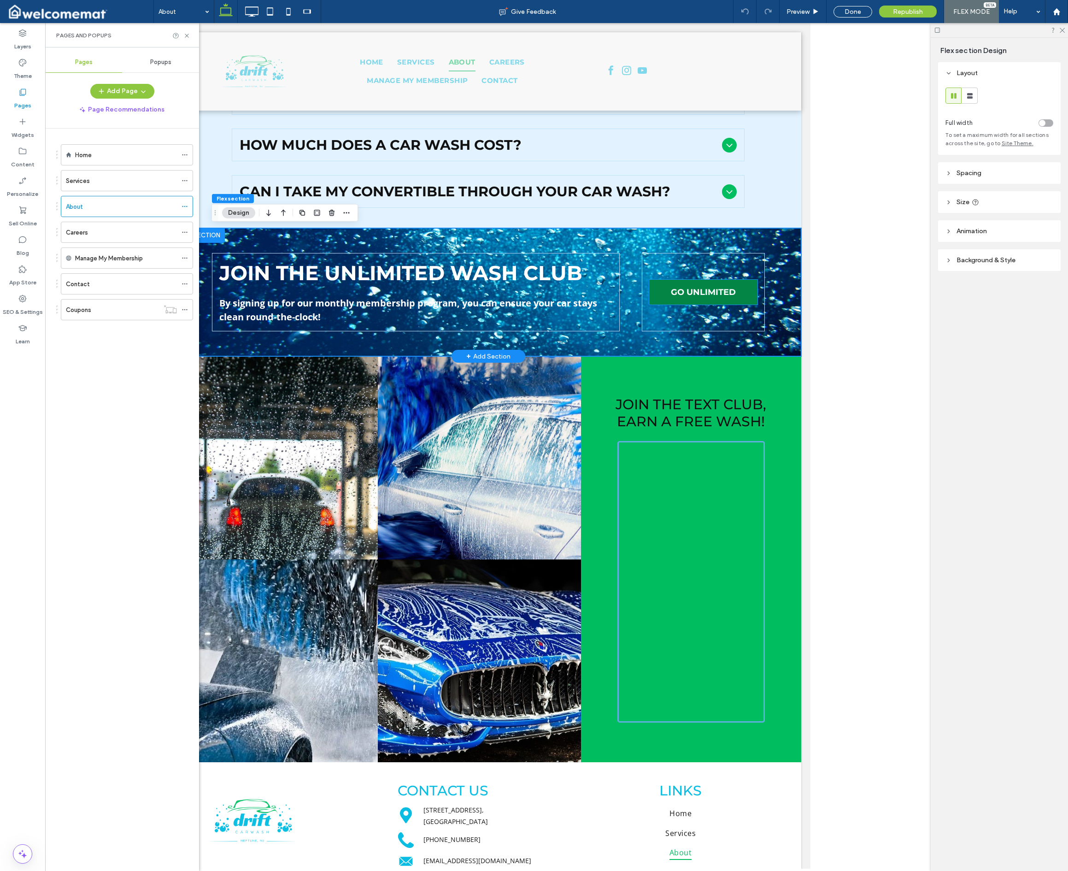
click at [702, 292] on span "GO UNLIMITED" at bounding box center [703, 292] width 65 height 10
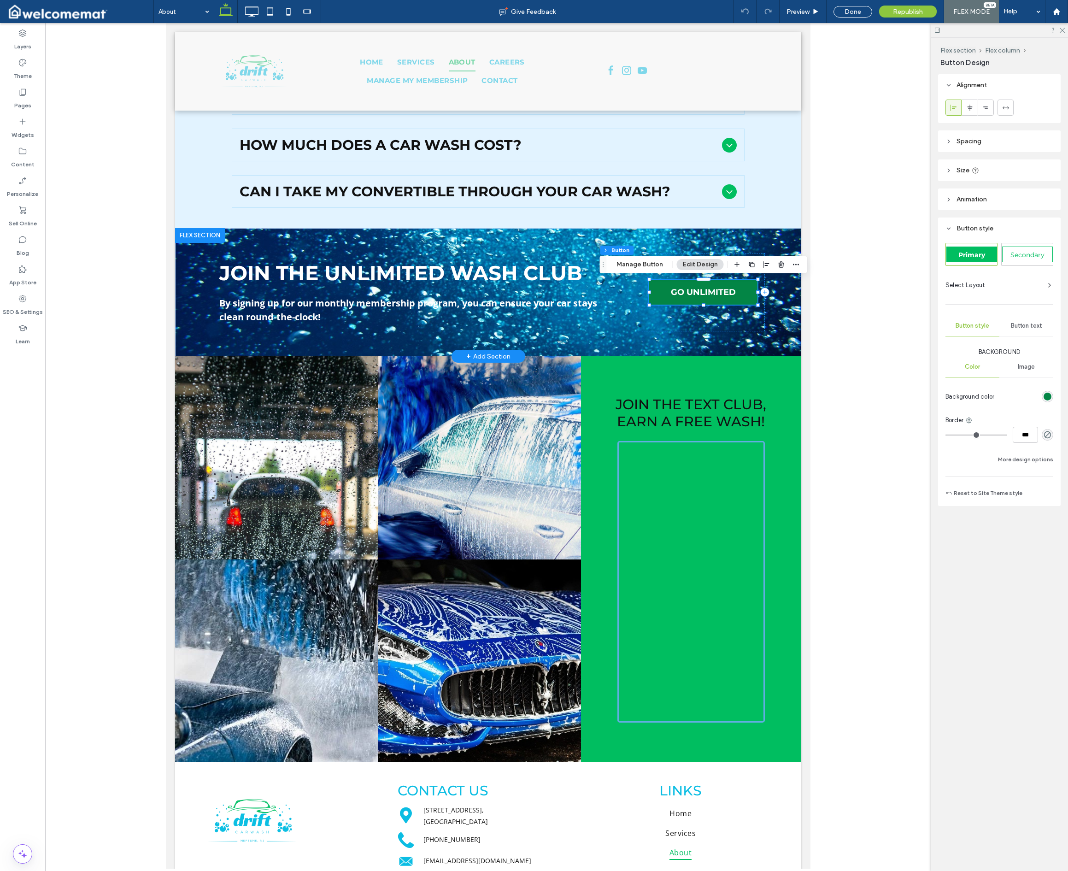
click at [702, 292] on span "GO UNLIMITED" at bounding box center [703, 292] width 65 height 10
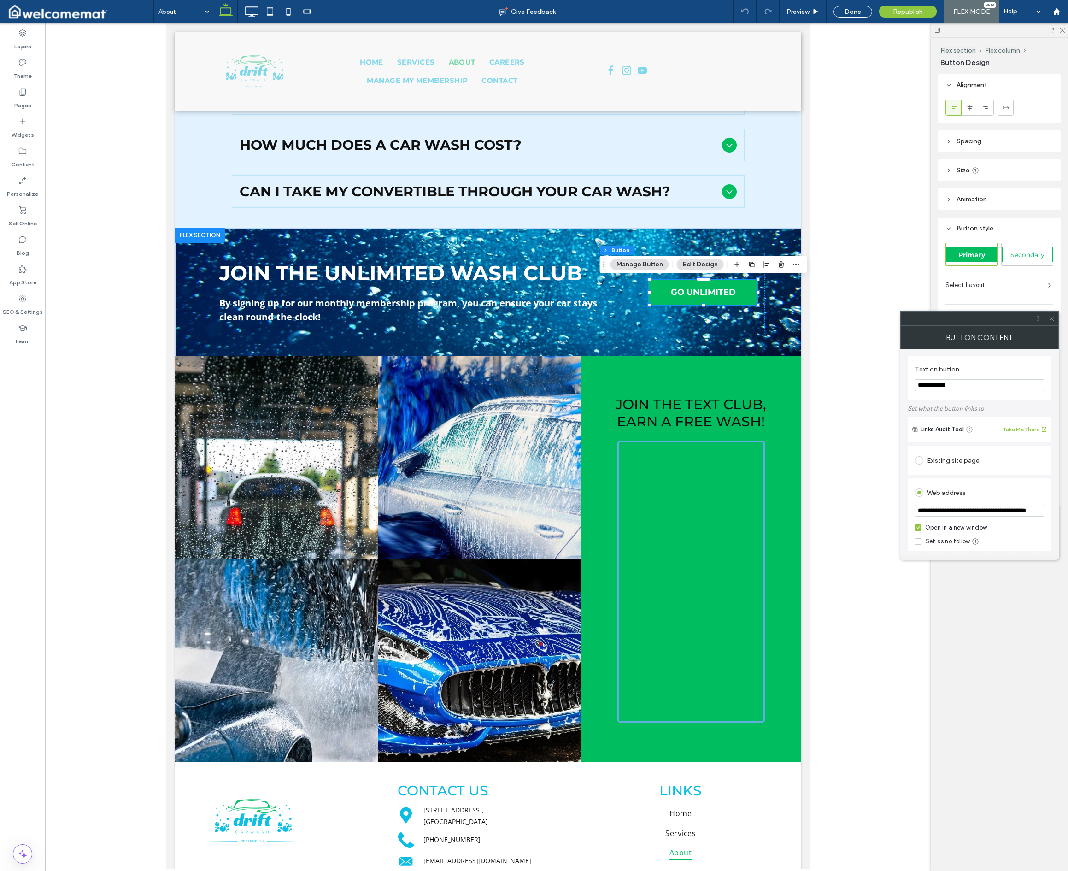
click at [702, 509] on input "**********" at bounding box center [979, 511] width 129 height 12
click at [702, 508] on input "**********" at bounding box center [979, 511] width 129 height 12
paste input "url"
type input "**********"
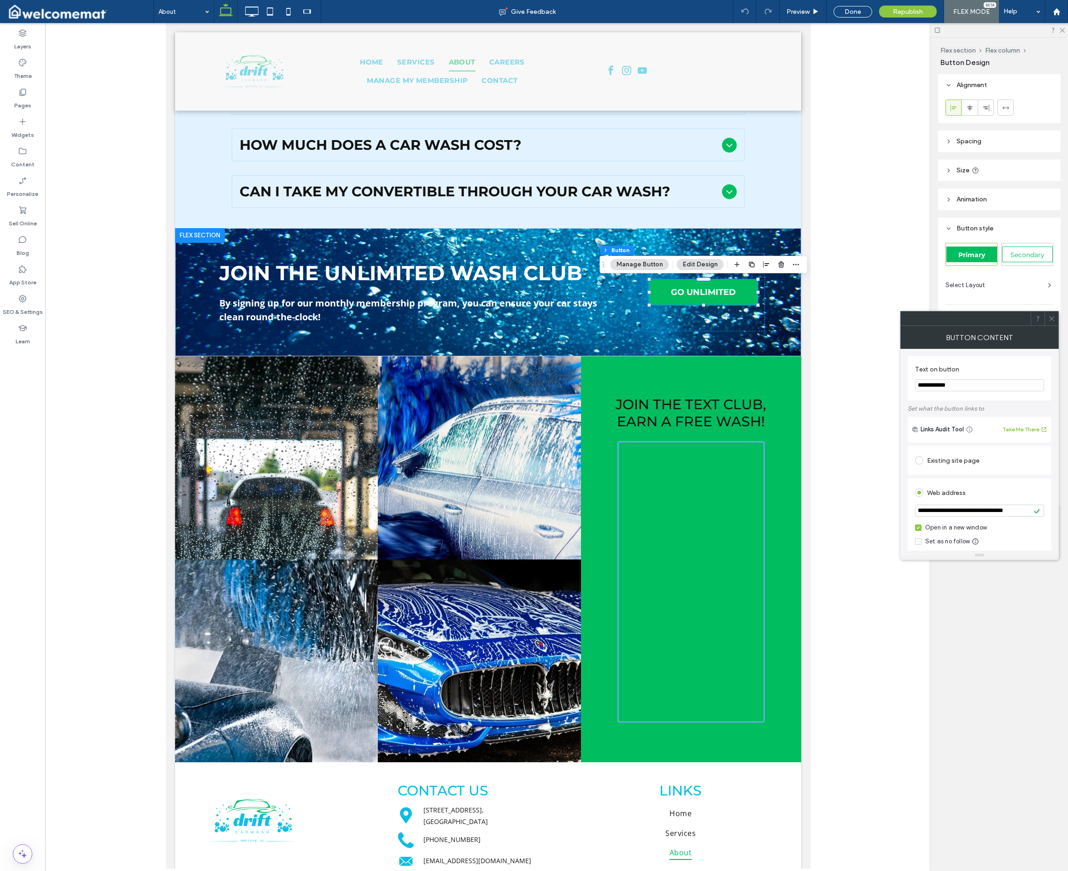
click at [702, 489] on div "Web address" at bounding box center [979, 492] width 129 height 15
click at [41, 99] on div "Pages" at bounding box center [22, 98] width 45 height 29
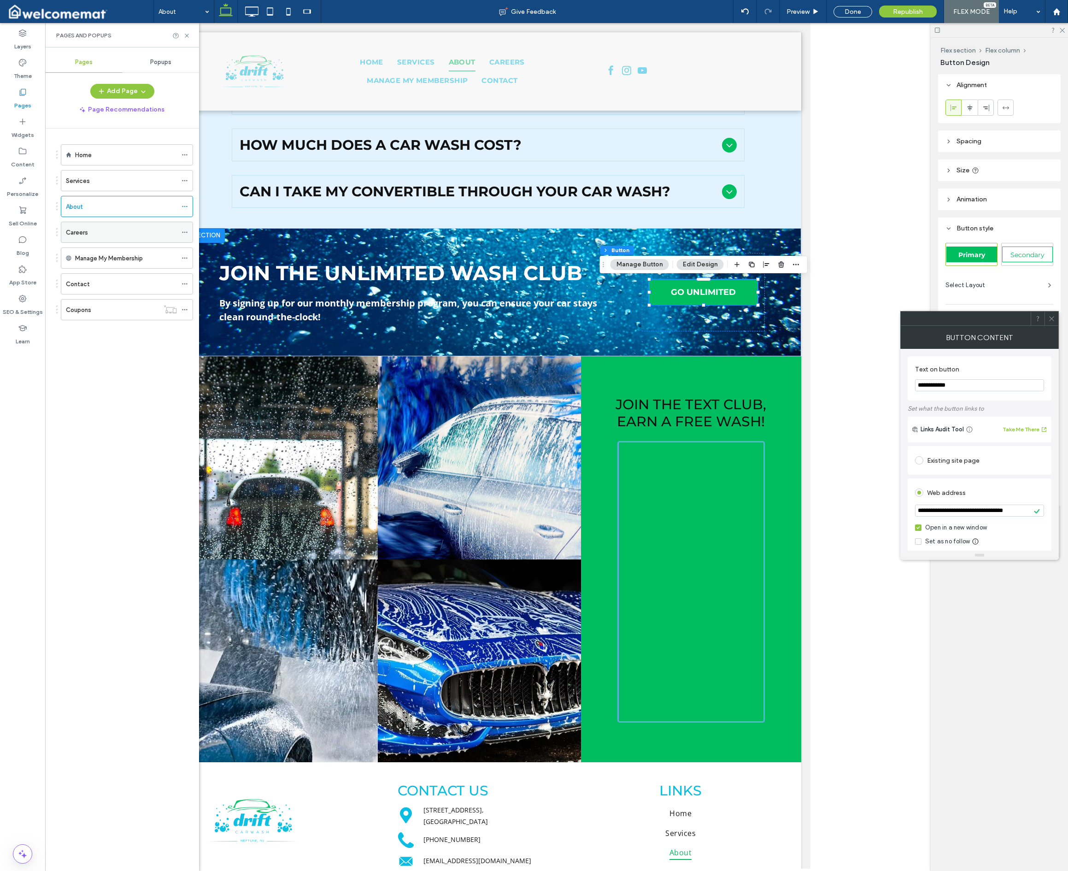
click at [109, 230] on div "Careers" at bounding box center [121, 233] width 111 height 10
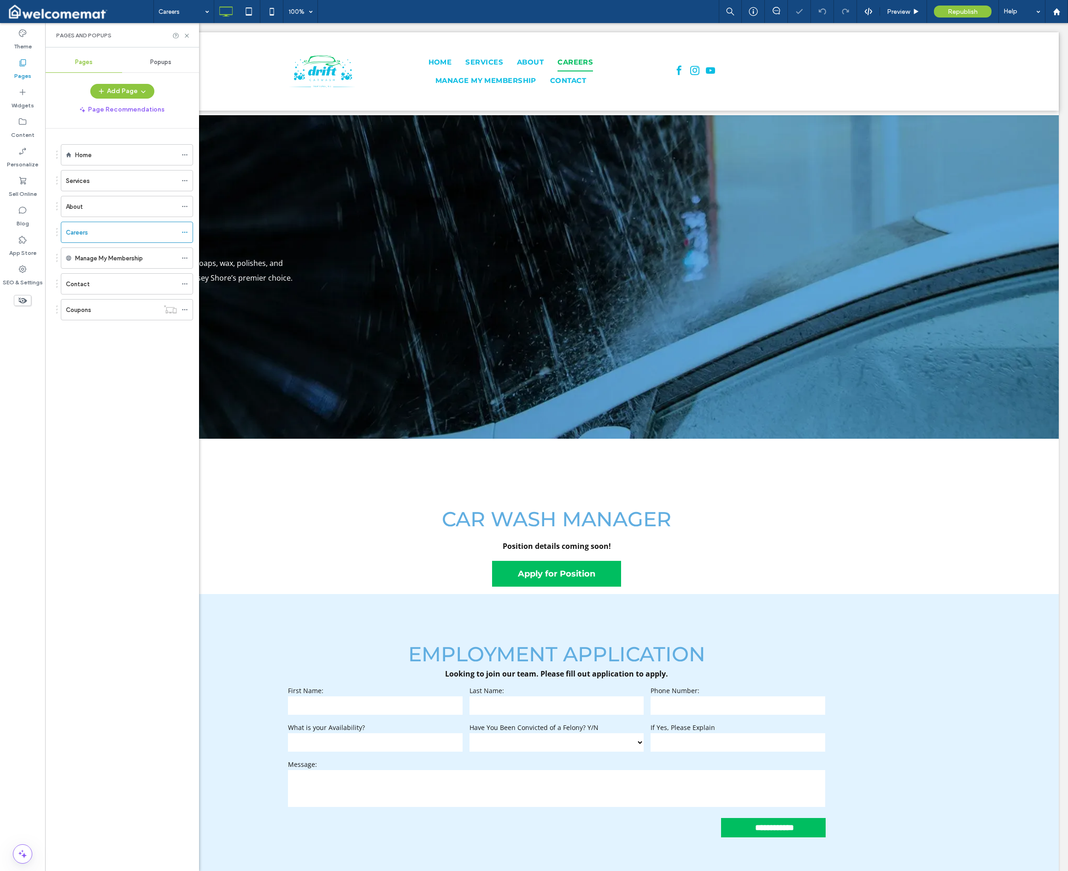
scroll to position [632, 0]
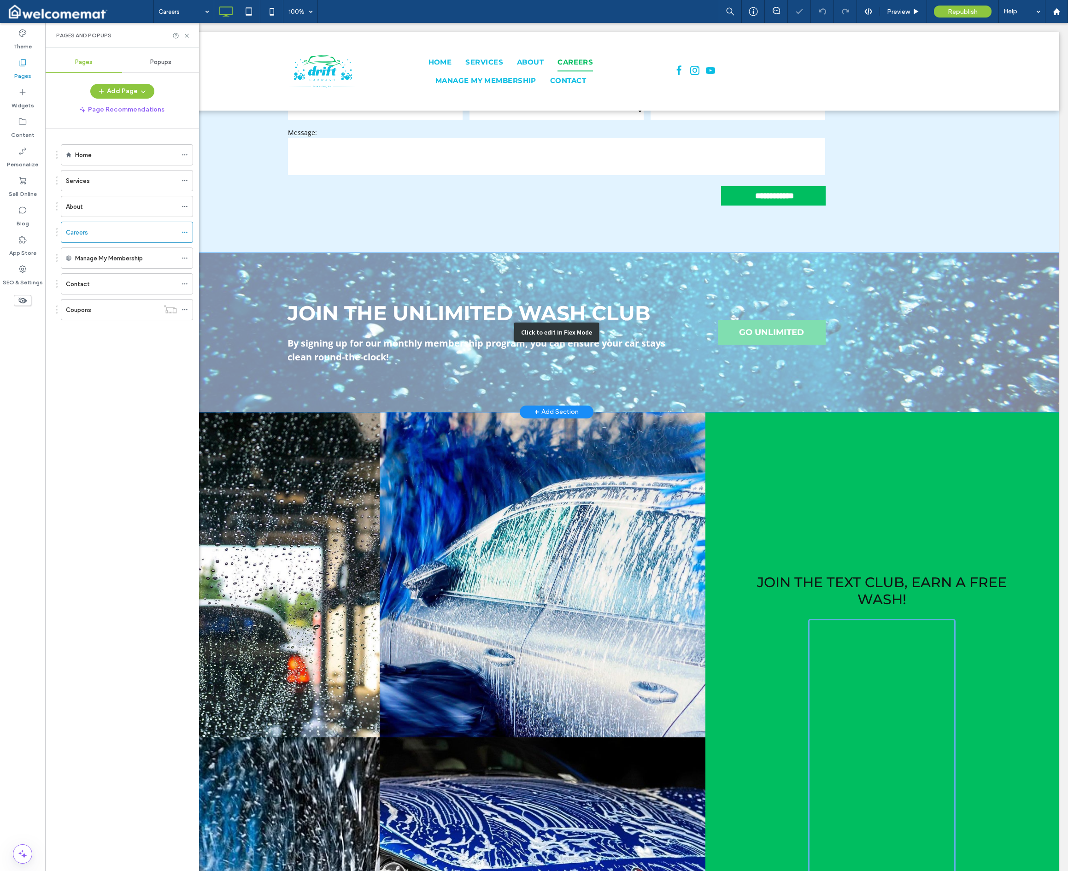
click at [702, 327] on div "Click to edit in Flex Mode" at bounding box center [556, 332] width 1005 height 159
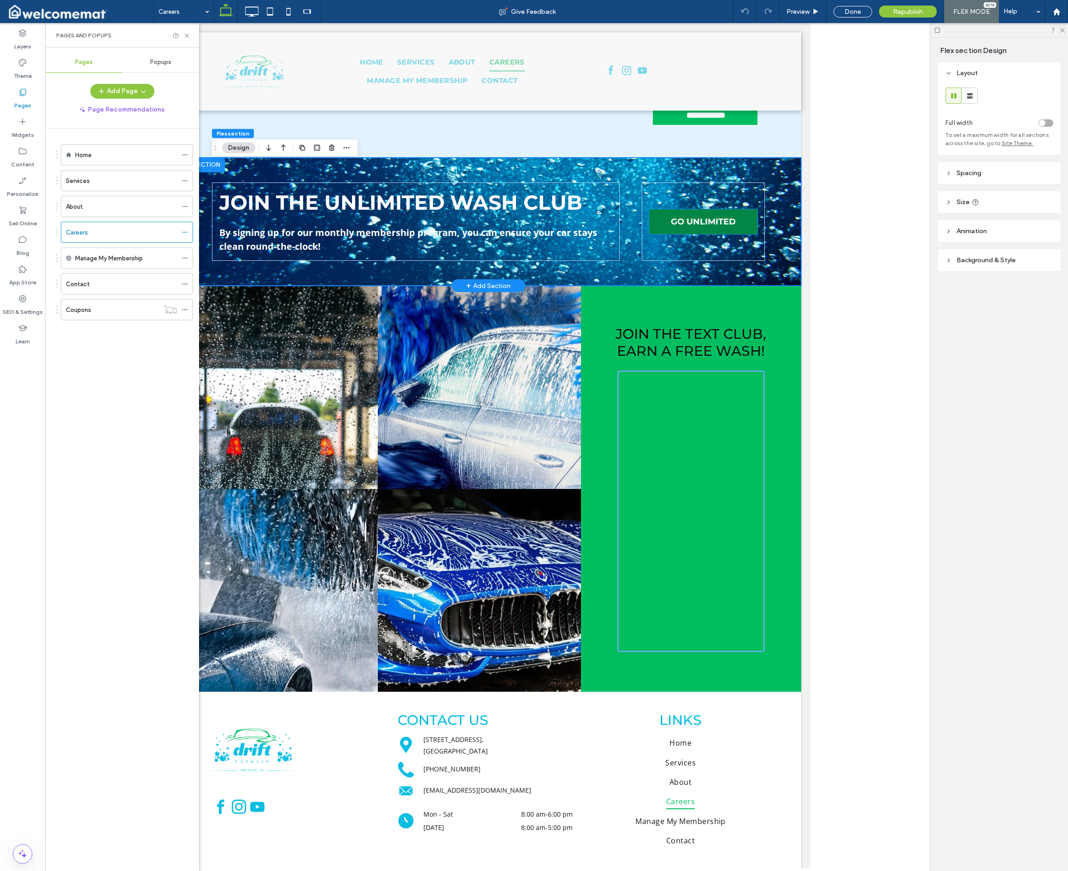
click at [702, 215] on link "GO UNLIMITED" at bounding box center [703, 221] width 108 height 25
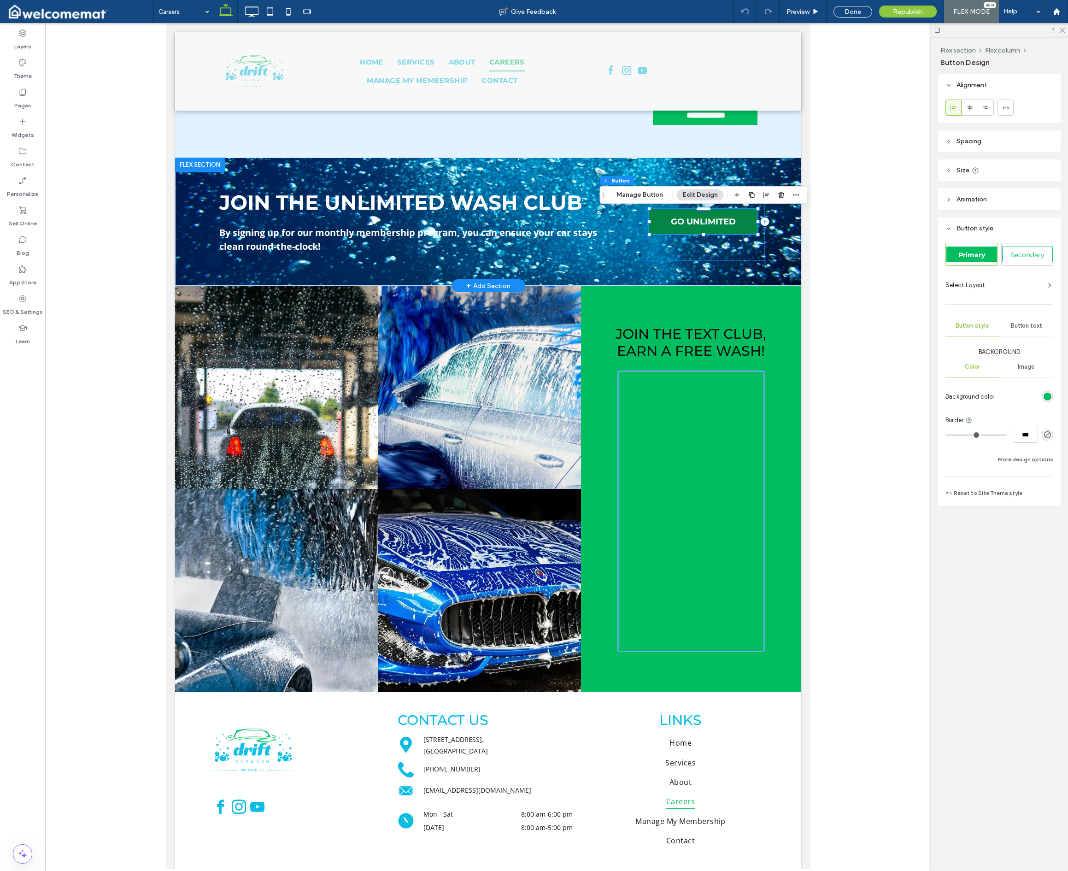
click at [702, 222] on span "GO UNLIMITED" at bounding box center [703, 222] width 65 height 10
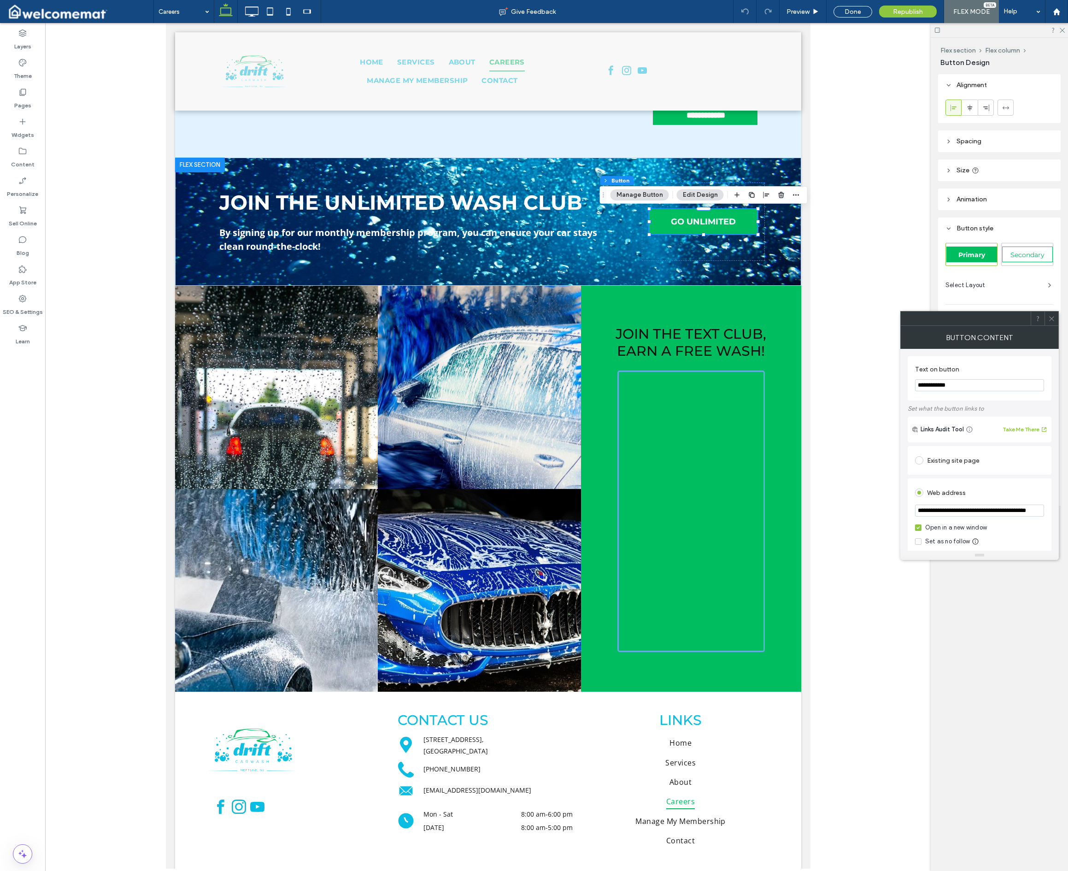
click at [702, 509] on input "**********" at bounding box center [979, 511] width 129 height 12
drag, startPoint x: 982, startPoint y: 509, endPoint x: 1002, endPoint y: 493, distance: 26.2
click at [702, 509] on input "**********" at bounding box center [979, 511] width 129 height 12
paste input "url"
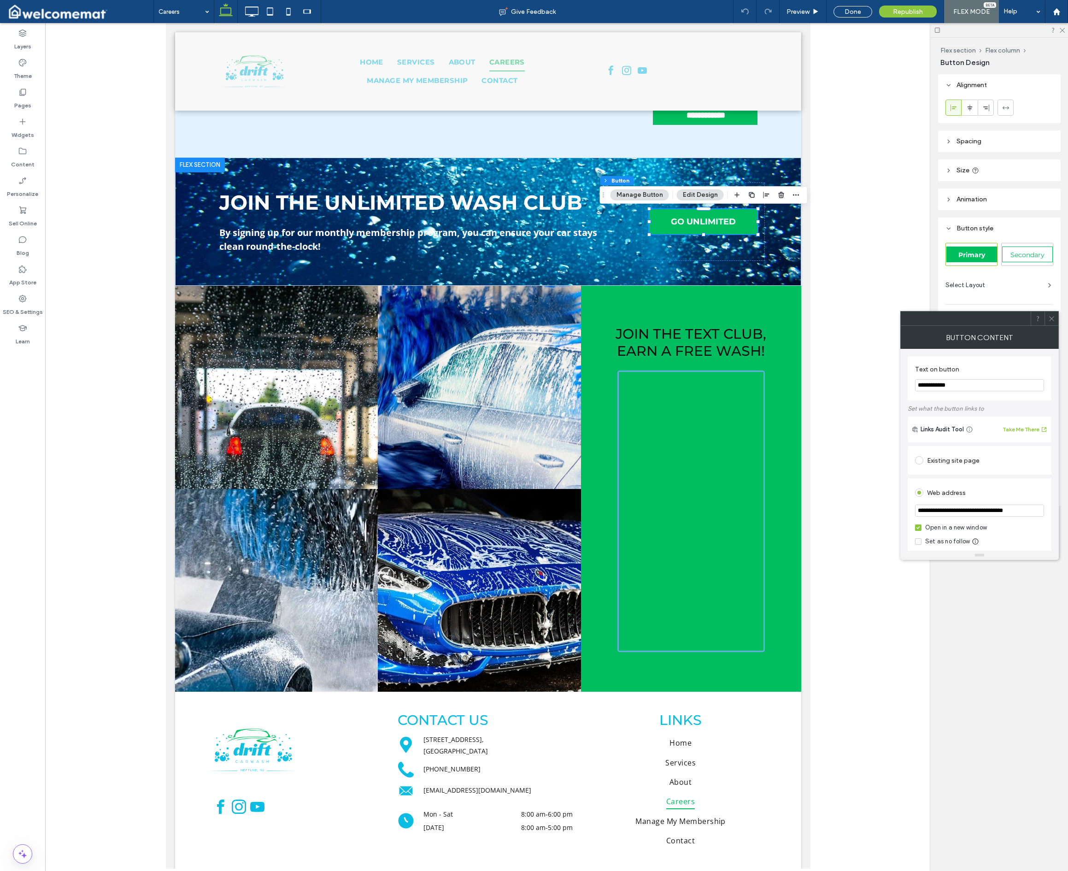
type input "**********"
drag, startPoint x: 1008, startPoint y: 471, endPoint x: 1012, endPoint y: 459, distance: 12.9
click at [702, 469] on div "Existing site page" at bounding box center [980, 460] width 144 height 29
click at [702, 314] on span at bounding box center [1051, 319] width 7 height 14
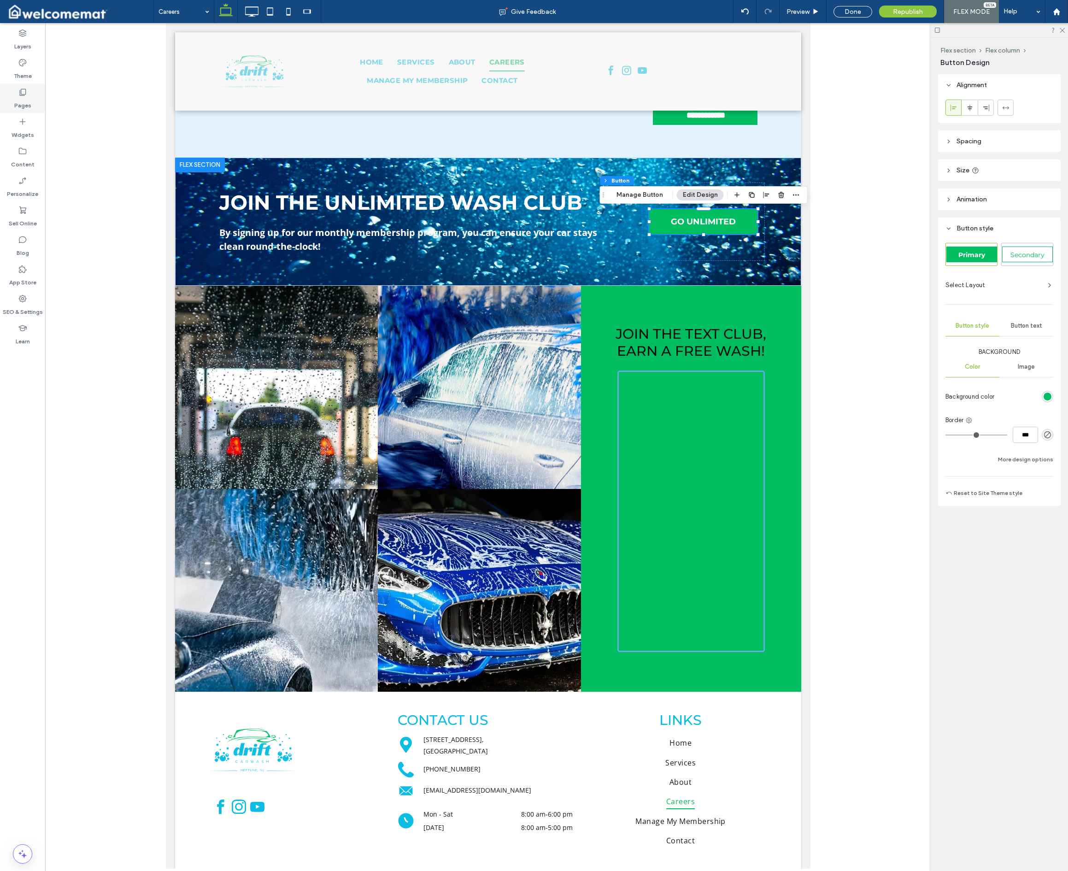
click at [23, 100] on label "Pages" at bounding box center [22, 103] width 17 height 13
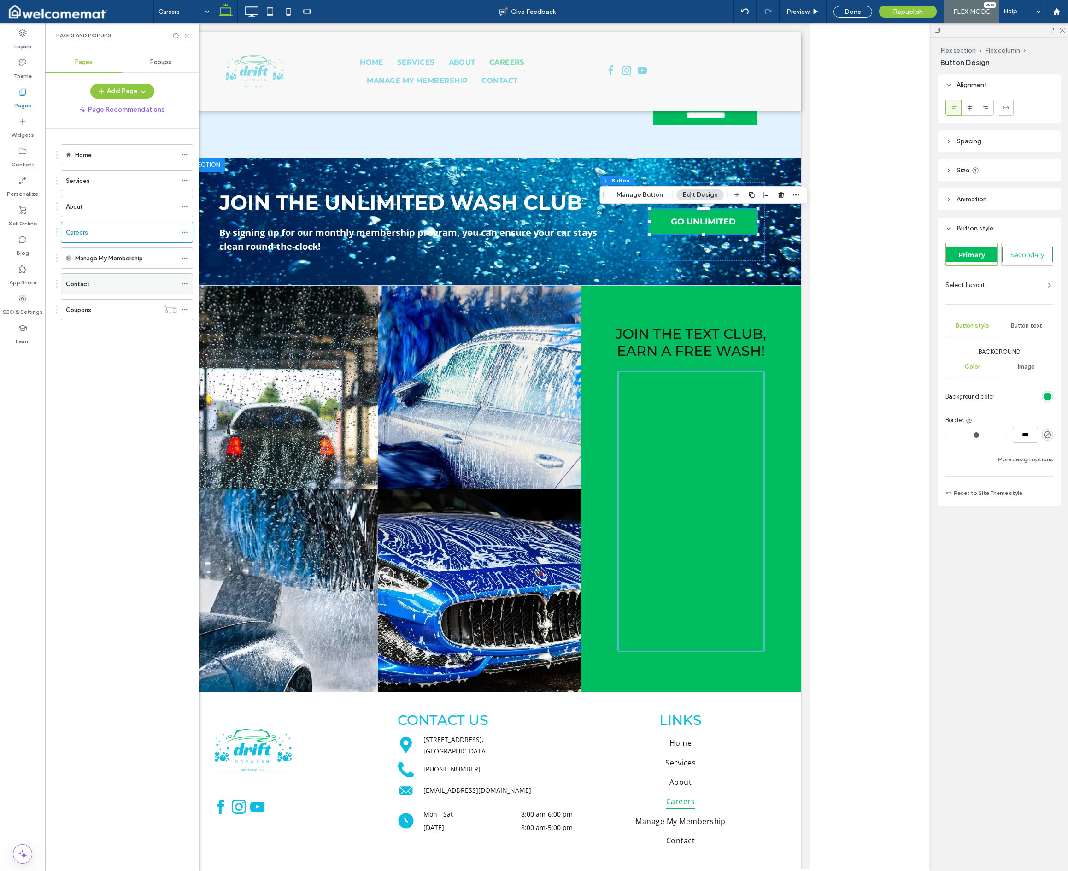
click at [118, 287] on div "Contact" at bounding box center [121, 284] width 111 height 10
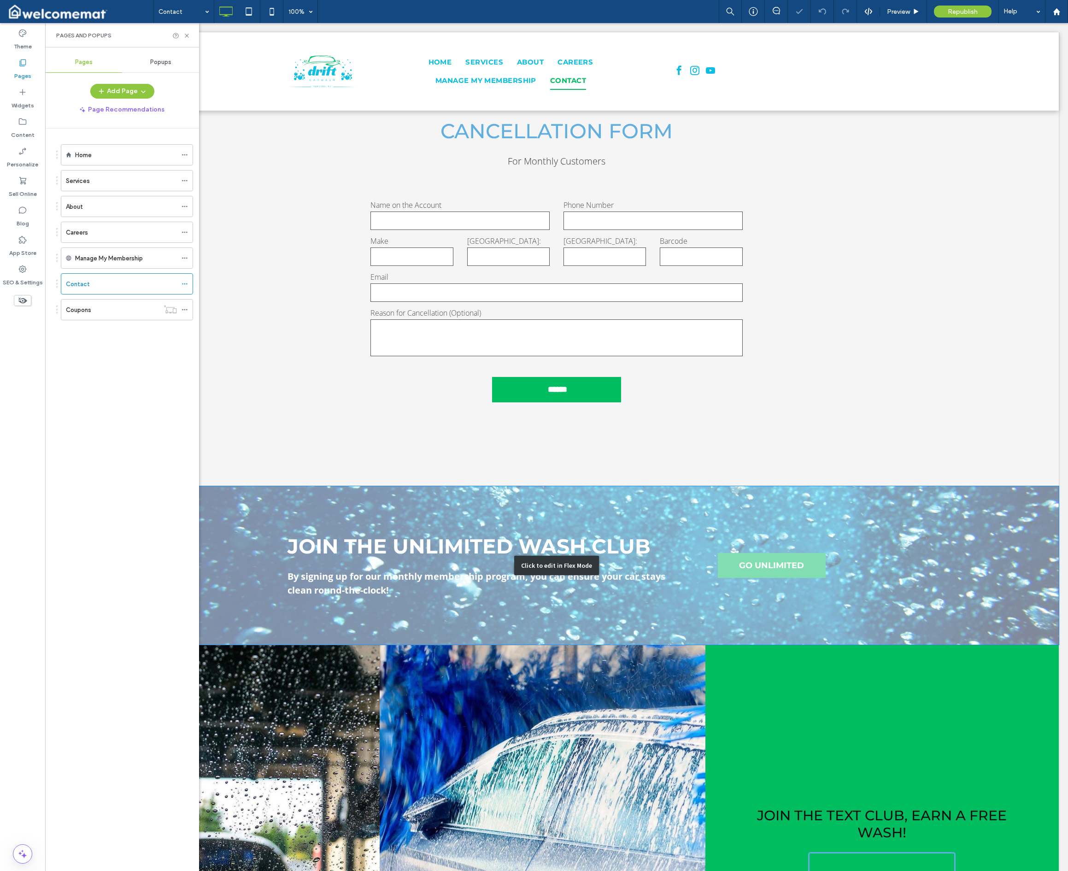
scroll to position [1018, 0]
drag, startPoint x: 804, startPoint y: 572, endPoint x: 793, endPoint y: 571, distance: 10.6
click at [702, 572] on div "Click to edit in Flex Mode" at bounding box center [556, 565] width 1005 height 159
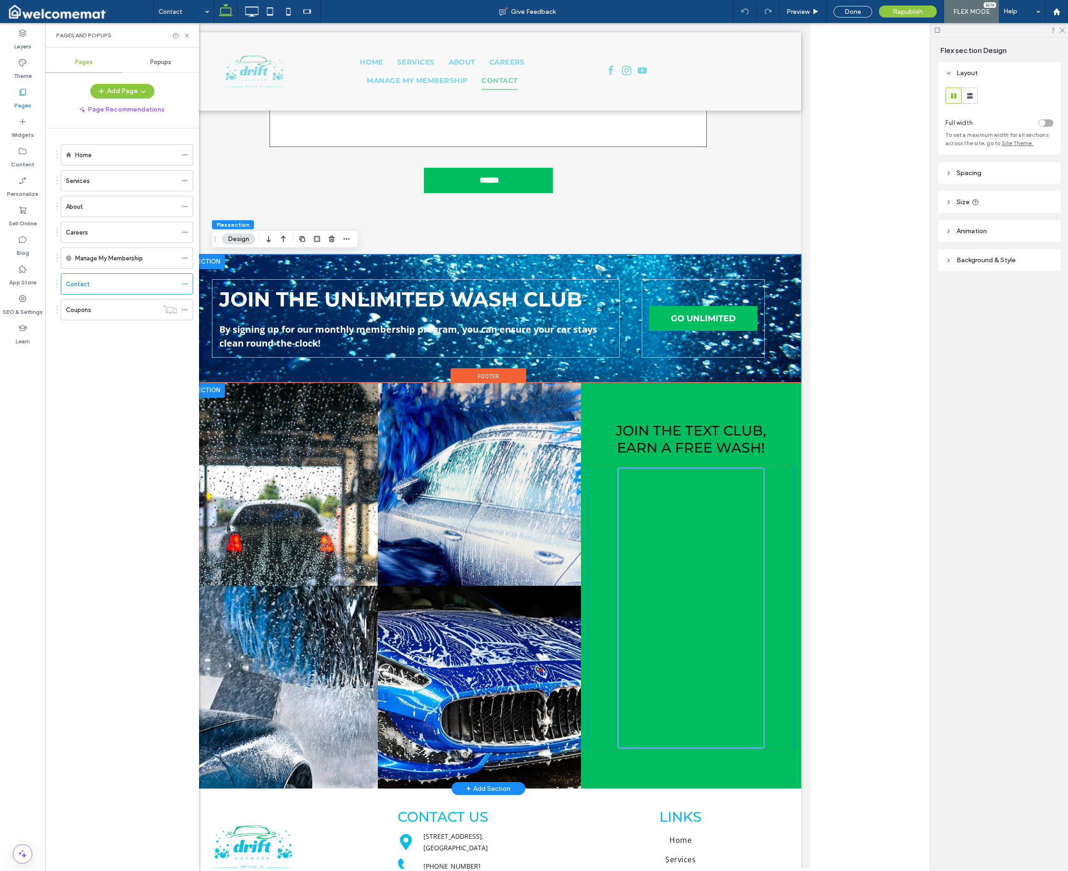
click at [702, 564] on div at bounding box center [691, 608] width 206 height 282
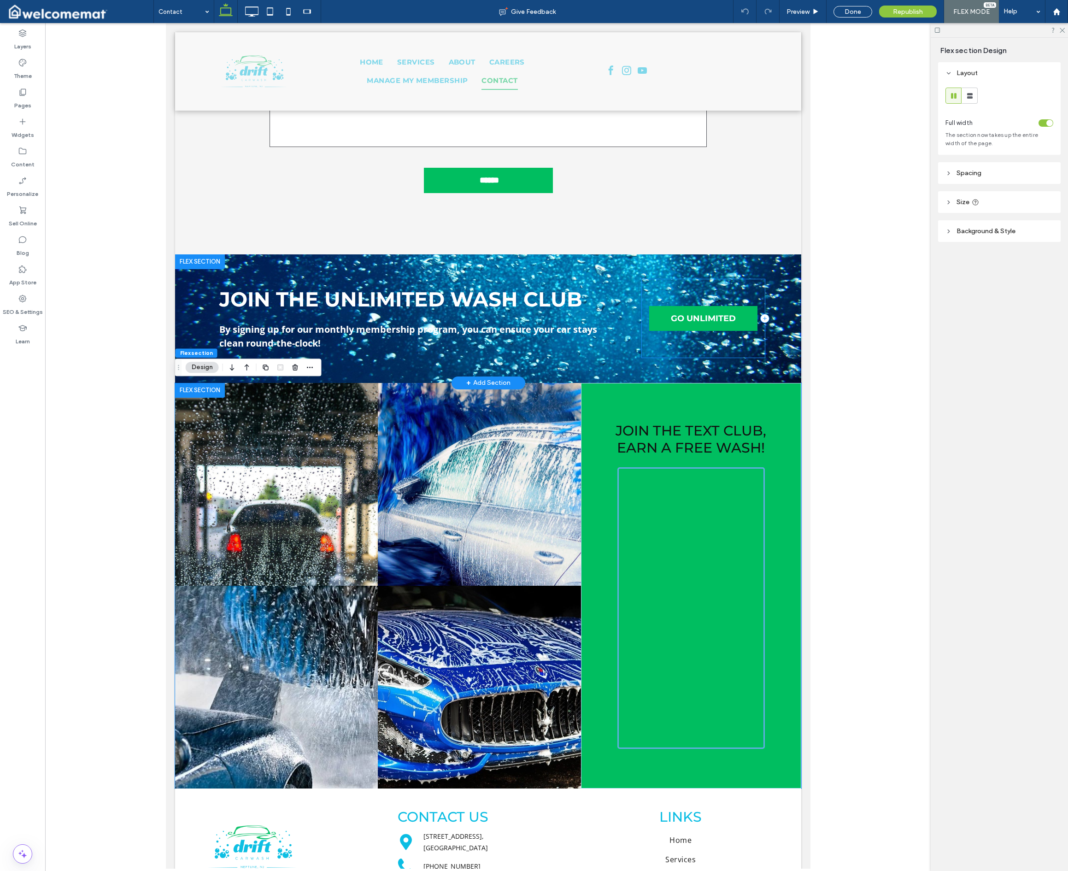
click at [702, 336] on div "GO UNLIMITED" at bounding box center [703, 318] width 123 height 78
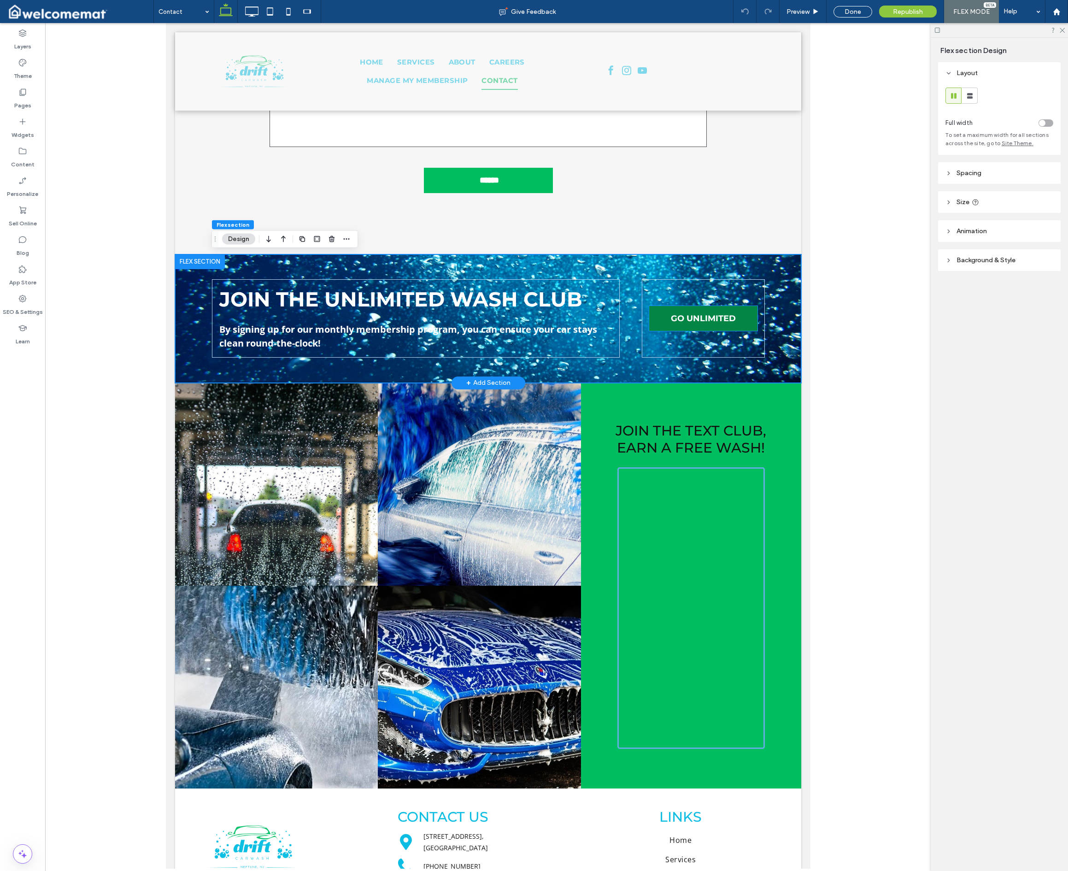
click at [702, 327] on link "GO UNLIMITED" at bounding box center [703, 318] width 108 height 25
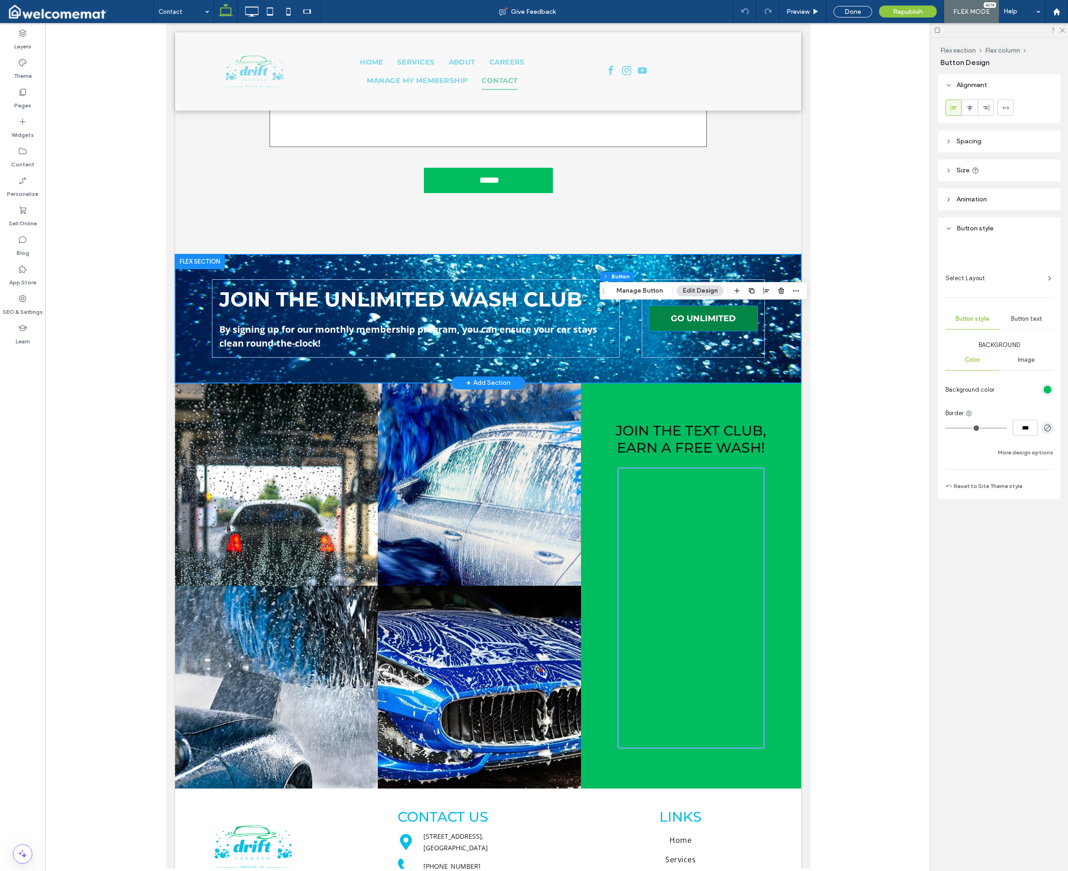
click at [702, 327] on div "GO UNLIMITED" at bounding box center [703, 318] width 108 height 25
type input "**"
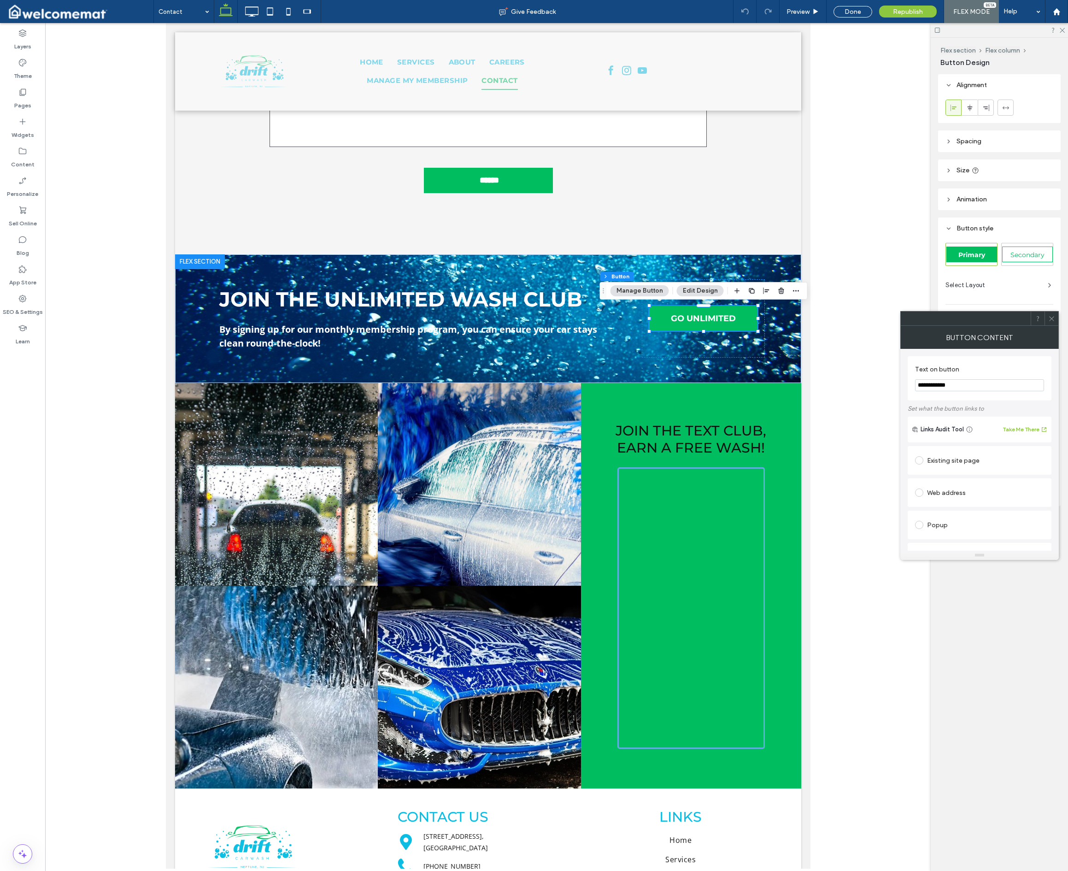
click at [702, 492] on div "Web address" at bounding box center [979, 492] width 129 height 15
drag, startPoint x: 1002, startPoint y: 508, endPoint x: 1007, endPoint y: 505, distance: 6.0
click at [702, 507] on input "url" at bounding box center [979, 511] width 129 height 12
paste input "**********"
type input "**********"
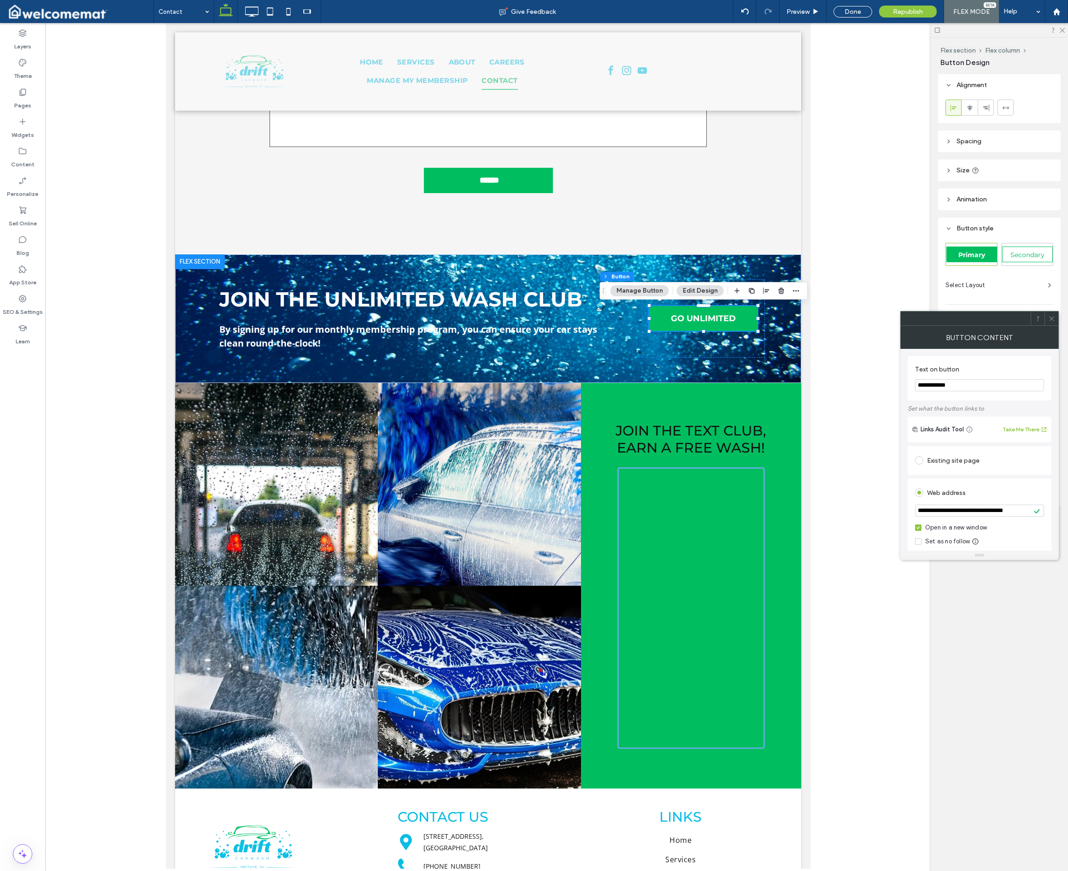
click at [702, 492] on div "Web address" at bounding box center [979, 492] width 129 height 15
click at [702, 321] on icon at bounding box center [1051, 318] width 7 height 7
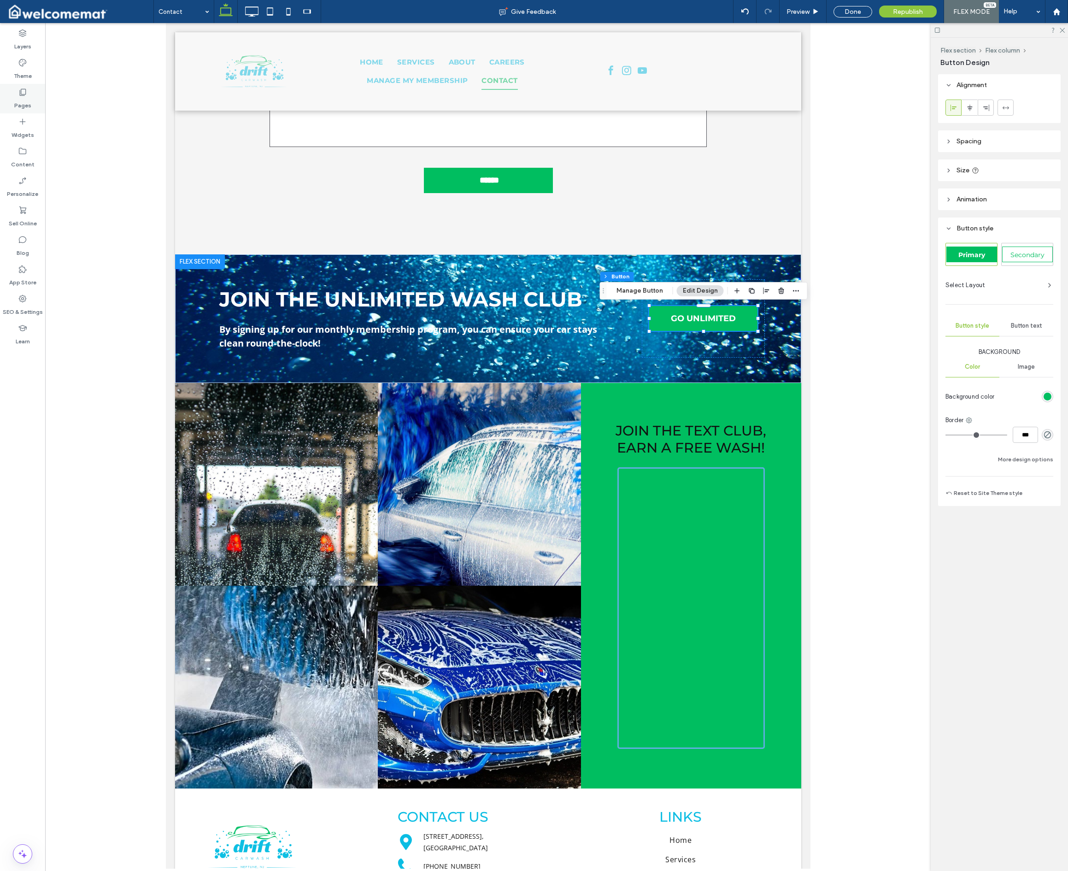
click at [19, 99] on label "Pages" at bounding box center [22, 103] width 17 height 13
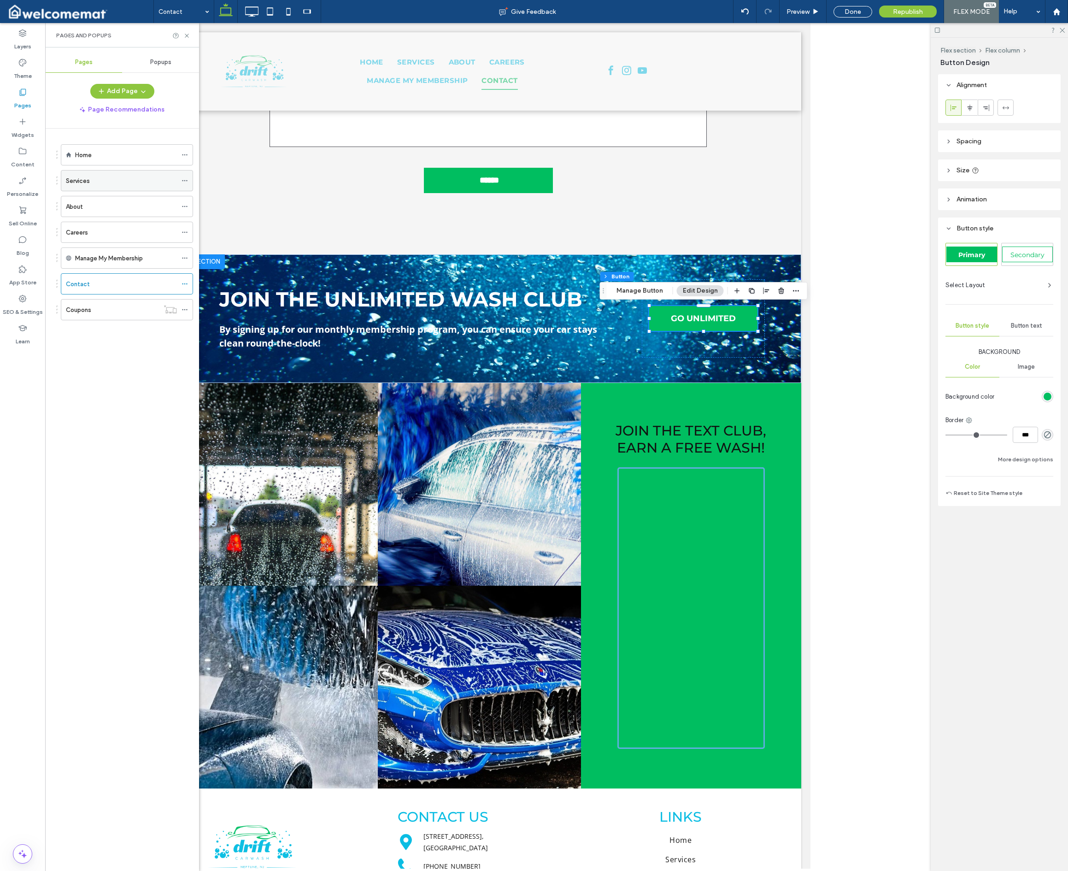
click at [110, 184] on div "Services" at bounding box center [121, 181] width 111 height 10
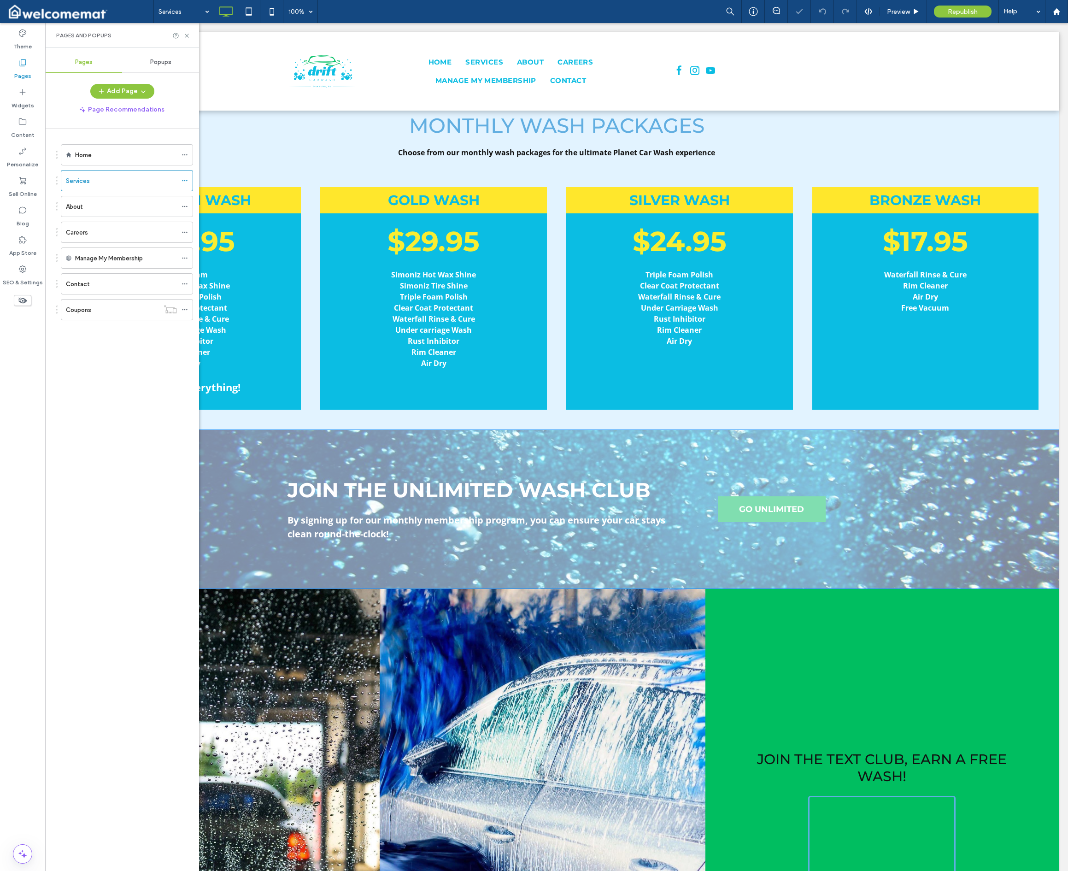
scroll to position [779, 0]
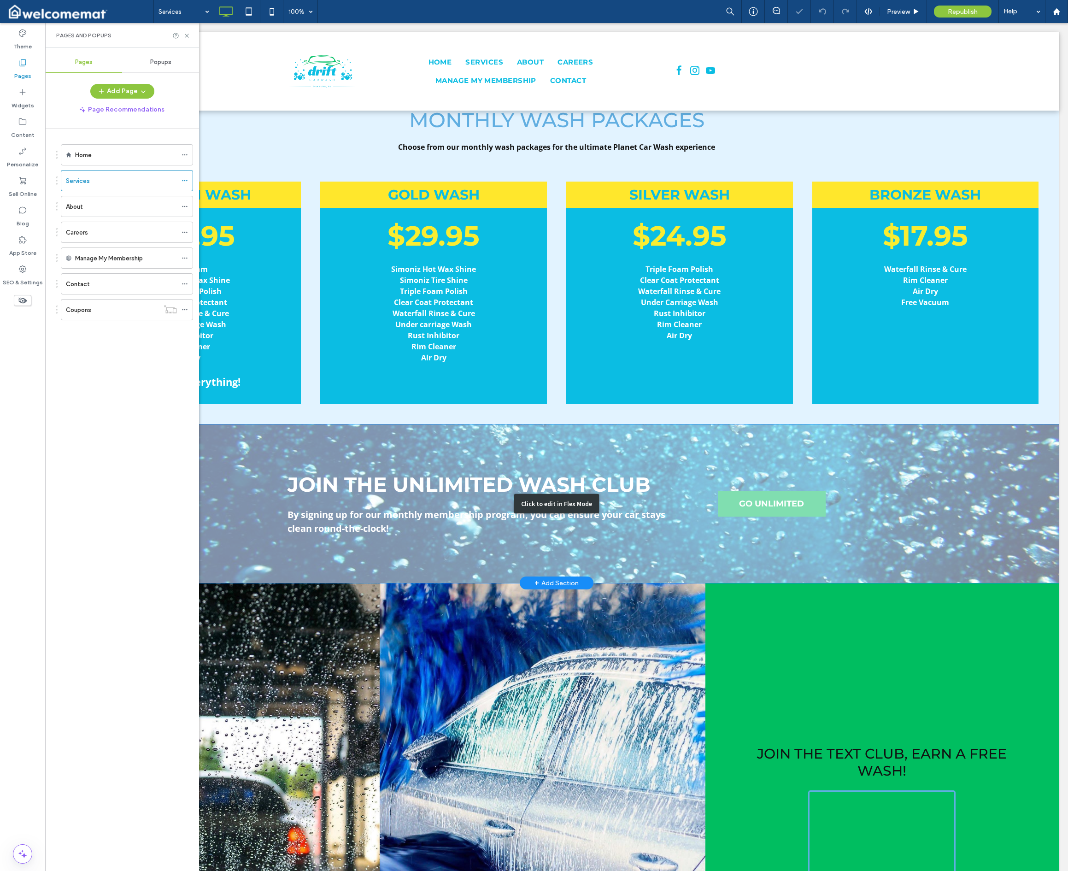
click at [702, 496] on div "Click to edit in Flex Mode" at bounding box center [556, 503] width 1005 height 159
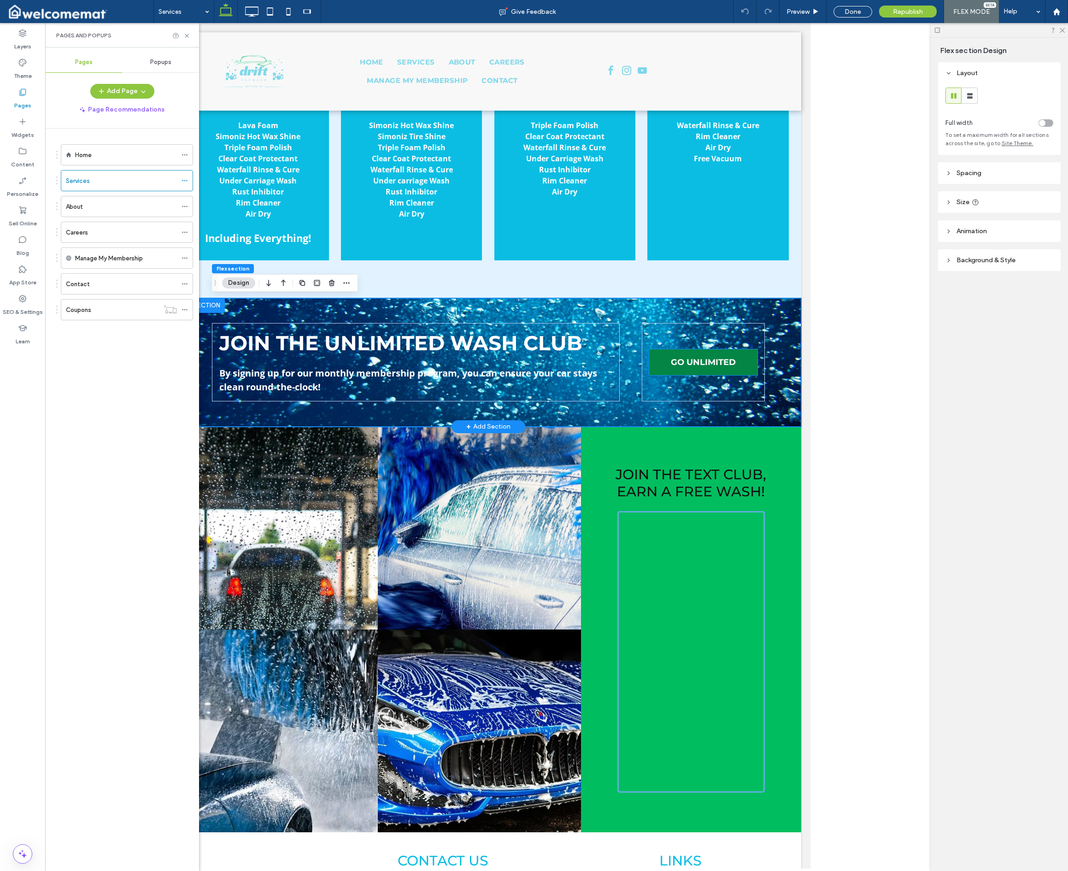
click at [702, 369] on link "GO UNLIMITED" at bounding box center [703, 362] width 108 height 26
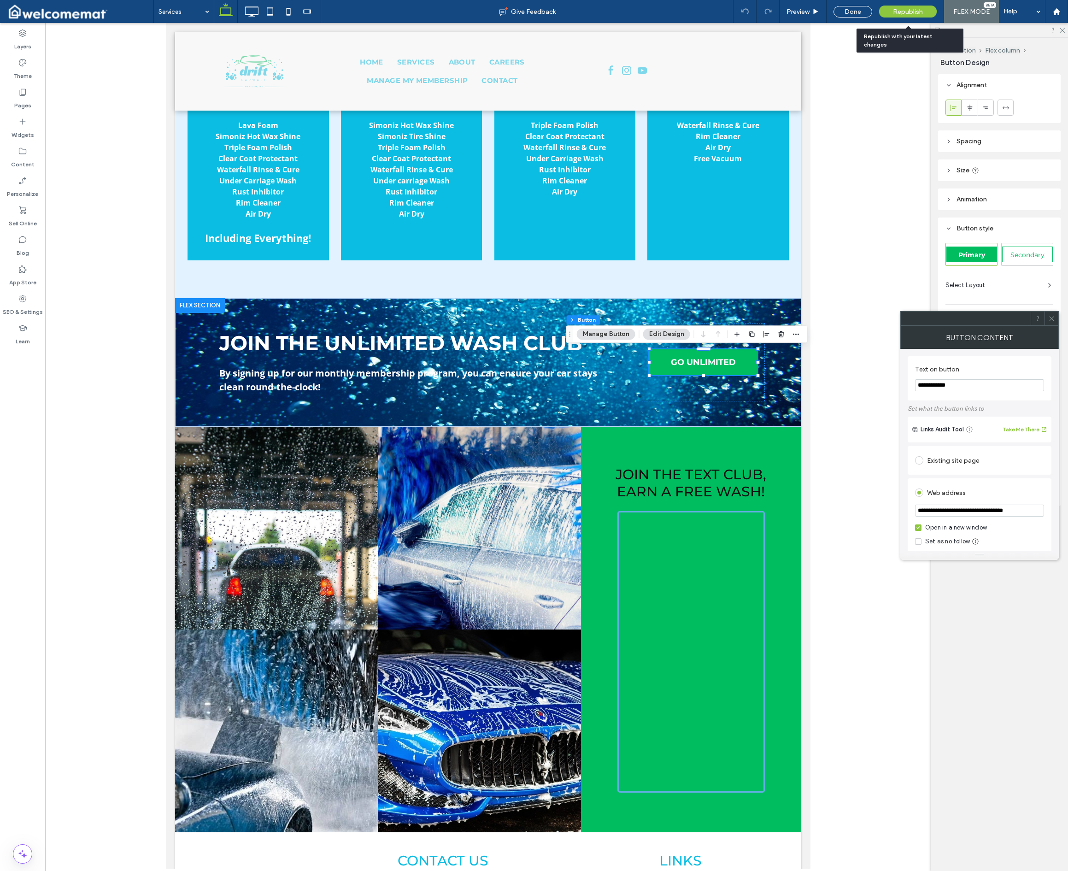
click at [702, 14] on span "Republish" at bounding box center [908, 12] width 30 height 8
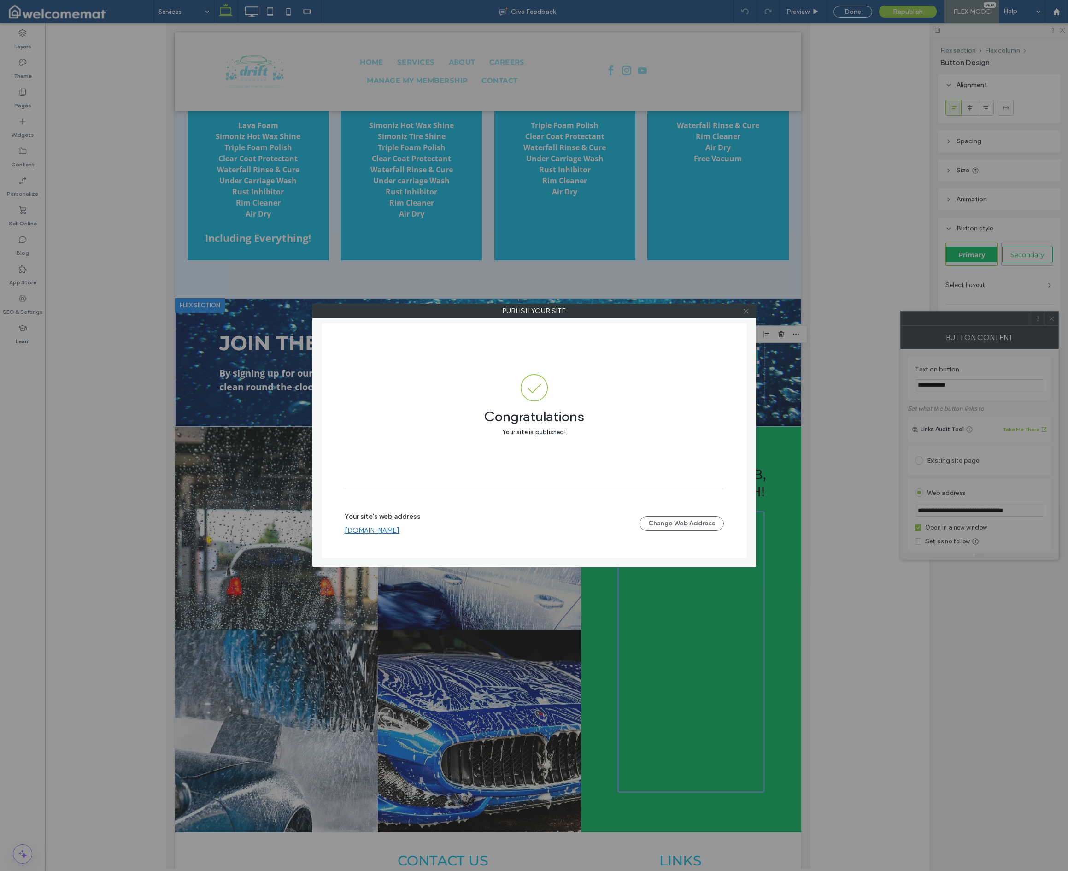
click at [702, 311] on icon at bounding box center [746, 311] width 7 height 7
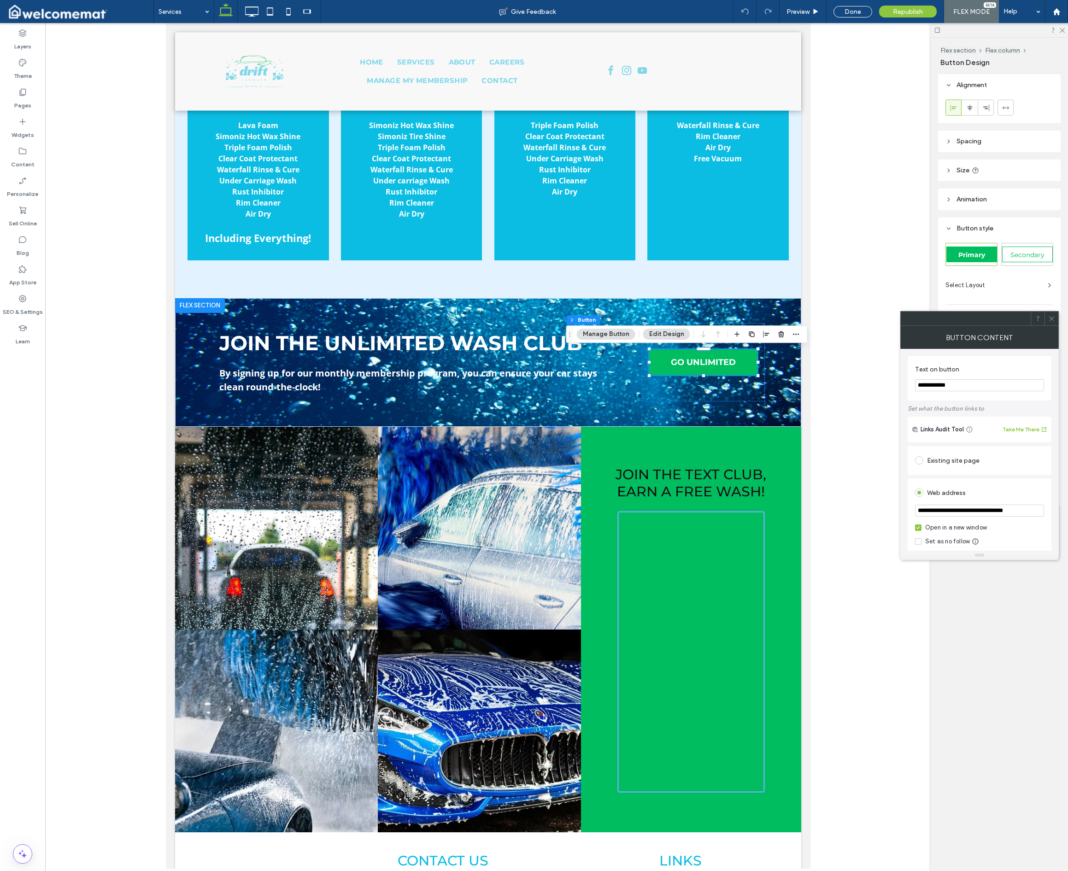
click at [702, 320] on icon at bounding box center [1051, 318] width 7 height 7
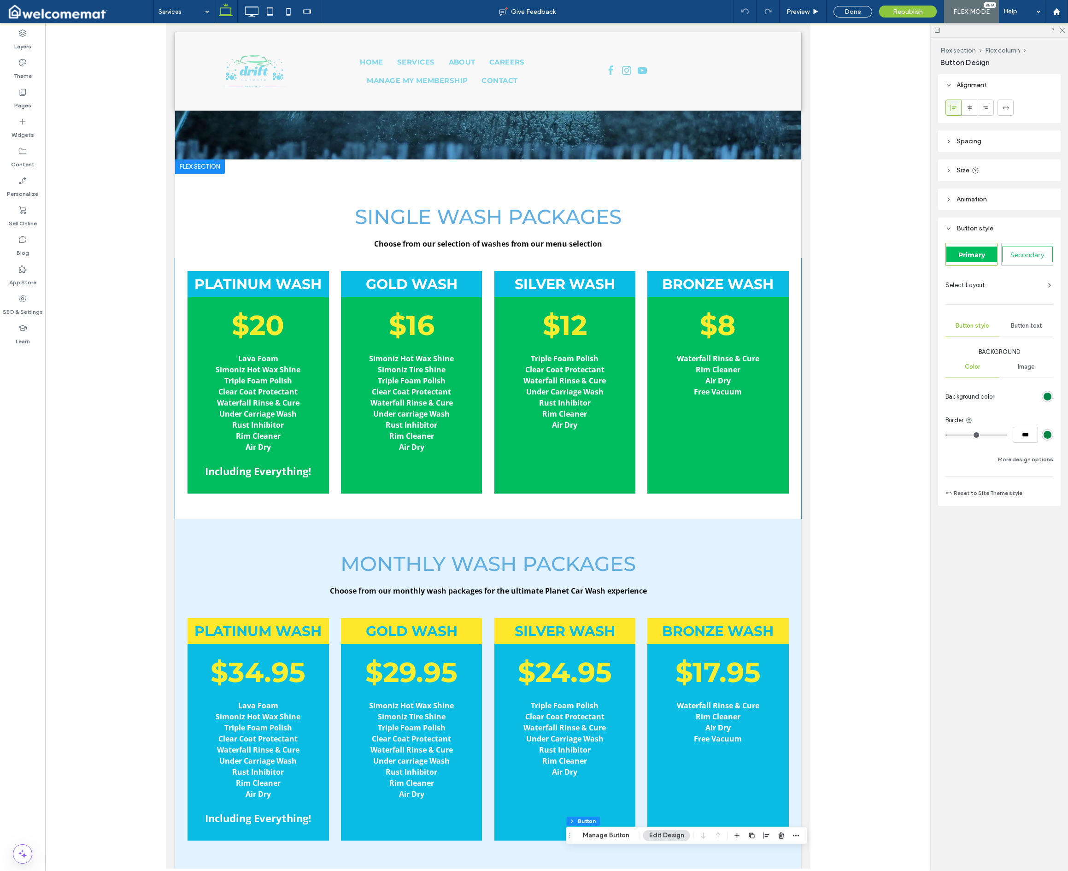
scroll to position [0, 0]
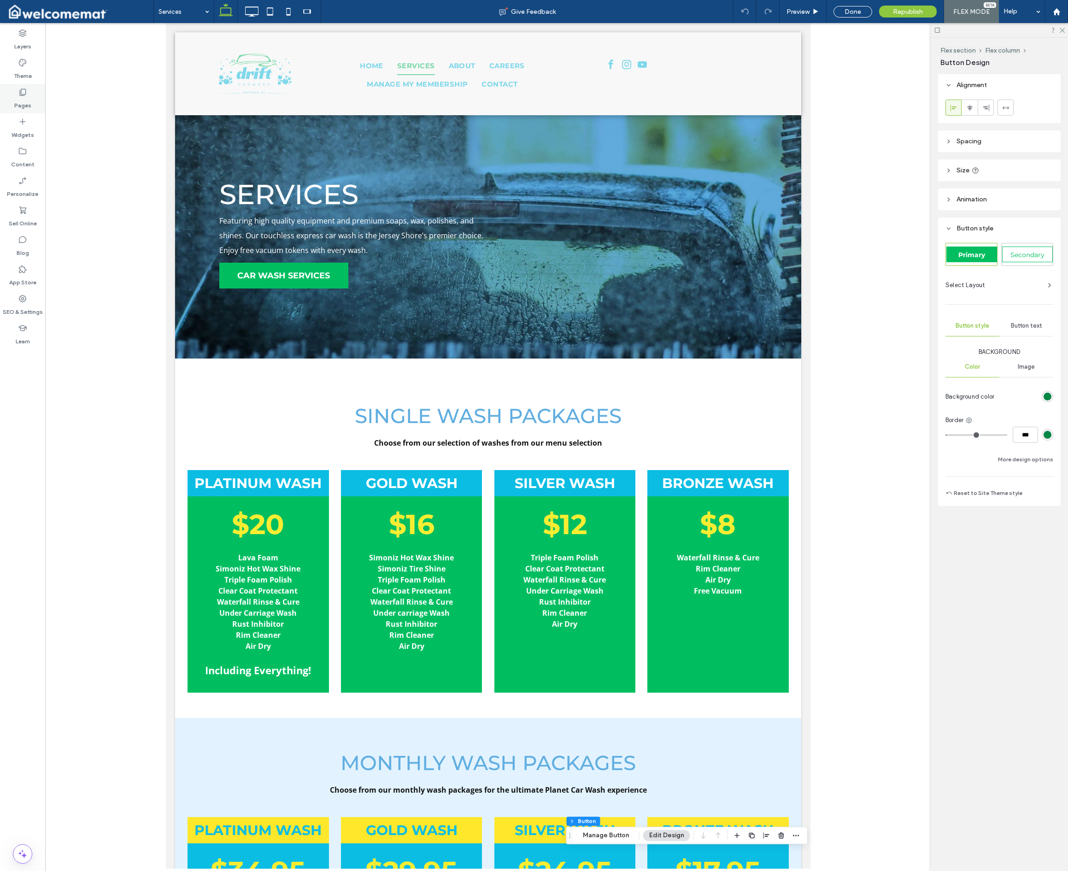
click at [23, 99] on label "Pages" at bounding box center [22, 103] width 17 height 13
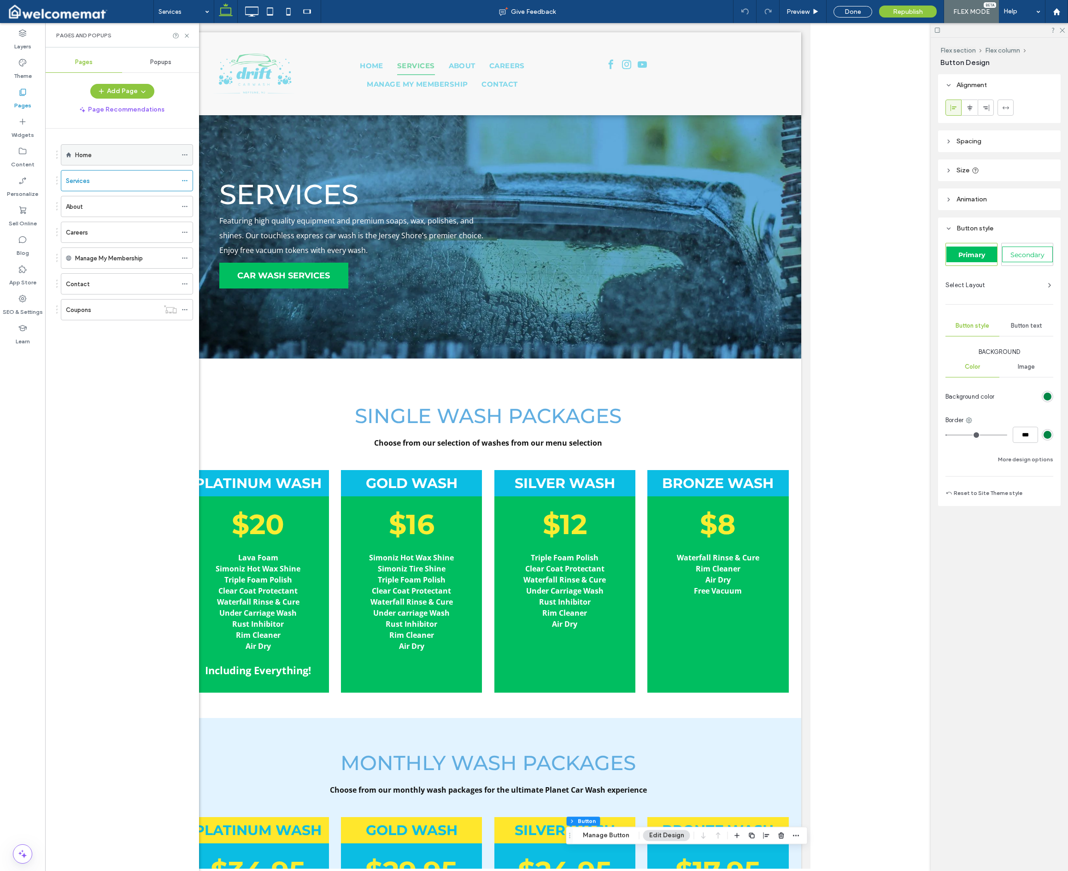
click at [102, 157] on div "Home" at bounding box center [126, 155] width 102 height 10
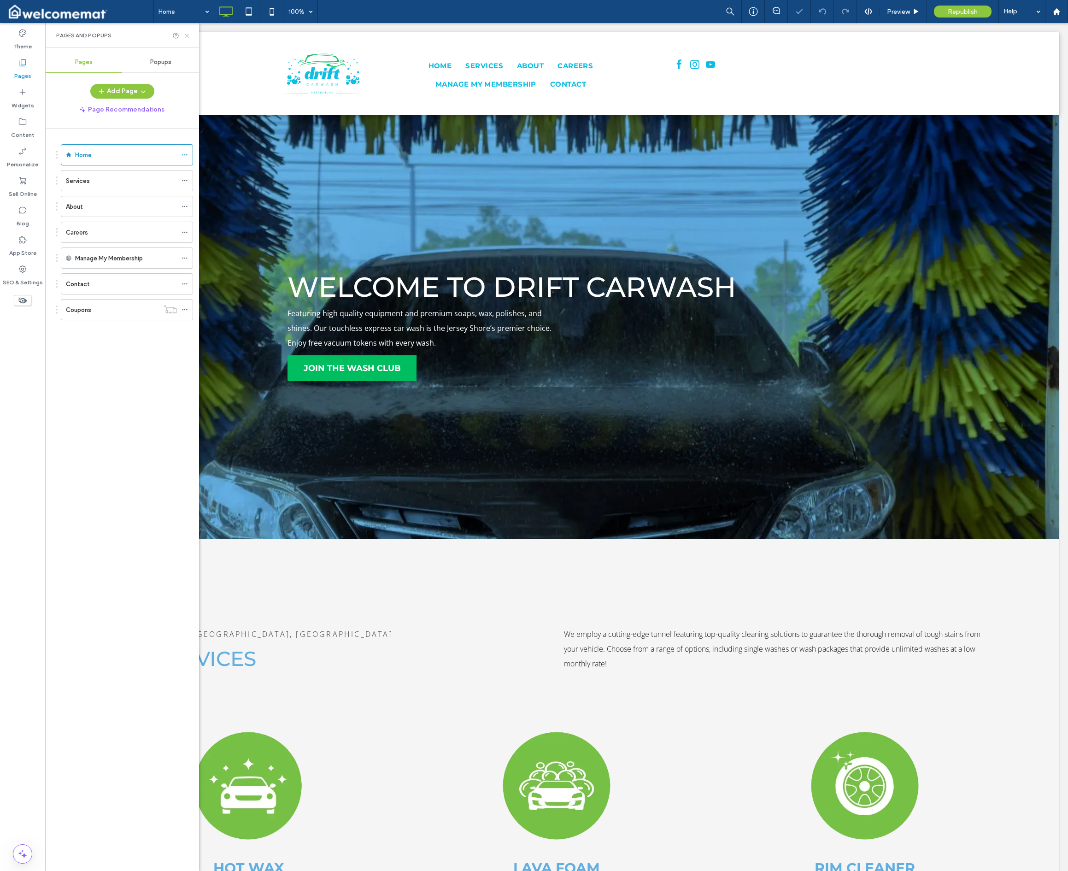
click at [186, 35] on icon at bounding box center [186, 35] width 7 height 7
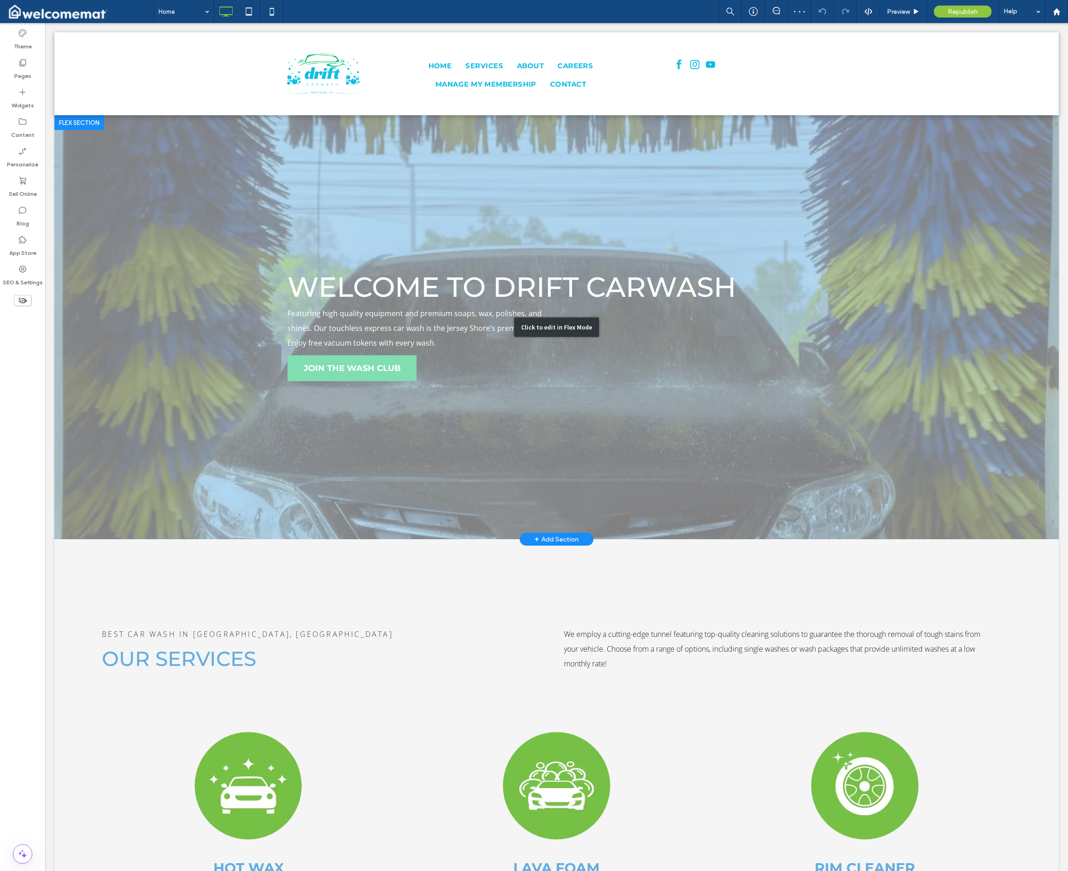
drag, startPoint x: 372, startPoint y: 361, endPoint x: 242, endPoint y: 370, distance: 130.3
click at [372, 361] on div "Click to edit in Flex Mode" at bounding box center [556, 327] width 1005 height 424
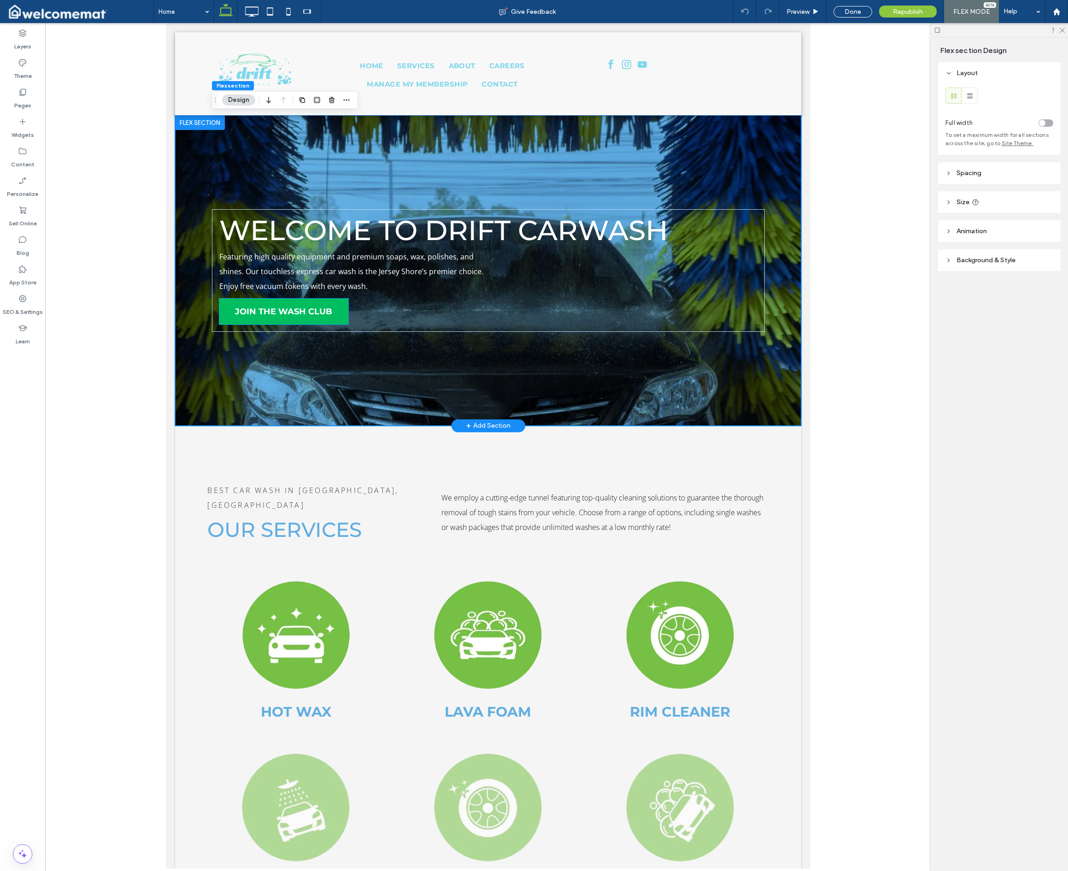
click at [311, 317] on link "JOIN THE WASH CLUB" at bounding box center [283, 312] width 129 height 26
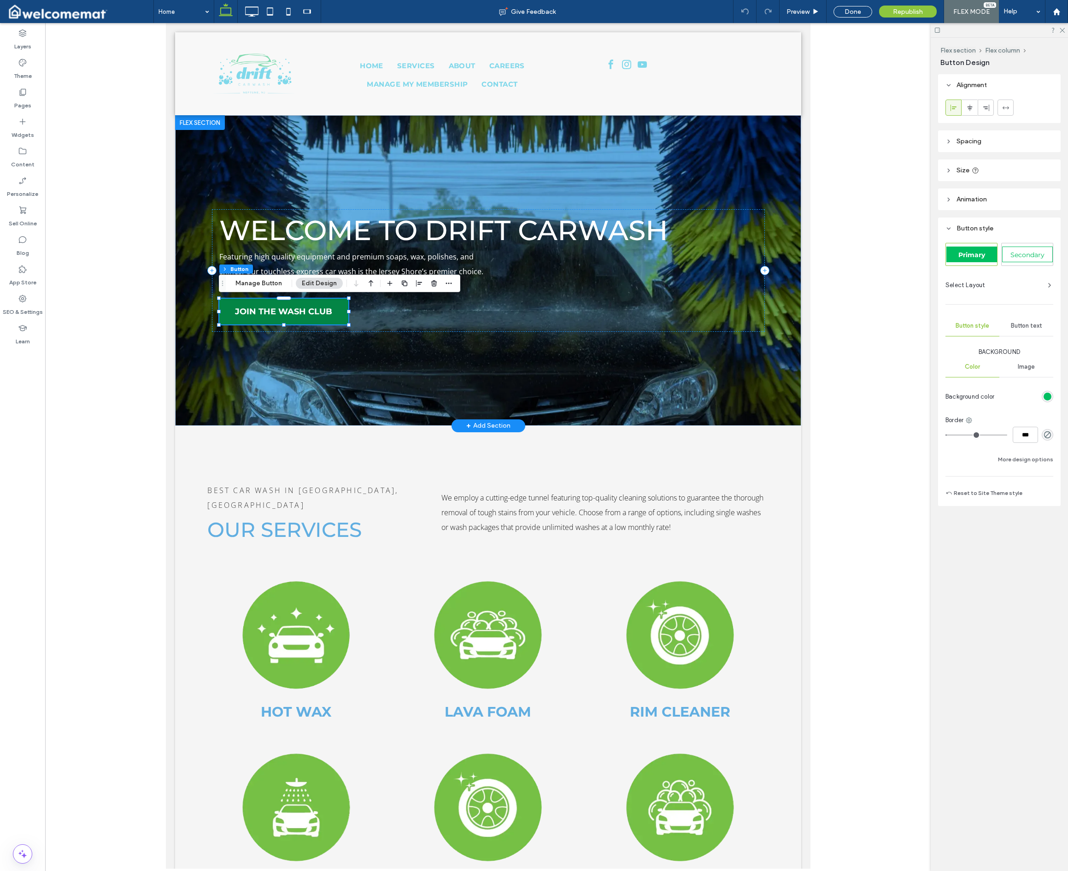
click at [307, 316] on span "JOIN THE WASH CLUB" at bounding box center [283, 311] width 97 height 10
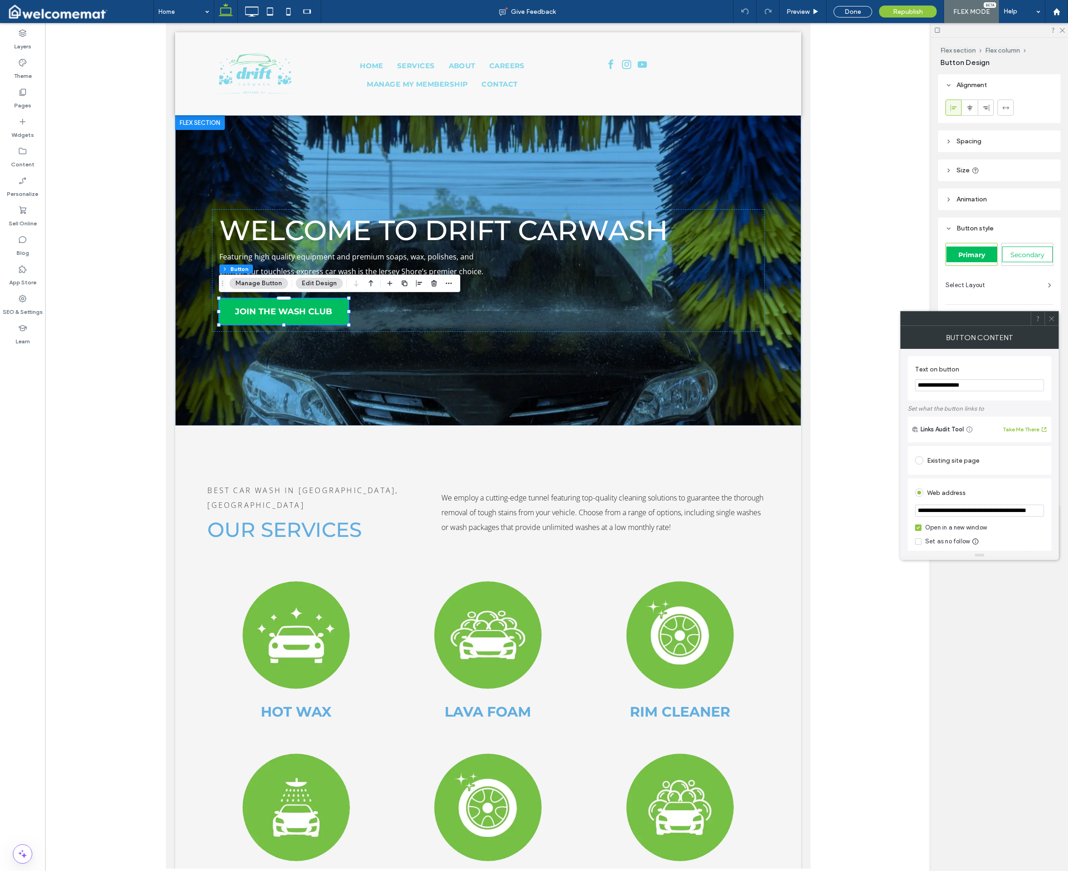
click at [702, 510] on input "**********" at bounding box center [979, 511] width 129 height 12
paste input "url"
type input "**********"
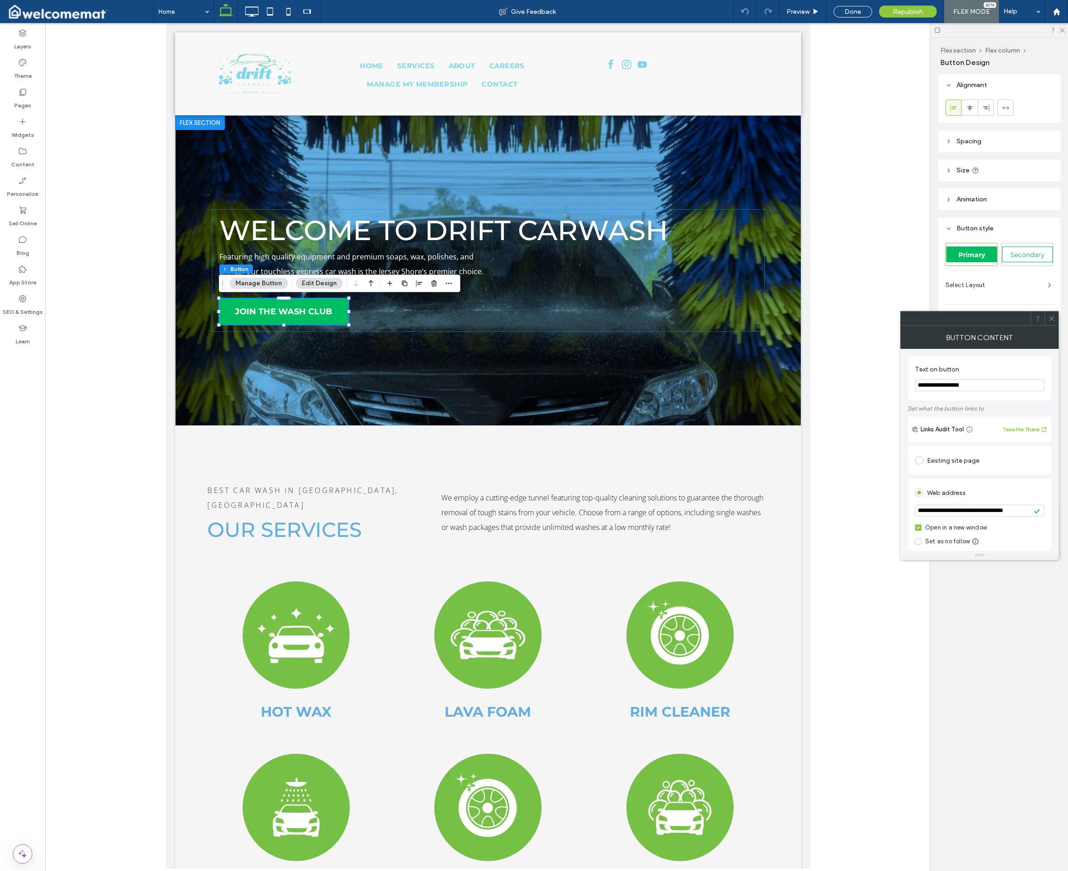
click at [702, 491] on div "Web address" at bounding box center [979, 492] width 129 height 15
click at [702, 320] on icon at bounding box center [1051, 318] width 7 height 7
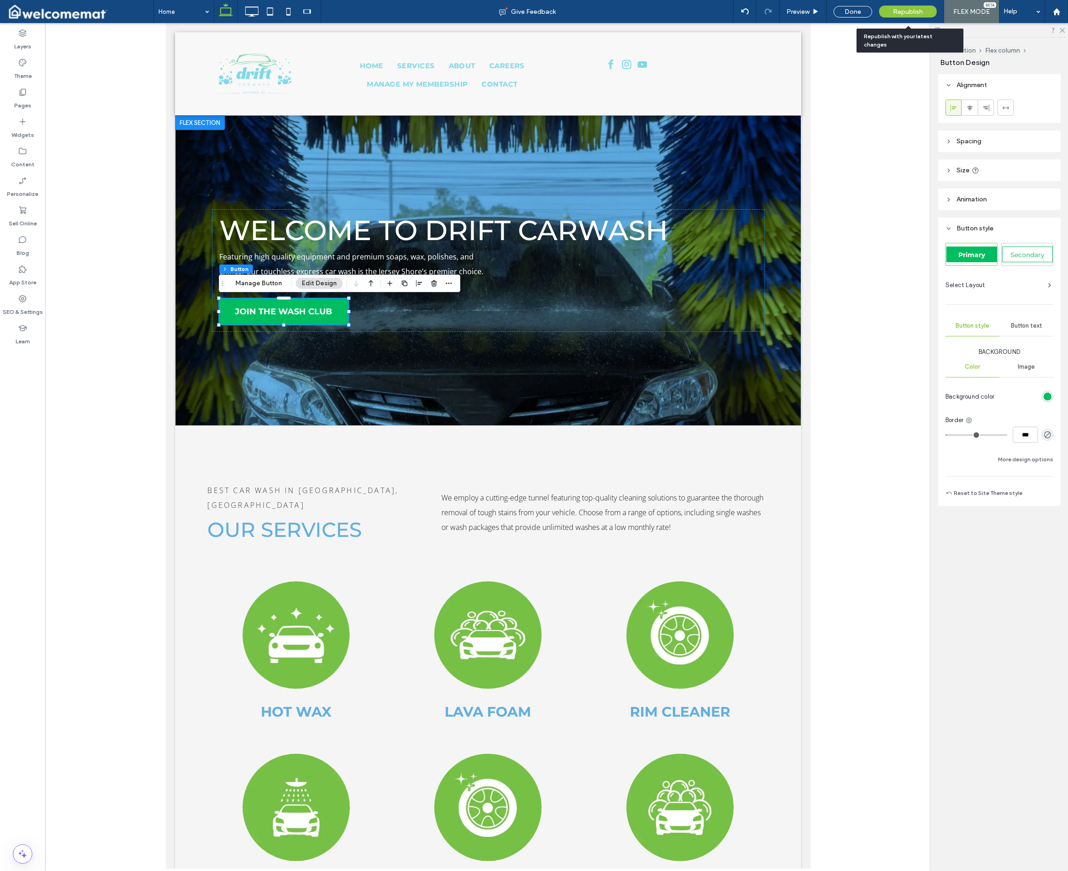
click at [702, 17] on div "Republish" at bounding box center [908, 12] width 58 height 12
